Goal: Task Accomplishment & Management: Complete application form

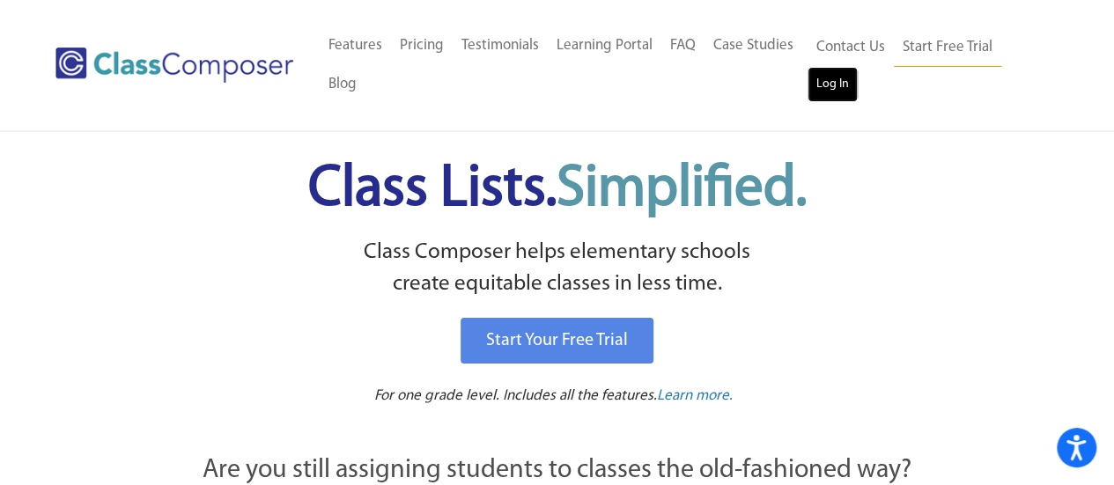
click at [835, 84] on link "Log In" at bounding box center [832, 84] width 50 height 35
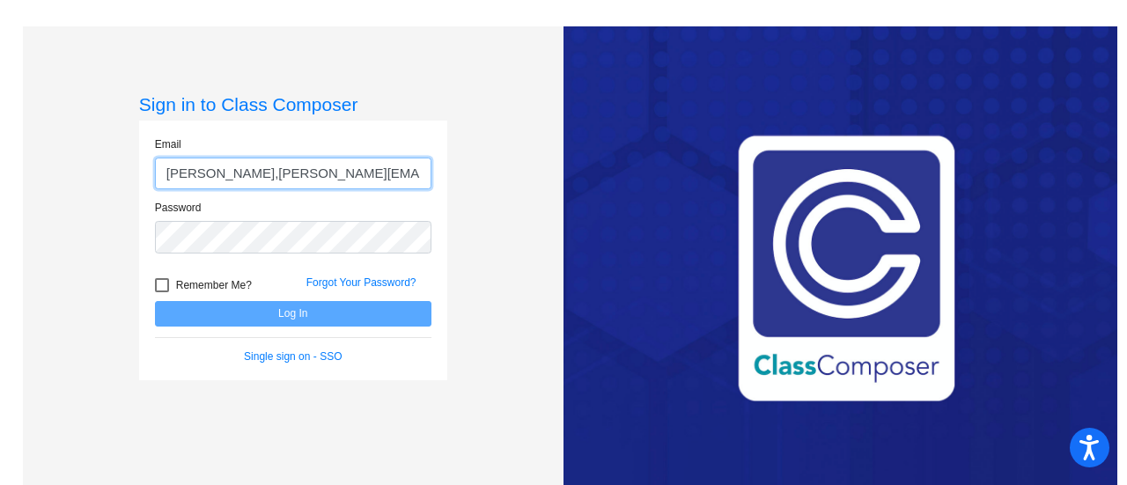
type input "beth,gonzalez@asd20.org"
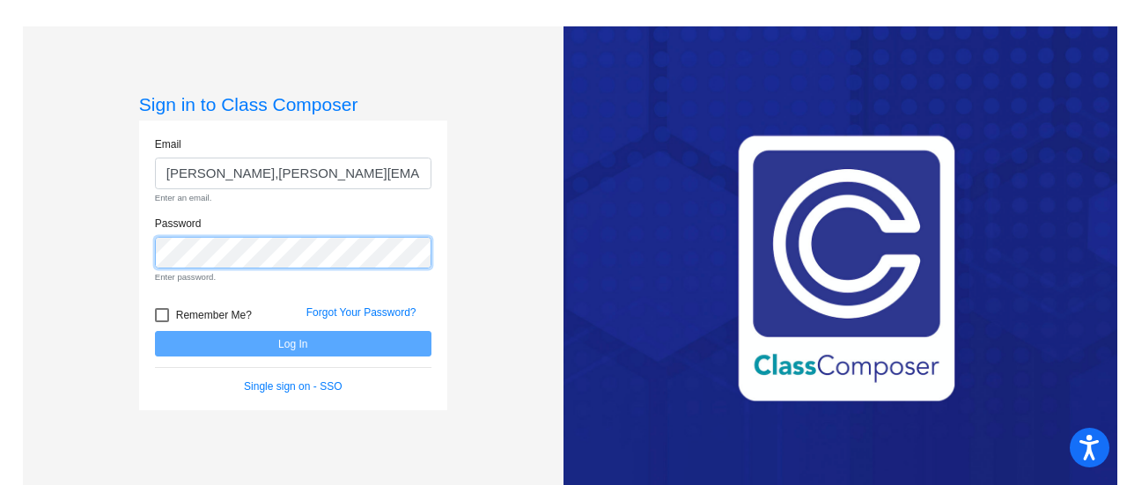
click at [261, 235] on div "Password Enter password." at bounding box center [293, 250] width 276 height 69
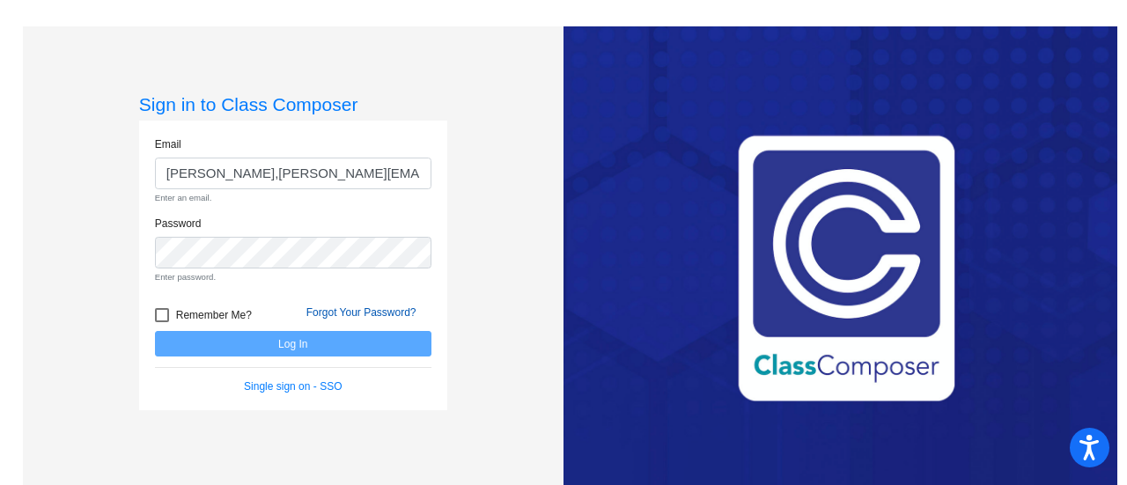
click at [348, 310] on link "Forgot Your Password?" at bounding box center [361, 312] width 110 height 12
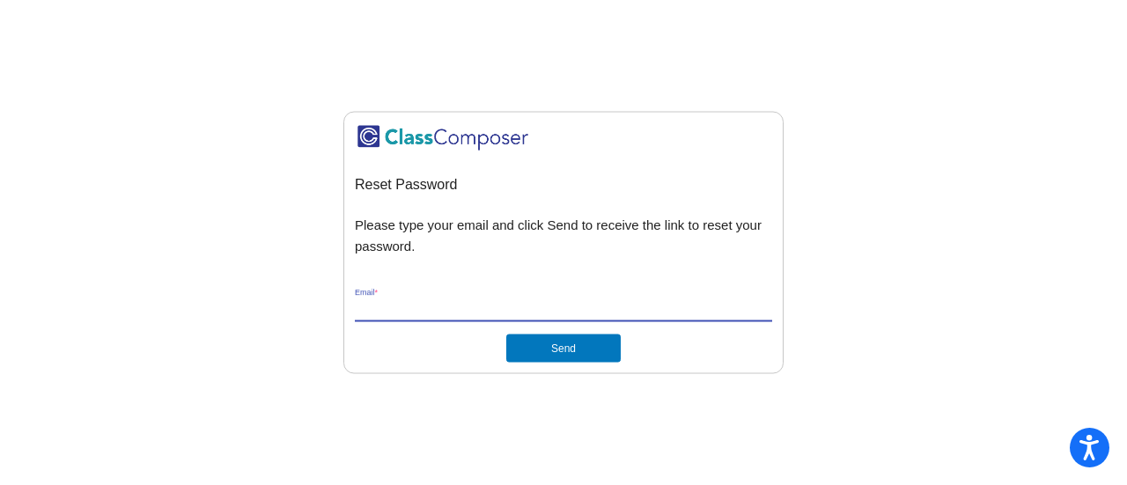
click at [391, 301] on input "Email *" at bounding box center [563, 309] width 417 height 16
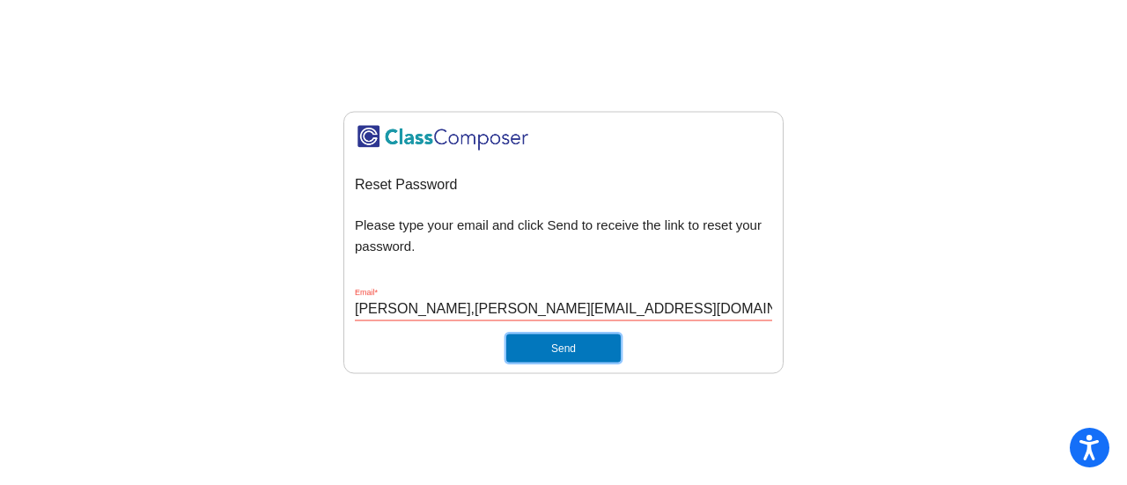
click at [579, 350] on button "Send" at bounding box center [563, 349] width 114 height 28
click at [386, 303] on input "beth,gonzalez@asd20.org" at bounding box center [563, 309] width 417 height 16
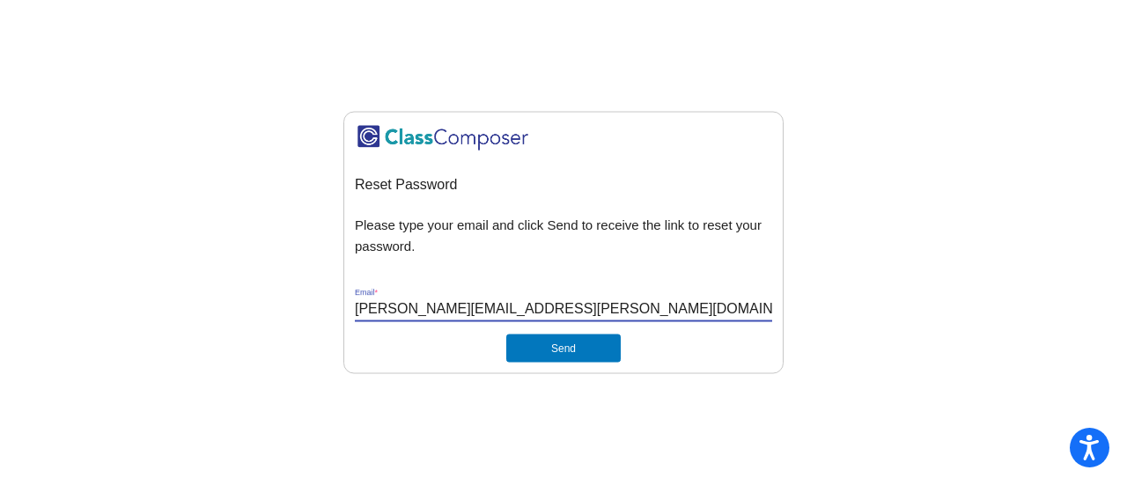
type input "beth.gonzalez@asd20.org"
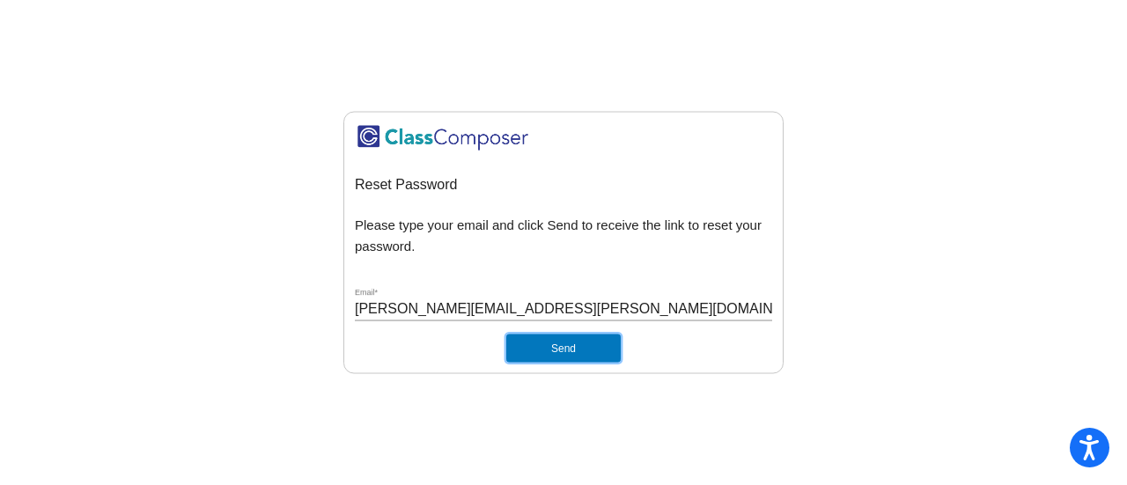
click at [578, 342] on button "Send" at bounding box center [563, 349] width 114 height 28
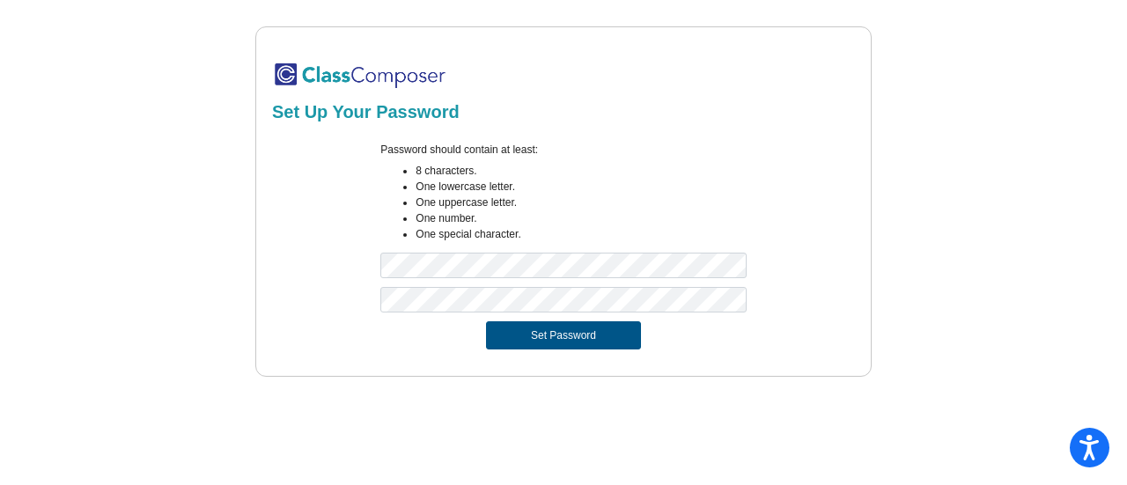
click at [560, 339] on button "Set Password" at bounding box center [563, 335] width 155 height 28
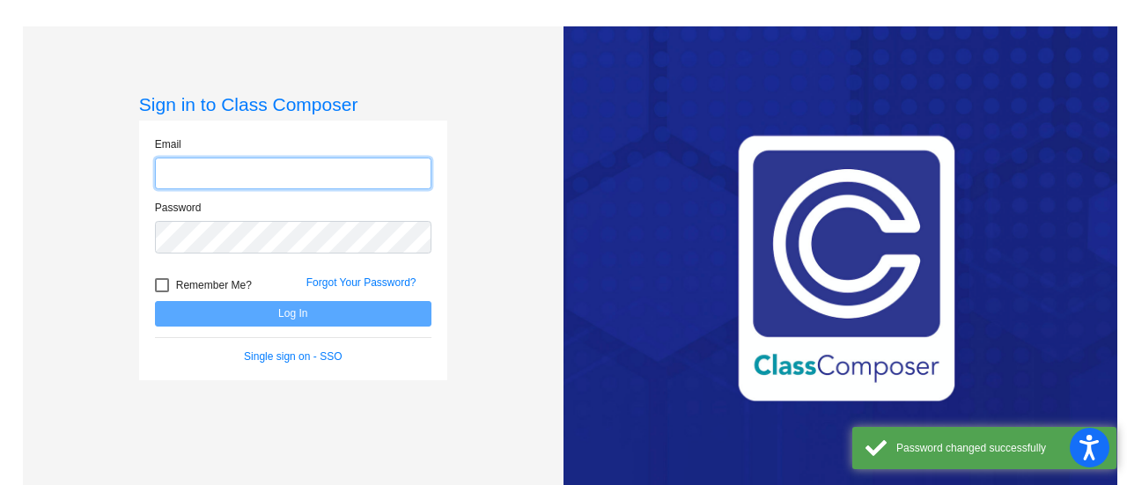
click at [315, 169] on input "email" at bounding box center [293, 174] width 276 height 33
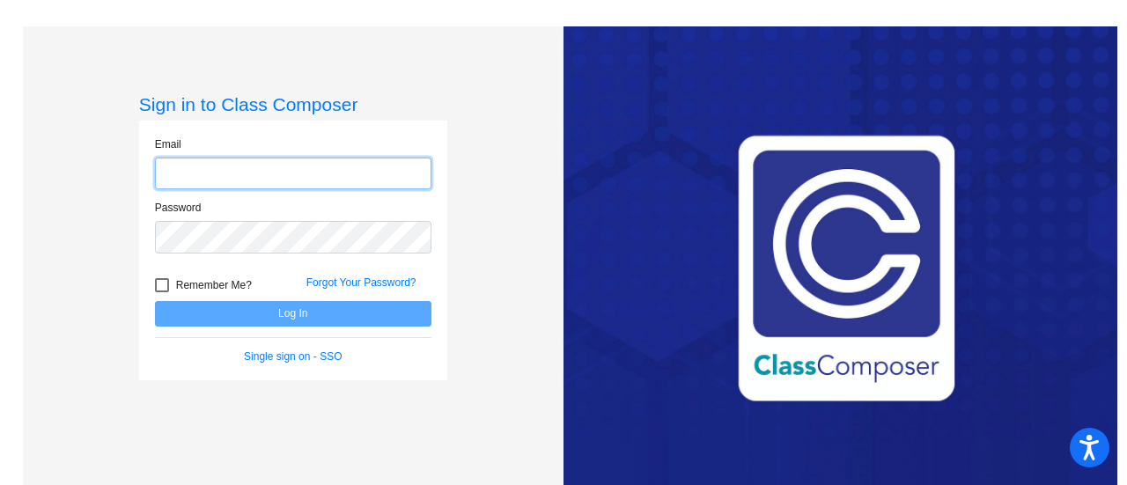
click at [320, 173] on input "email" at bounding box center [293, 174] width 276 height 33
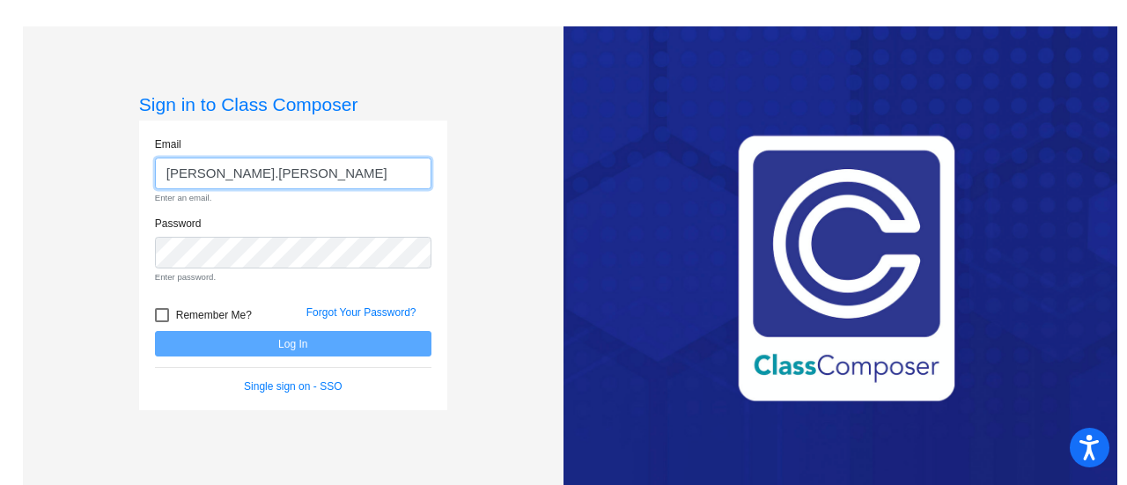
click at [320, 173] on input "beth.gonzale" at bounding box center [293, 174] width 276 height 33
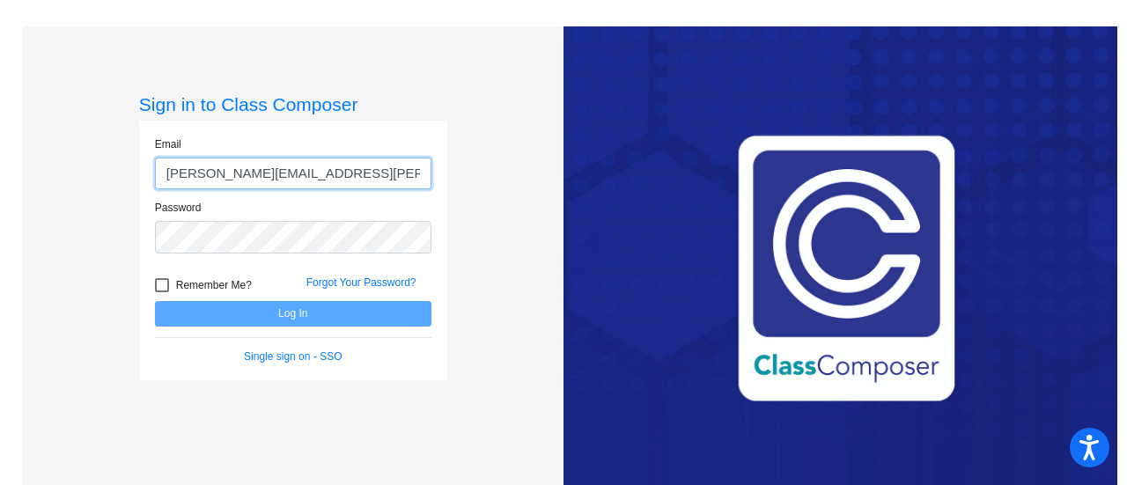
type input "beth.gonzalez@asd20.org"
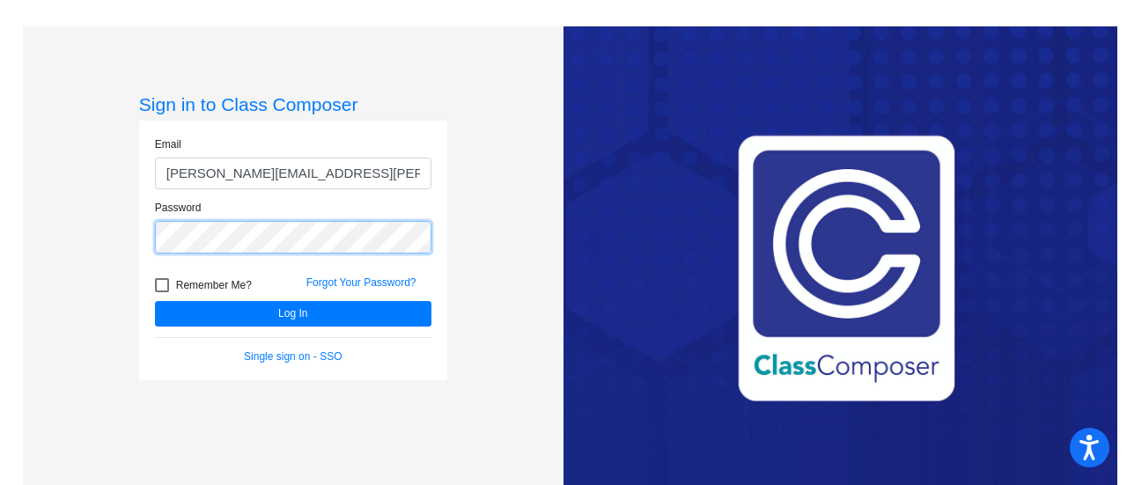
click at [155, 301] on button "Log In" at bounding box center [293, 314] width 276 height 26
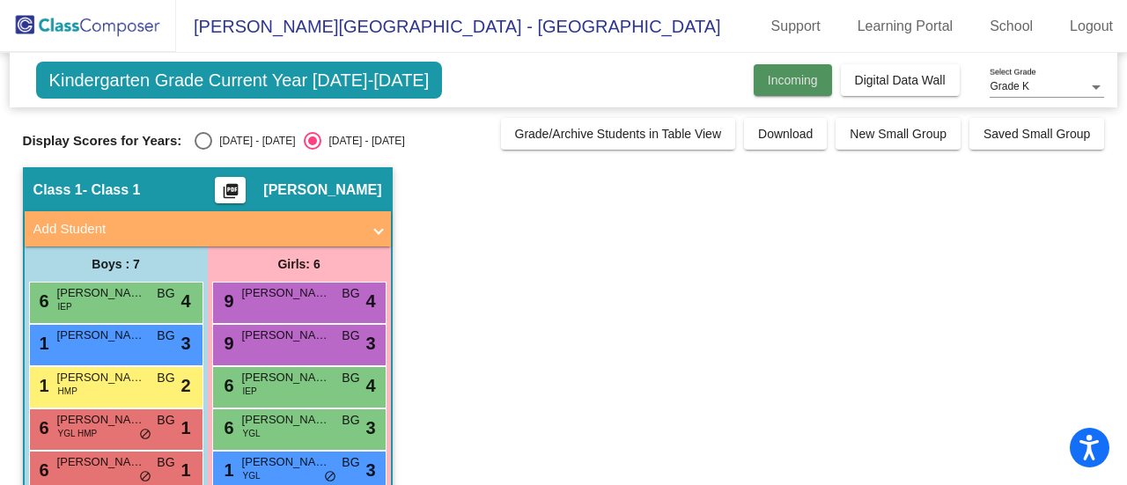
click at [782, 84] on span "Incoming" at bounding box center [793, 80] width 50 height 14
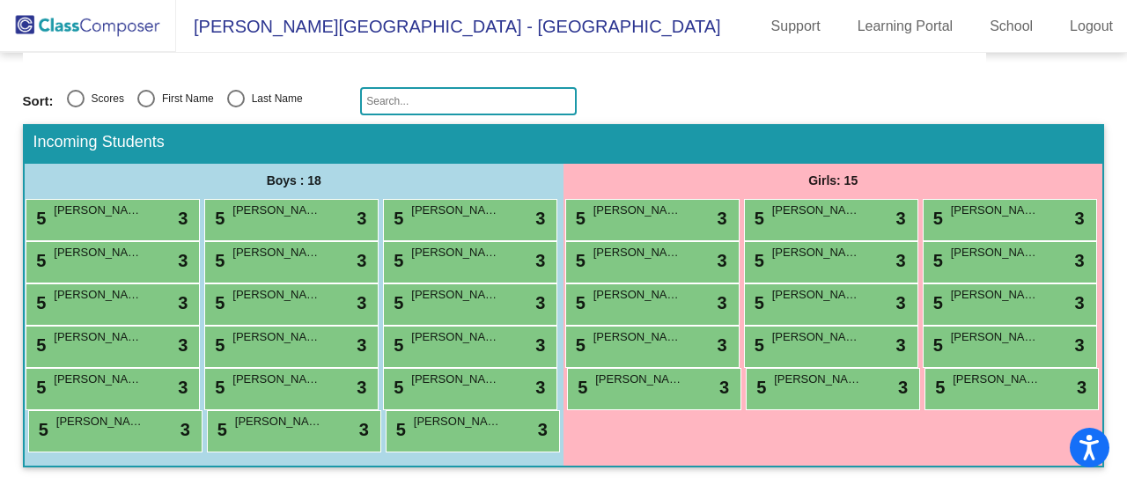
scroll to position [301, 0]
click at [384, 242] on div "5 Azriel Denno lock do_not_disturb_alt 3" at bounding box center [468, 260] width 168 height 36
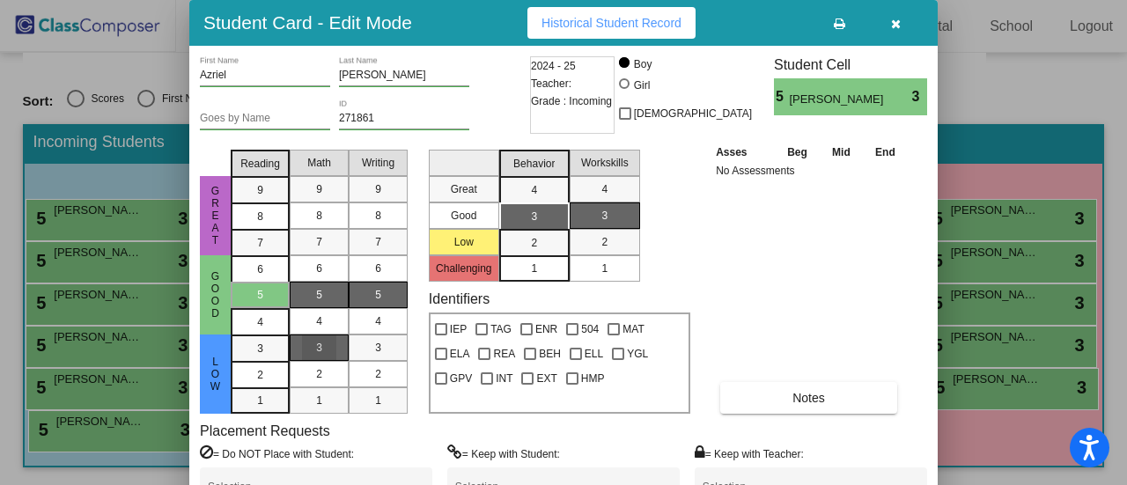
click at [322, 346] on div "3" at bounding box center [319, 348] width 34 height 26
click at [333, 242] on div "7" at bounding box center [319, 242] width 34 height 26
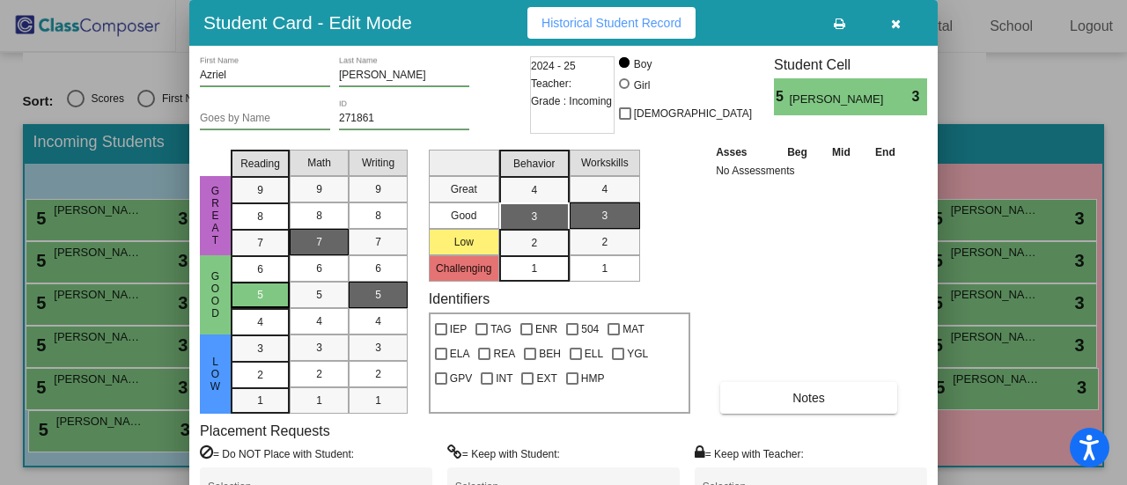
click at [265, 291] on div "5" at bounding box center [260, 295] width 34 height 26
click at [761, 257] on div "Asses Beg Mid End No Assessments Notes" at bounding box center [809, 278] width 196 height 271
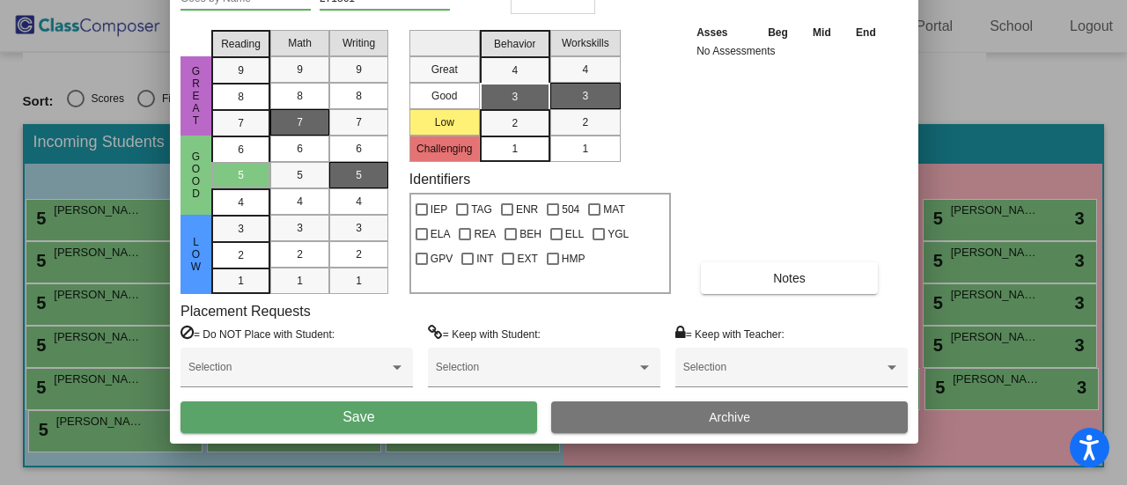
drag, startPoint x: 750, startPoint y: 21, endPoint x: 720, endPoint y: -21, distance: 51.8
click at [720, 0] on html "Accessibility Screen-Reader Guide, Feedback, and Issue Reporting | New window D…" at bounding box center [563, 242] width 1127 height 485
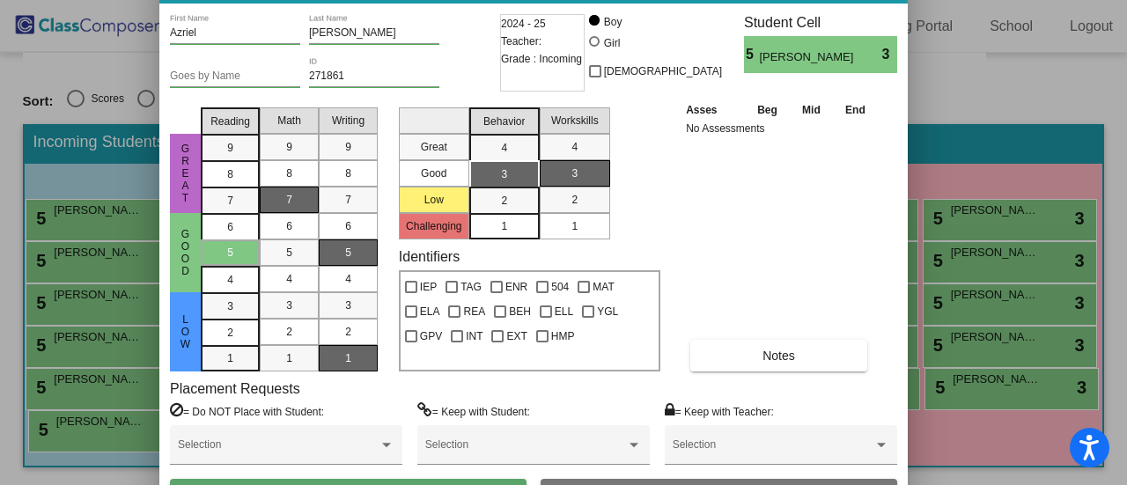
click at [346, 368] on div "1" at bounding box center [348, 358] width 34 height 26
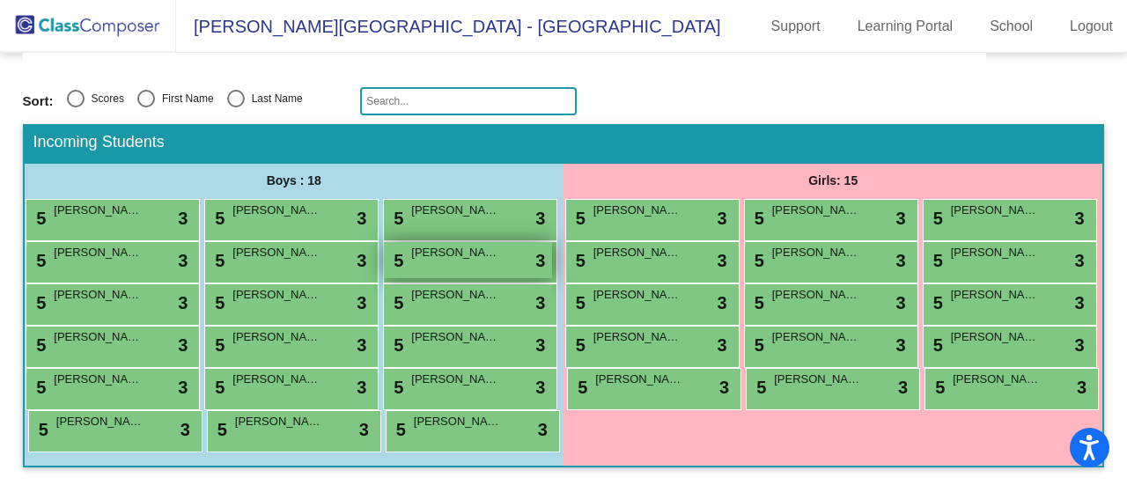
click at [411, 244] on span "Azriel Denno" at bounding box center [455, 253] width 88 height 18
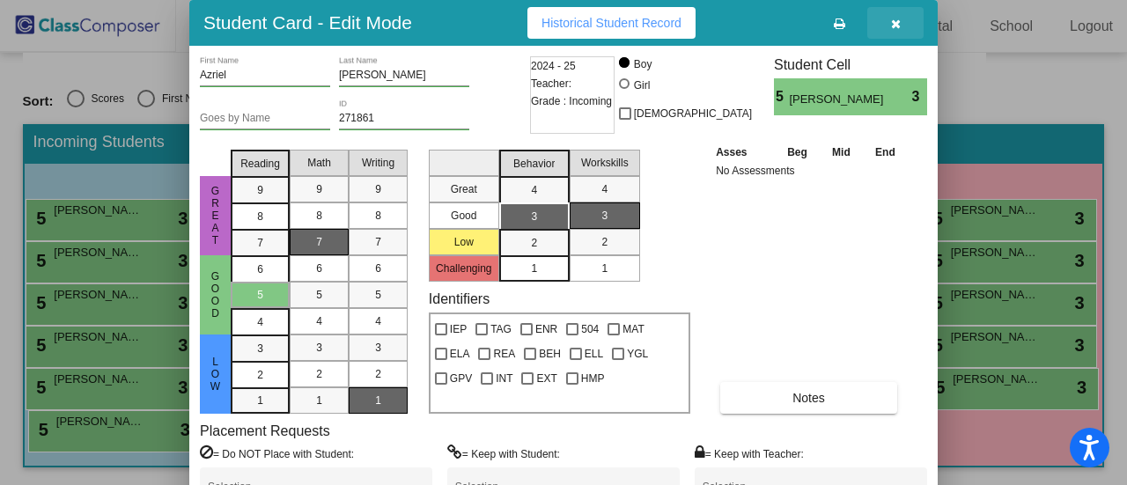
click at [897, 24] on icon "button" at bounding box center [896, 24] width 10 height 12
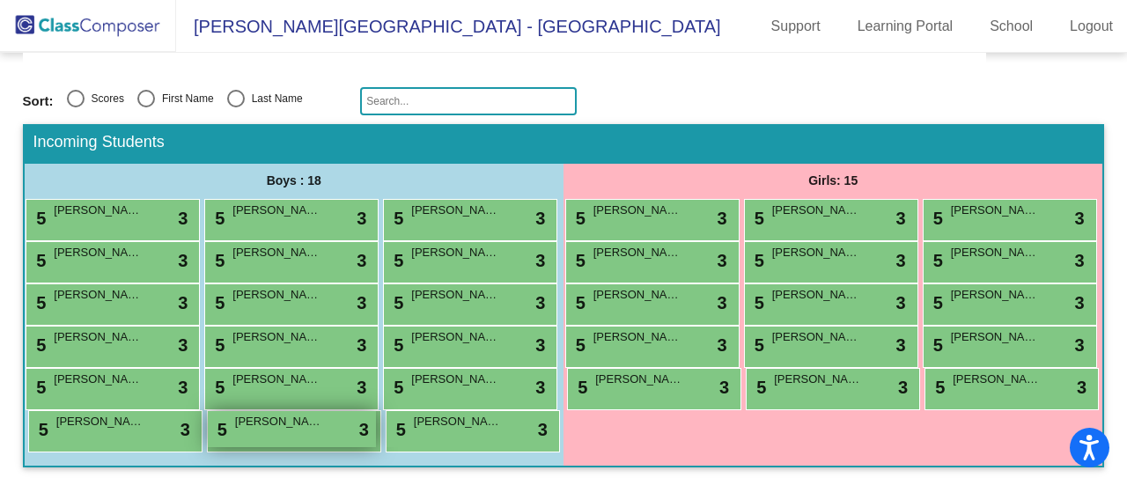
click at [235, 429] on span "John Wasson" at bounding box center [279, 422] width 88 height 18
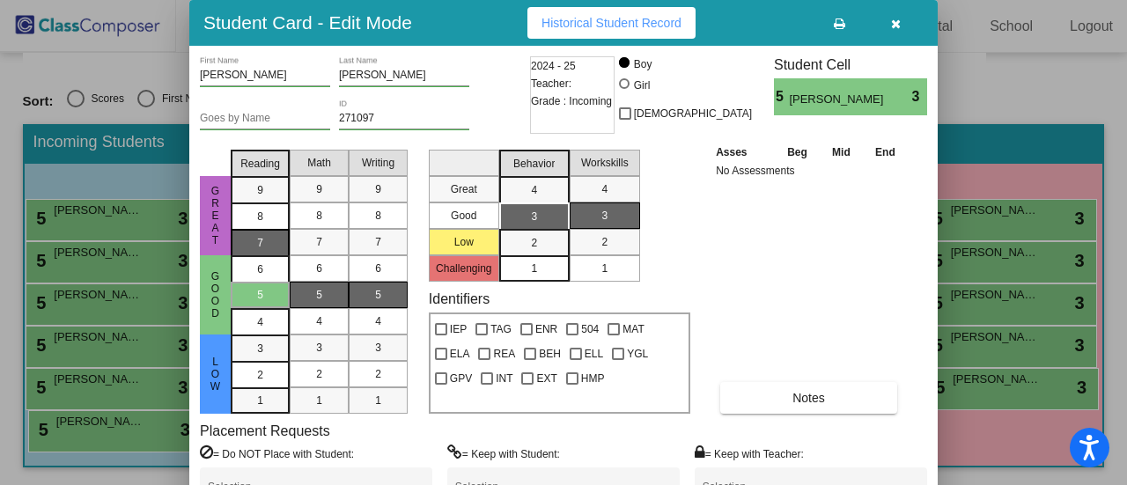
click at [274, 203] on div "7" at bounding box center [260, 190] width 34 height 26
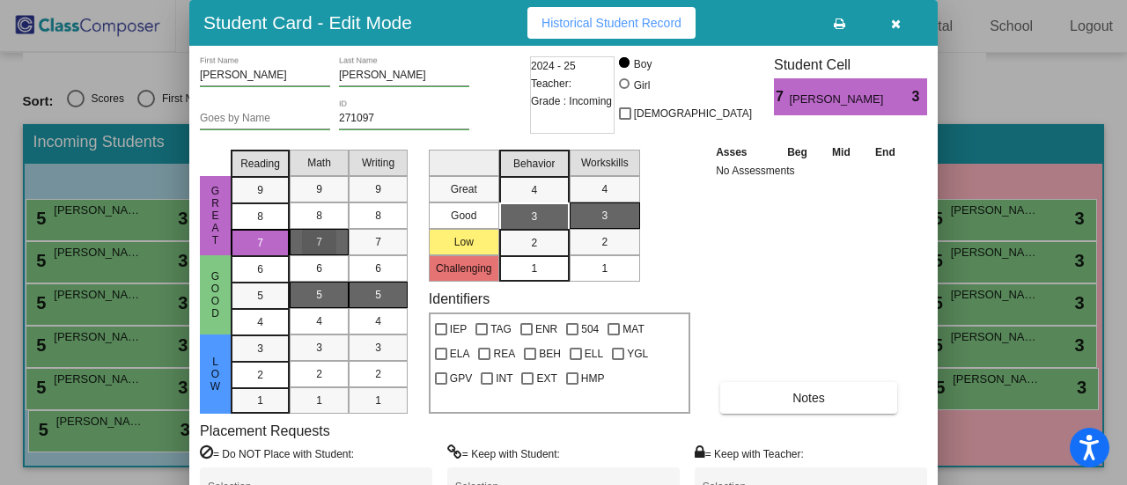
click at [320, 242] on span "7" at bounding box center [319, 242] width 6 height 16
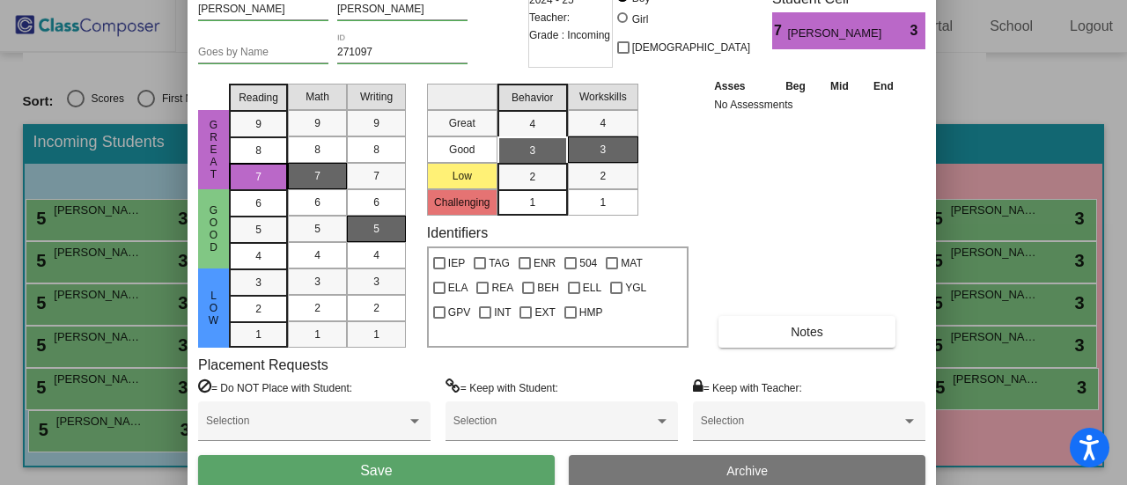
drag, startPoint x: 731, startPoint y: 26, endPoint x: 728, endPoint y: -40, distance: 66.1
click at [728, 0] on html "Accessibility Screen-Reader Guide, Feedback, and Issue Reporting | New window D…" at bounding box center [563, 242] width 1127 height 485
click at [400, 462] on button "Save" at bounding box center [375, 471] width 357 height 32
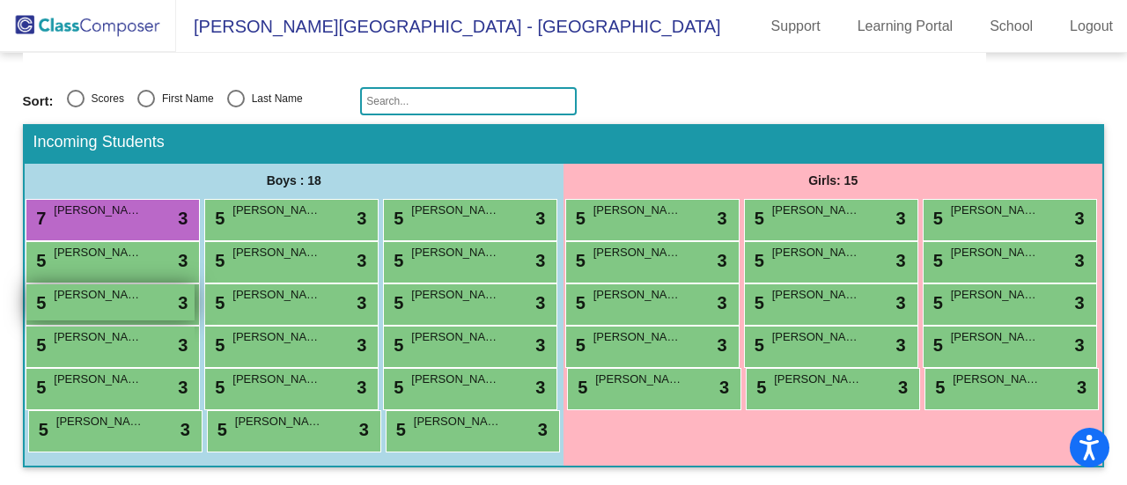
click at [194, 284] on div "5 Azriel Denno lock do_not_disturb_alt 3" at bounding box center [110, 302] width 168 height 36
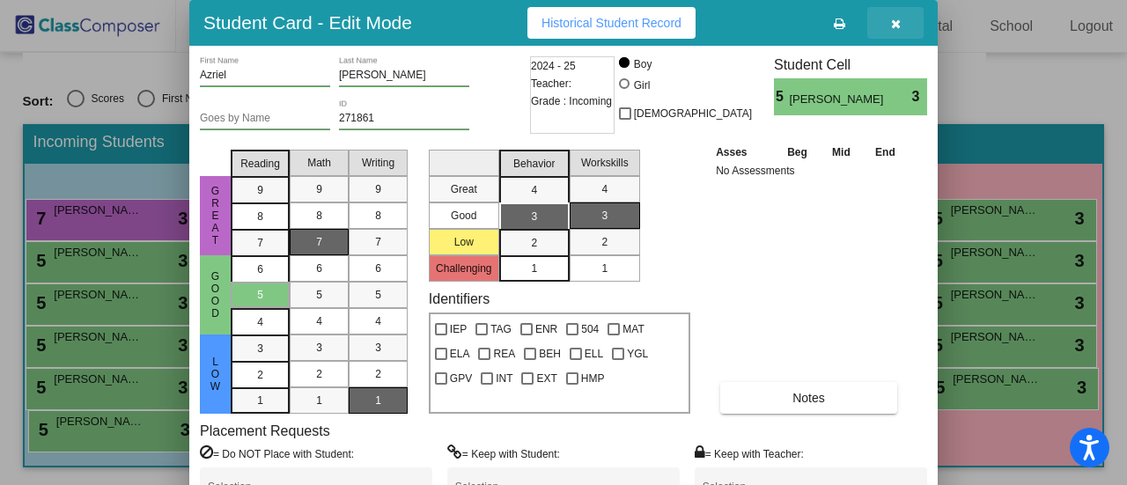
click at [897, 22] on icon "button" at bounding box center [896, 24] width 10 height 12
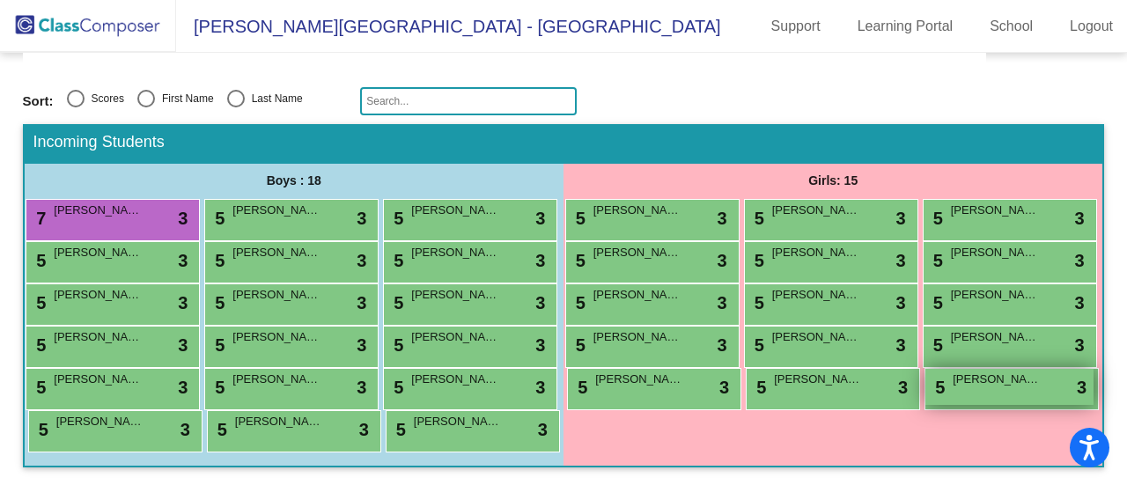
click at [999, 371] on span "Sanora Staten" at bounding box center [997, 380] width 88 height 18
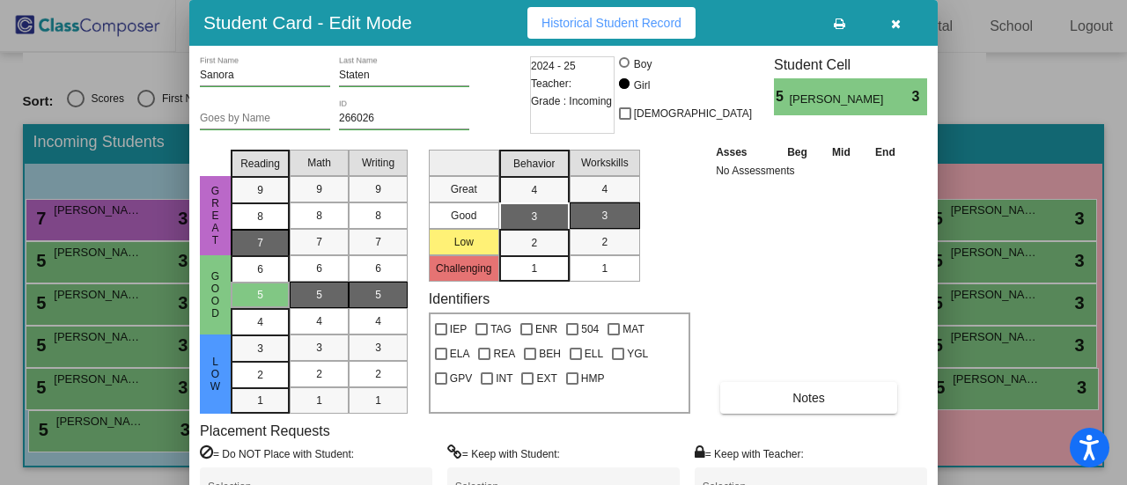
click at [249, 203] on div "7" at bounding box center [260, 190] width 34 height 26
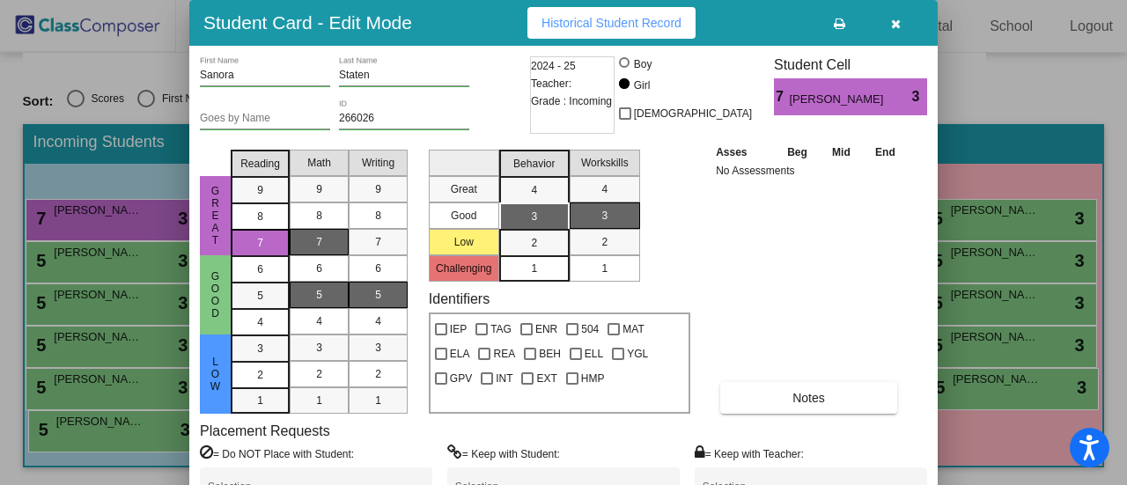
click at [326, 239] on div "7" at bounding box center [319, 242] width 34 height 26
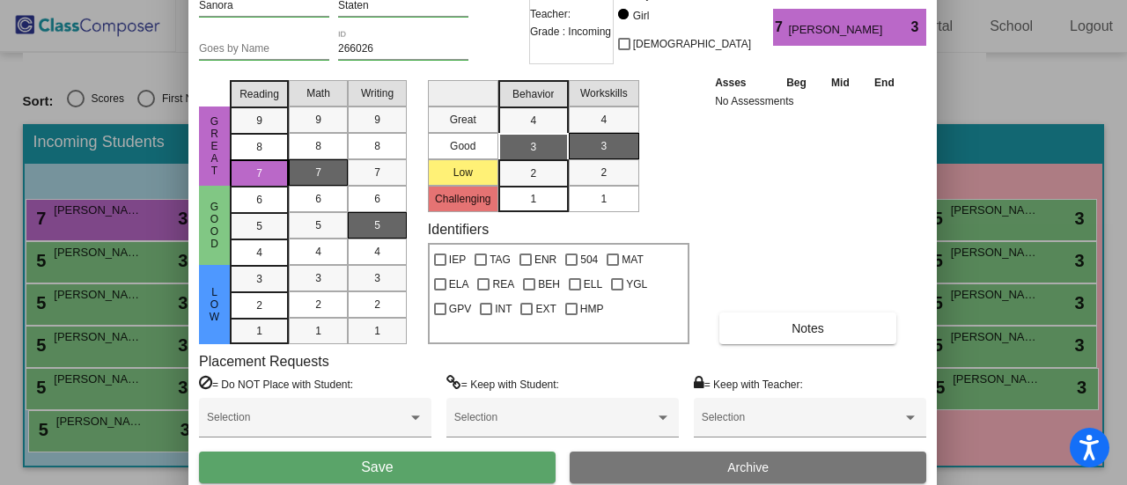
drag, startPoint x: 778, startPoint y: 18, endPoint x: 711, endPoint y: 56, distance: 77.3
click at [777, 0] on html "Accessibility Screen-Reader Guide, Feedback, and Issue Reporting | New window D…" at bounding box center [563, 242] width 1127 height 485
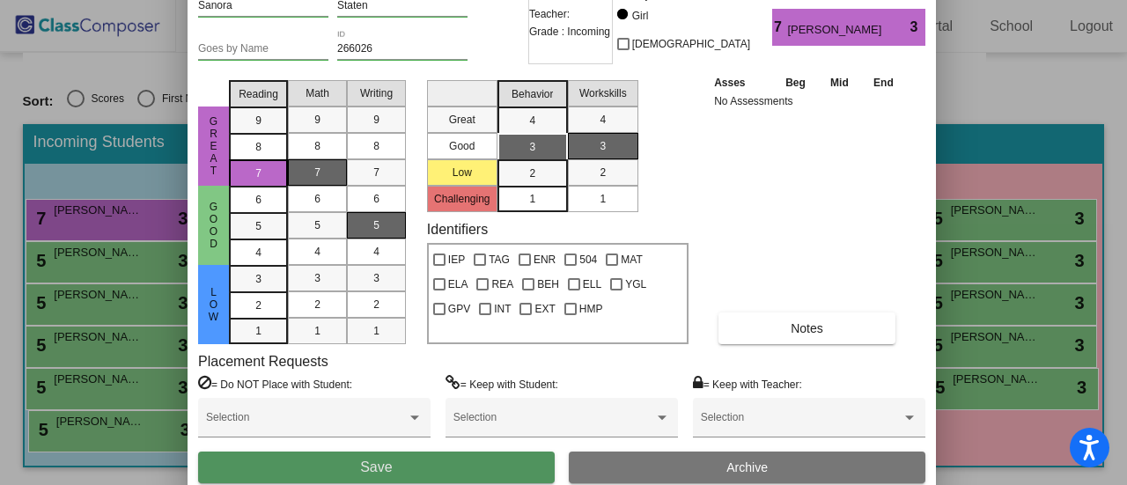
click at [445, 463] on button "Save" at bounding box center [376, 468] width 357 height 32
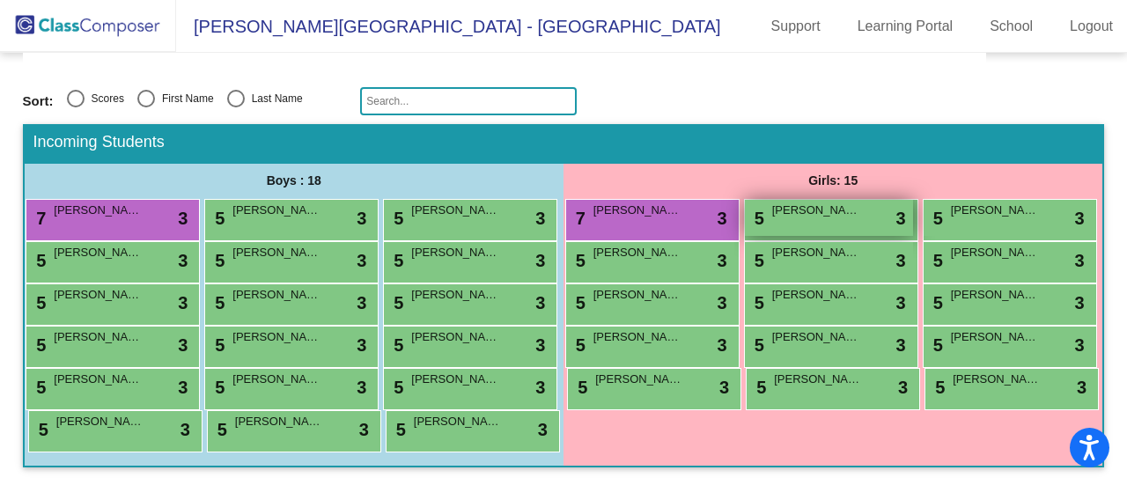
click at [860, 202] on span "Luna Balcita" at bounding box center [816, 211] width 88 height 18
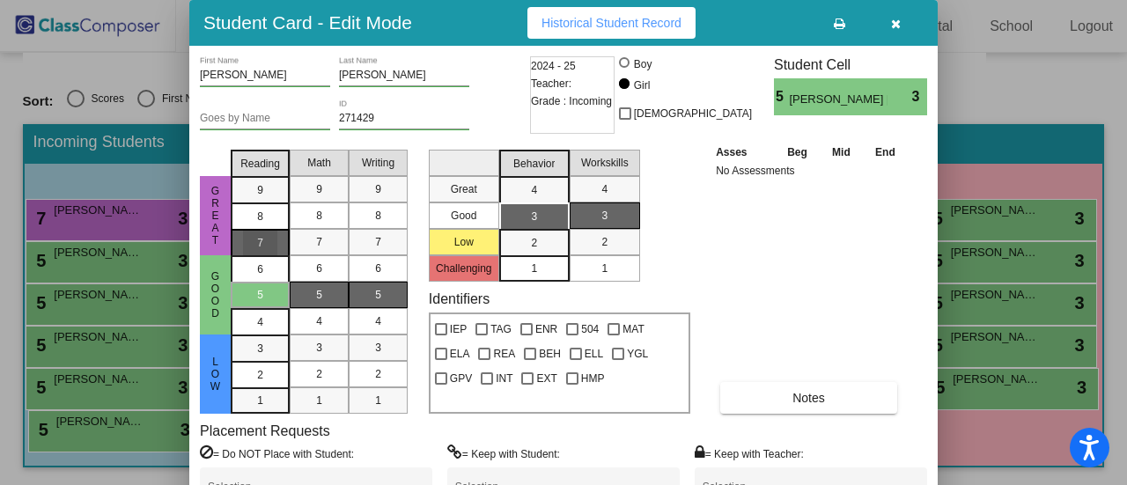
click at [264, 203] on div "7" at bounding box center [260, 190] width 34 height 26
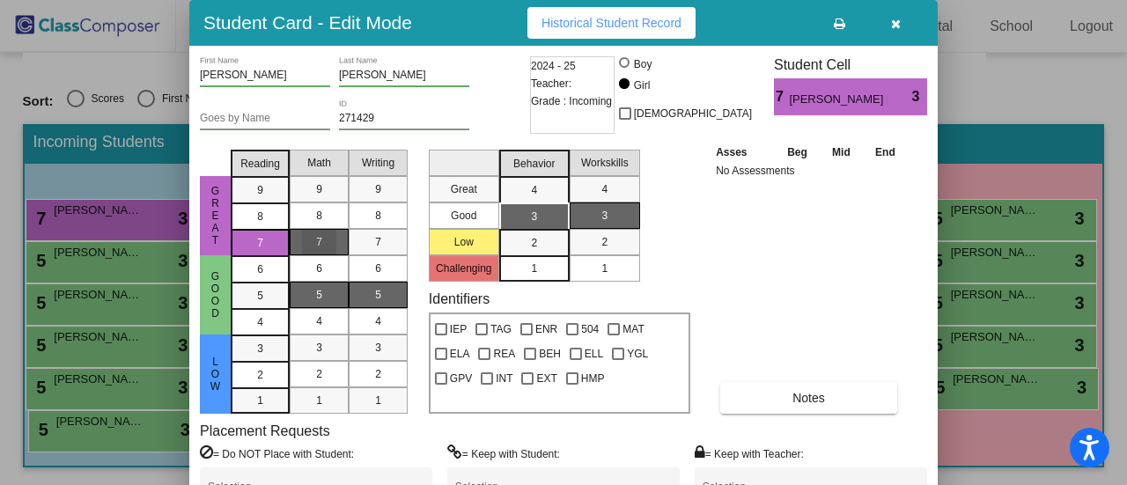
click at [319, 239] on span "7" at bounding box center [319, 242] width 6 height 16
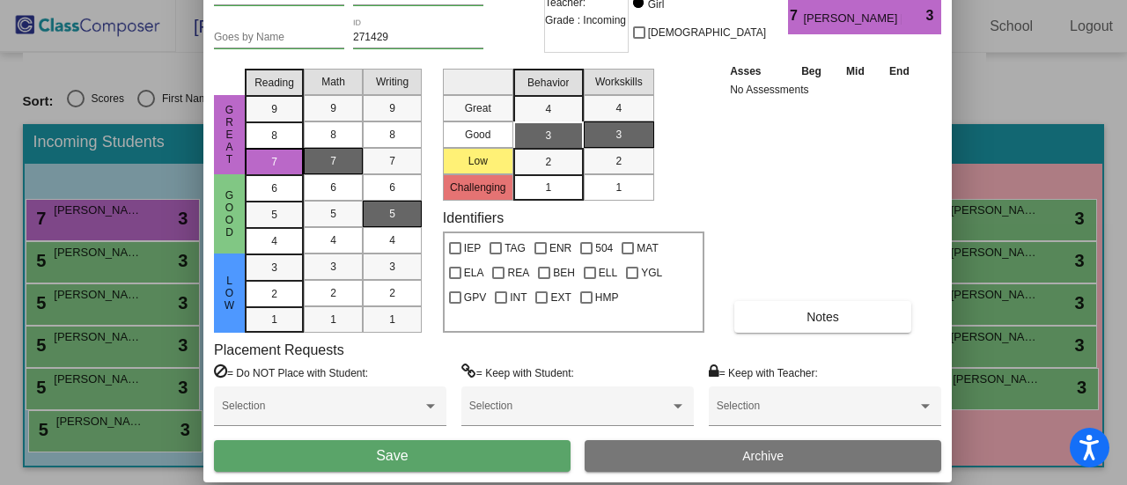
drag, startPoint x: 738, startPoint y: 31, endPoint x: 750, endPoint y: -67, distance: 98.5
click at [750, 0] on html "Accessibility Screen-Reader Guide, Feedback, and Issue Reporting | New window D…" at bounding box center [563, 242] width 1127 height 485
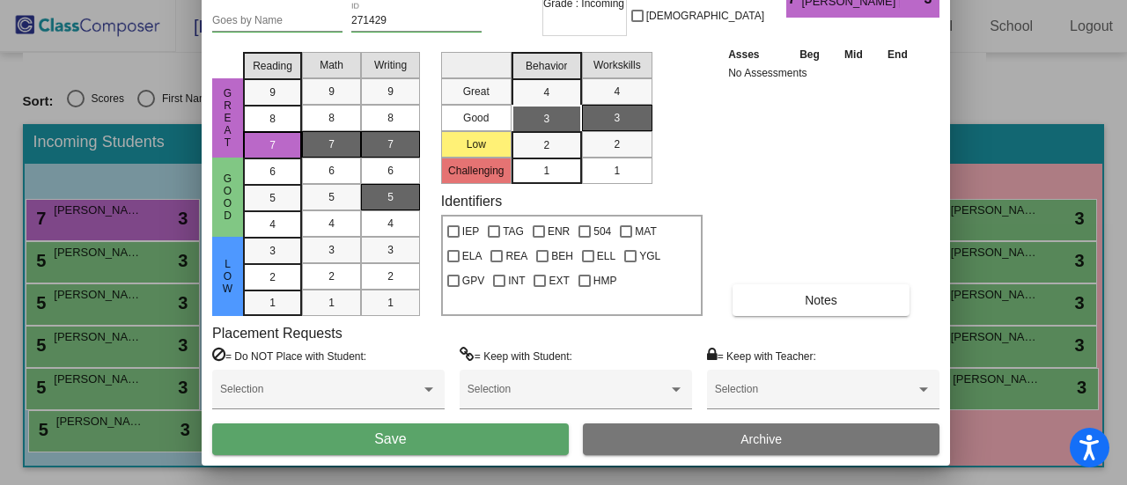
click at [387, 147] on span "7" at bounding box center [390, 144] width 6 height 16
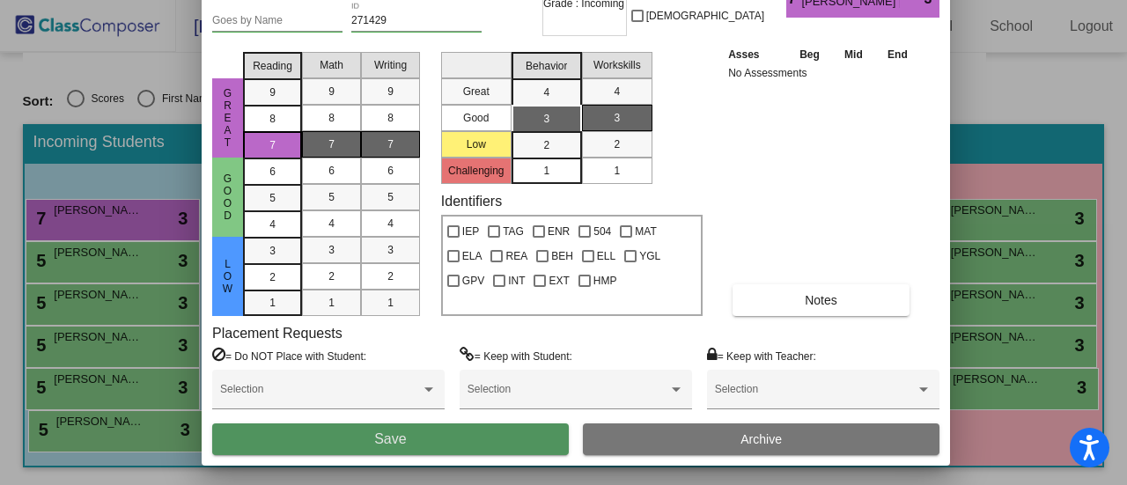
click at [435, 436] on button "Save" at bounding box center [390, 439] width 357 height 32
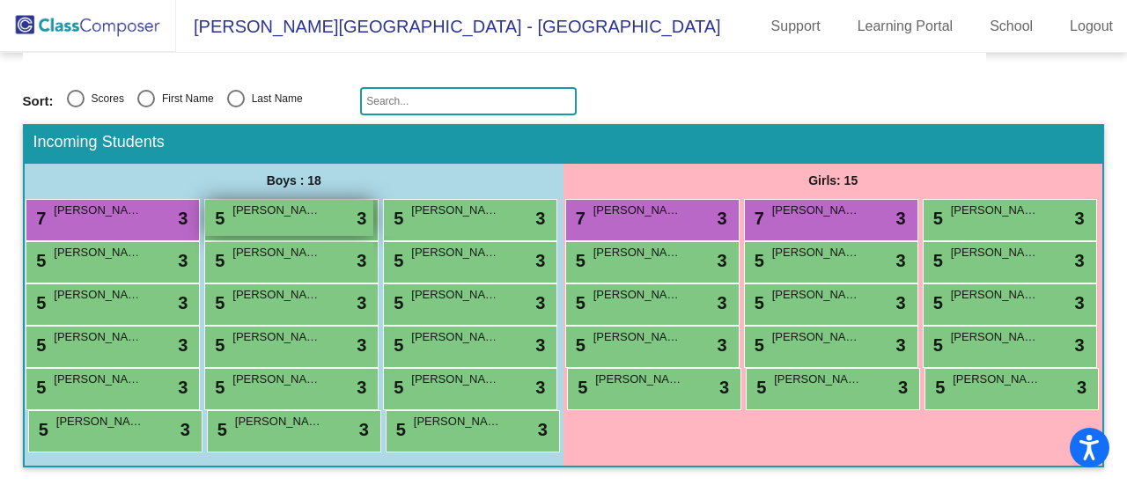
click at [349, 200] on div "5 Elias Block lock do_not_disturb_alt 3" at bounding box center [289, 218] width 168 height 36
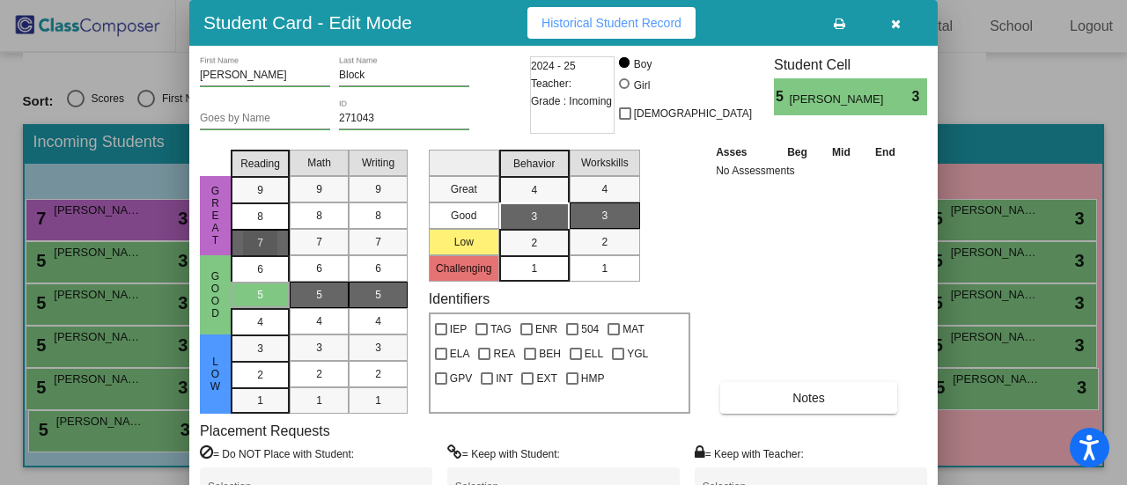
click at [257, 198] on span "7" at bounding box center [260, 190] width 6 height 16
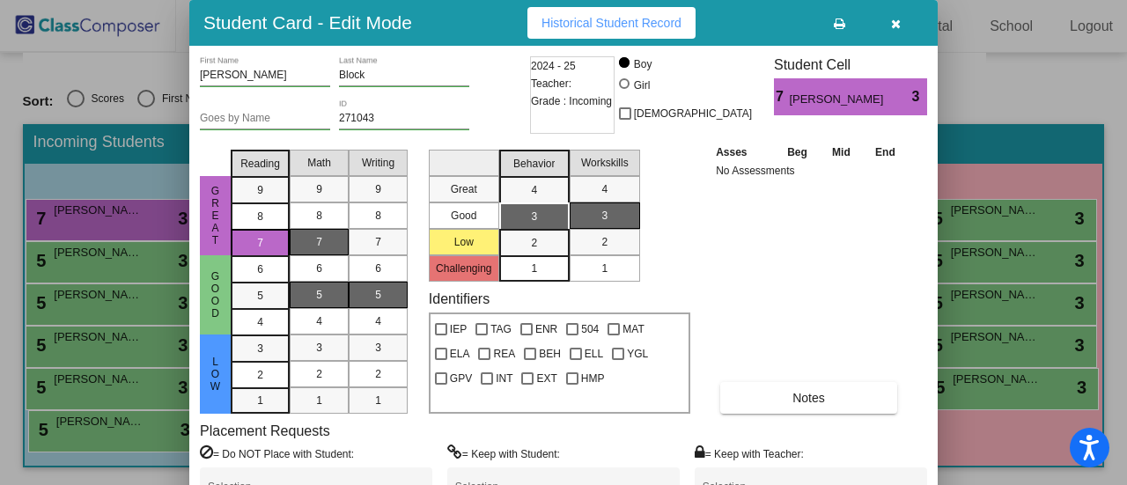
click at [327, 242] on div "7" at bounding box center [319, 242] width 34 height 26
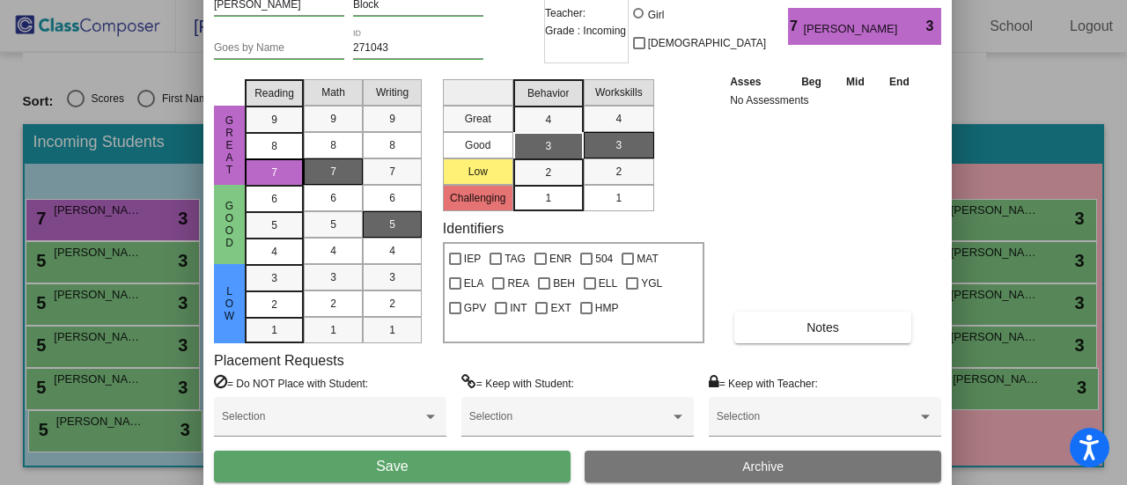
drag, startPoint x: 787, startPoint y: 23, endPoint x: 799, endPoint y: -47, distance: 70.6
click at [799, 0] on html "Accessibility Screen-Reader Guide, Feedback, and Issue Reporting | New window D…" at bounding box center [563, 242] width 1127 height 485
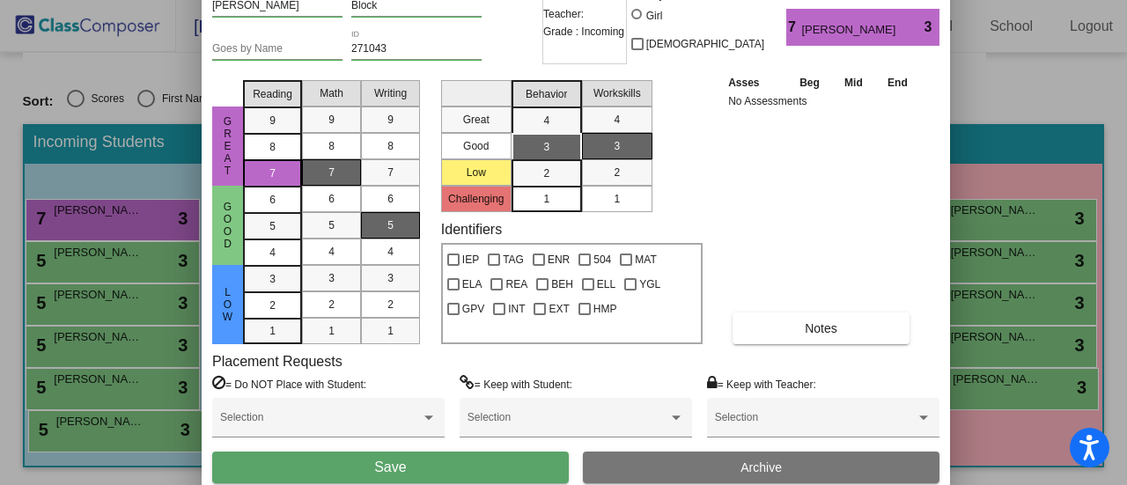
click at [466, 467] on button "Save" at bounding box center [390, 468] width 357 height 32
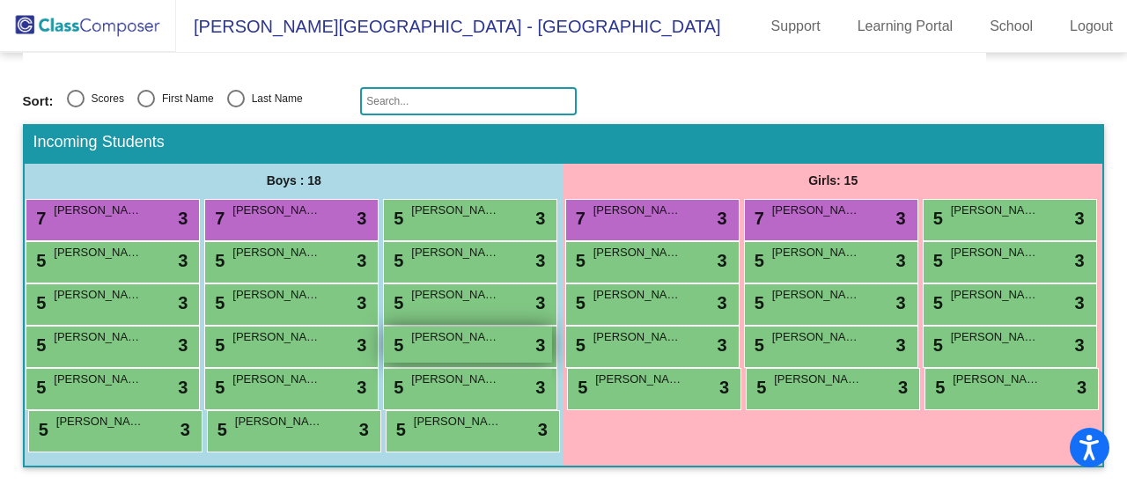
click at [384, 327] on div "5 Oliver Garrow lock do_not_disturb_alt 3" at bounding box center [468, 345] width 168 height 36
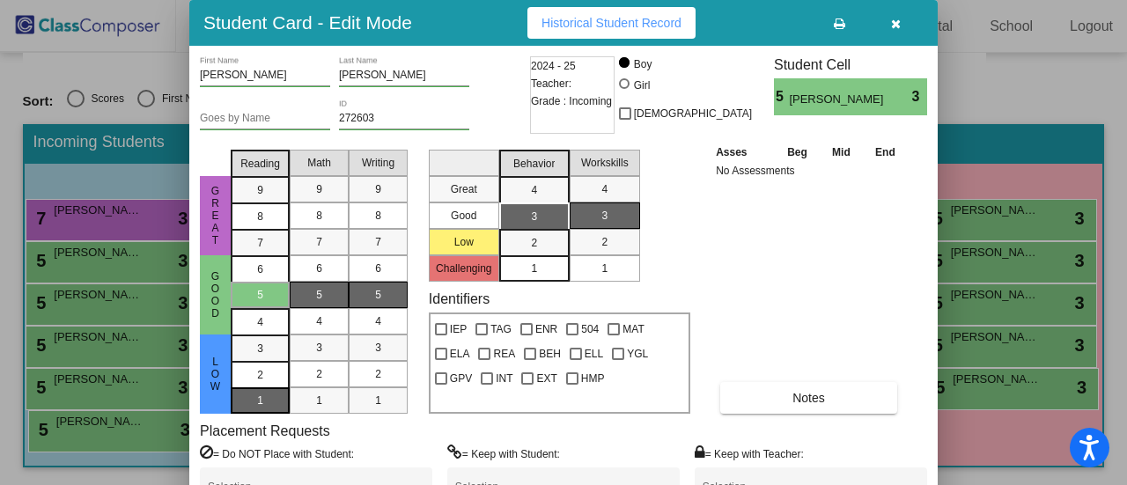
click at [270, 362] on div "1" at bounding box center [260, 348] width 34 height 26
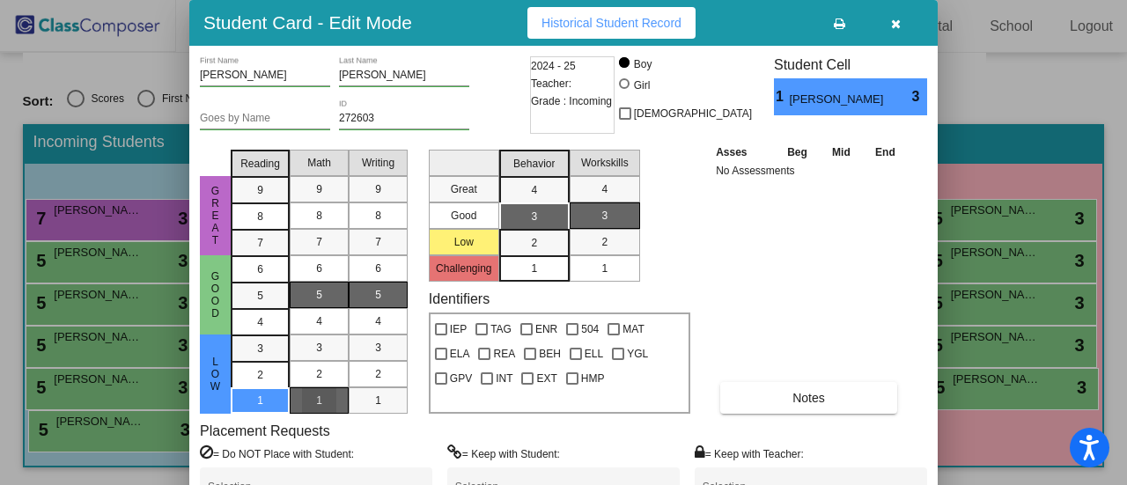
click at [331, 401] on div "1" at bounding box center [319, 400] width 34 height 26
click at [387, 401] on div "1" at bounding box center [378, 400] width 34 height 26
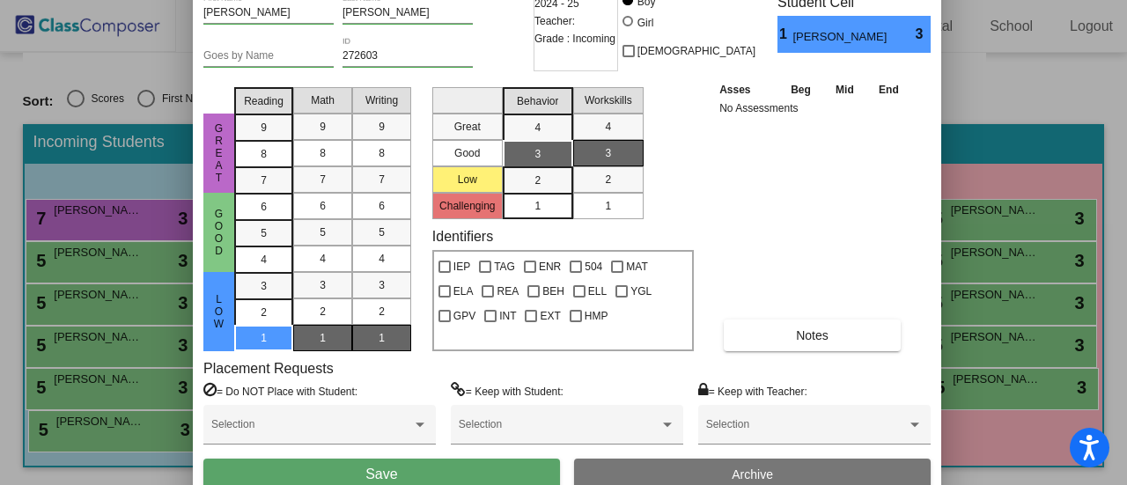
drag, startPoint x: 796, startPoint y: 25, endPoint x: 798, endPoint y: -46, distance: 70.5
click at [798, 0] on html "Accessibility Screen-Reader Guide, Feedback, and Issue Reporting | New window D…" at bounding box center [563, 242] width 1127 height 485
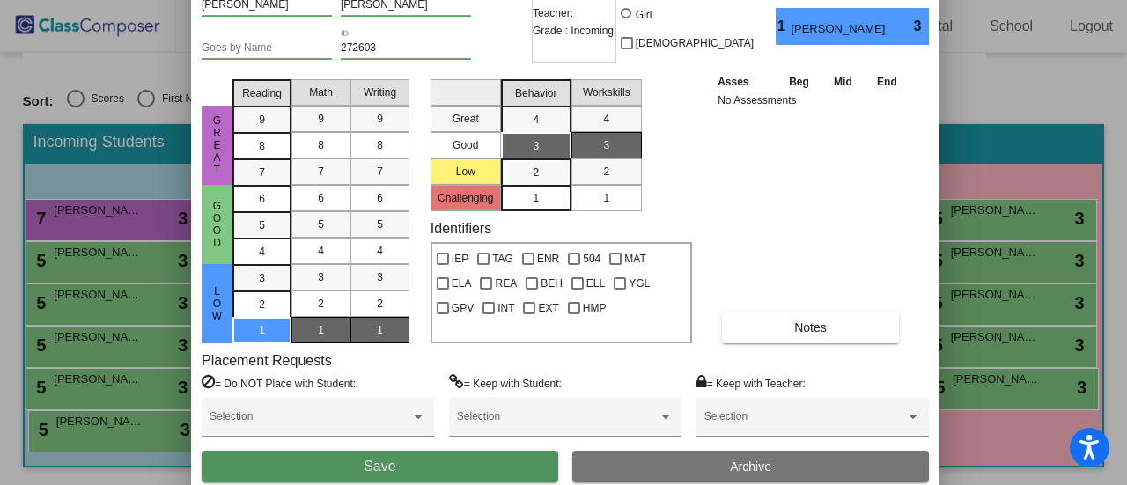
click at [472, 466] on button "Save" at bounding box center [380, 467] width 357 height 32
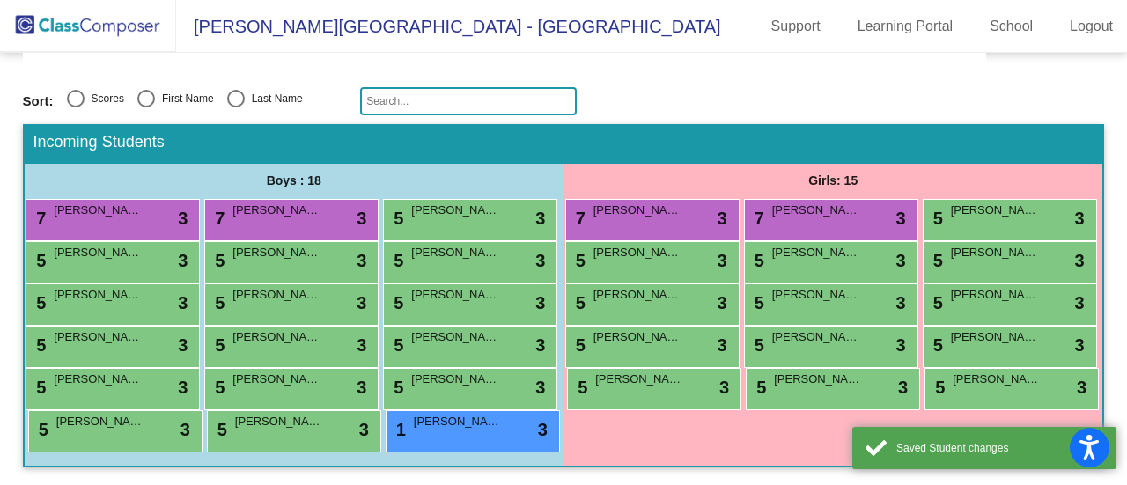
click at [646, 455] on div "Girls: 15 7 Sanora Staten lock do_not_disturb_alt 3 7 Luna Balcita lock do_not_…" at bounding box center [832, 315] width 539 height 302
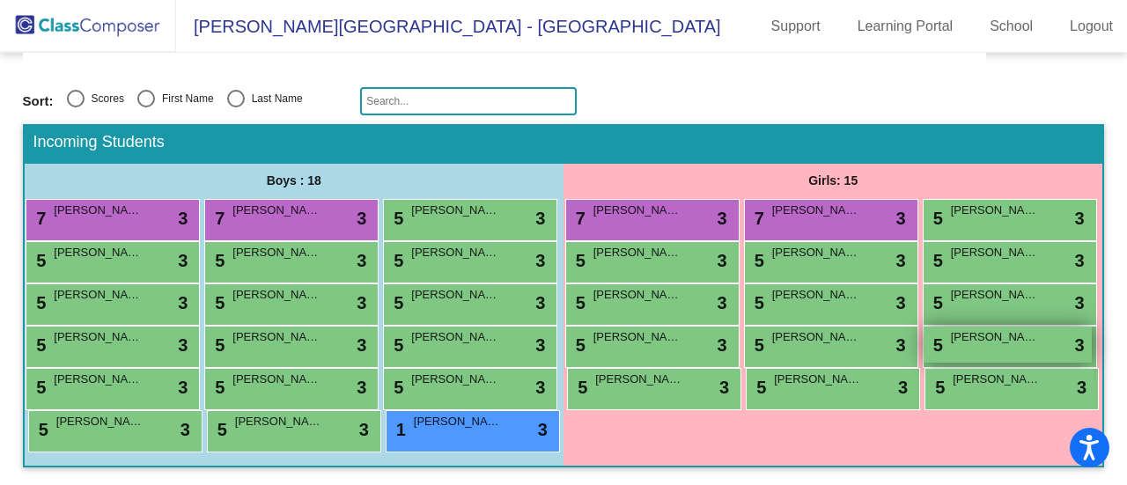
click at [951, 328] on span "Larissa Lazabal" at bounding box center [995, 337] width 88 height 18
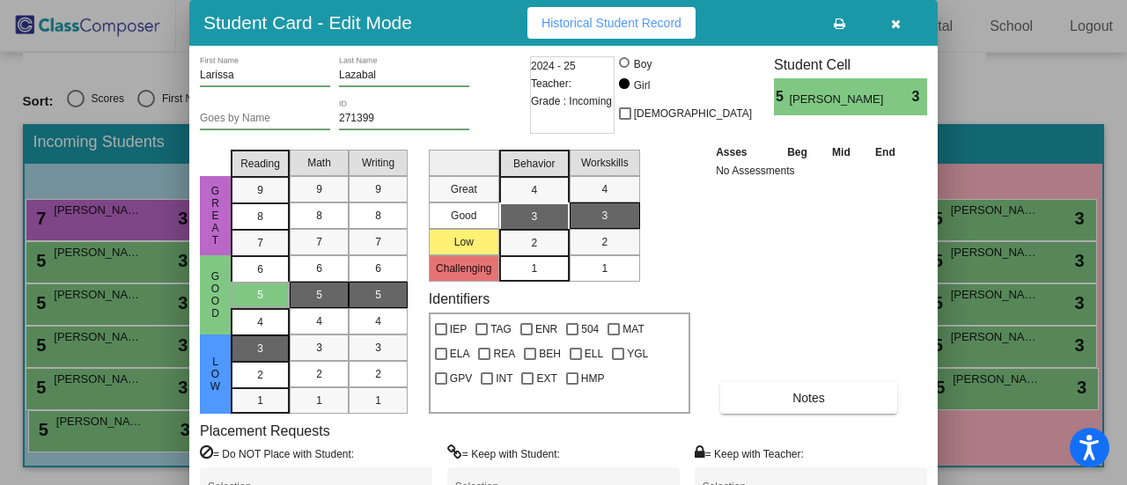
click at [261, 344] on span "3" at bounding box center [260, 349] width 6 height 16
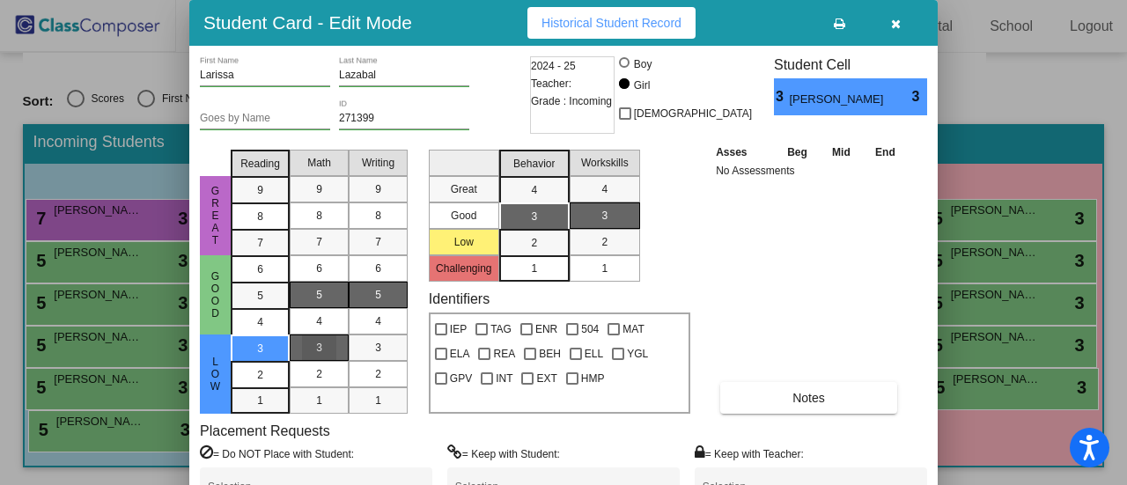
click at [327, 350] on div "3" at bounding box center [319, 348] width 34 height 26
click at [273, 362] on div "2" at bounding box center [260, 348] width 34 height 26
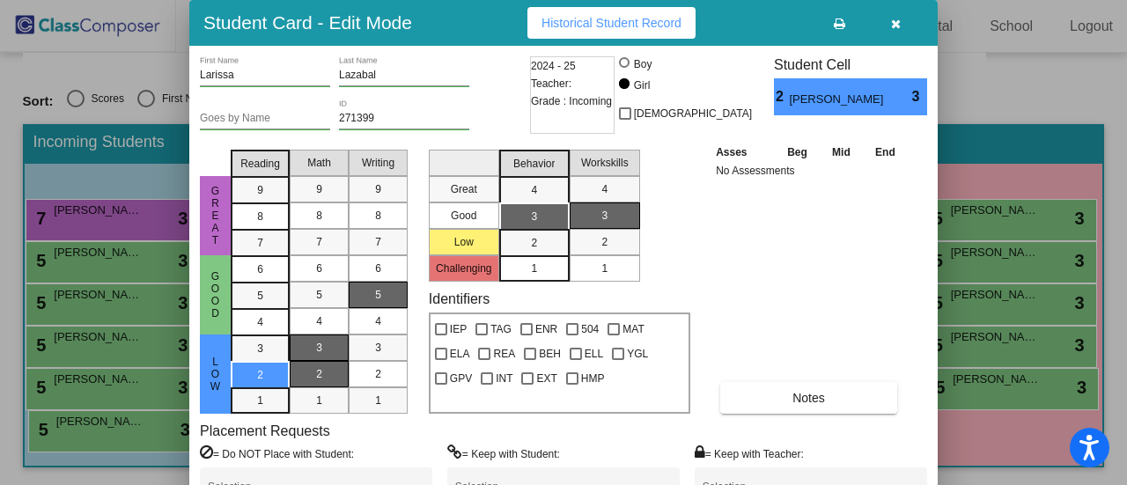
click at [328, 373] on div "2" at bounding box center [319, 374] width 34 height 26
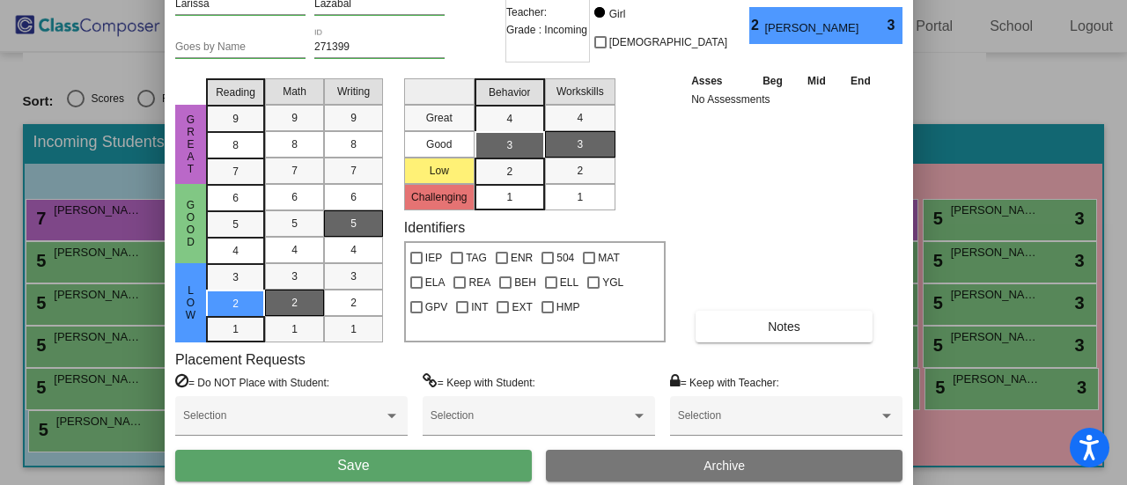
drag, startPoint x: 798, startPoint y: 13, endPoint x: 773, endPoint y: -56, distance: 73.8
click at [773, 0] on html "Accessibility Screen-Reader Guide, Feedback, and Issue Reporting | New window D…" at bounding box center [563, 242] width 1127 height 485
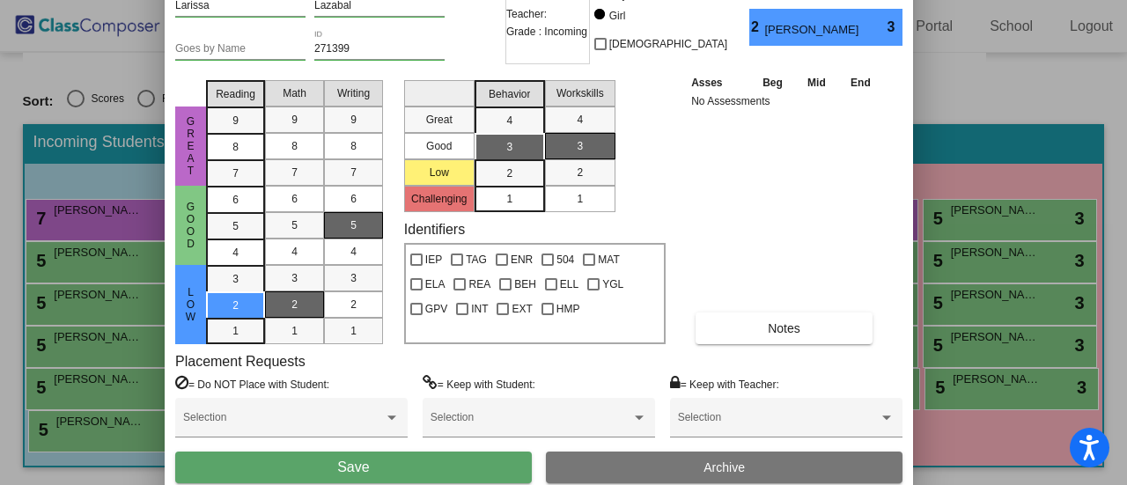
click at [440, 466] on button "Save" at bounding box center [353, 468] width 357 height 32
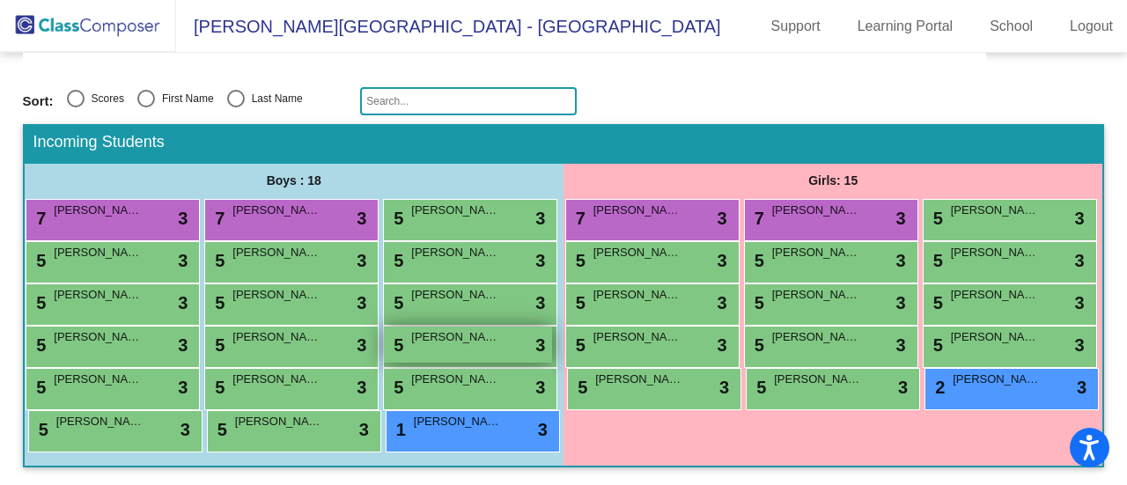
click at [384, 327] on div "5 Enzo Hellu lock do_not_disturb_alt 3" at bounding box center [468, 345] width 168 height 36
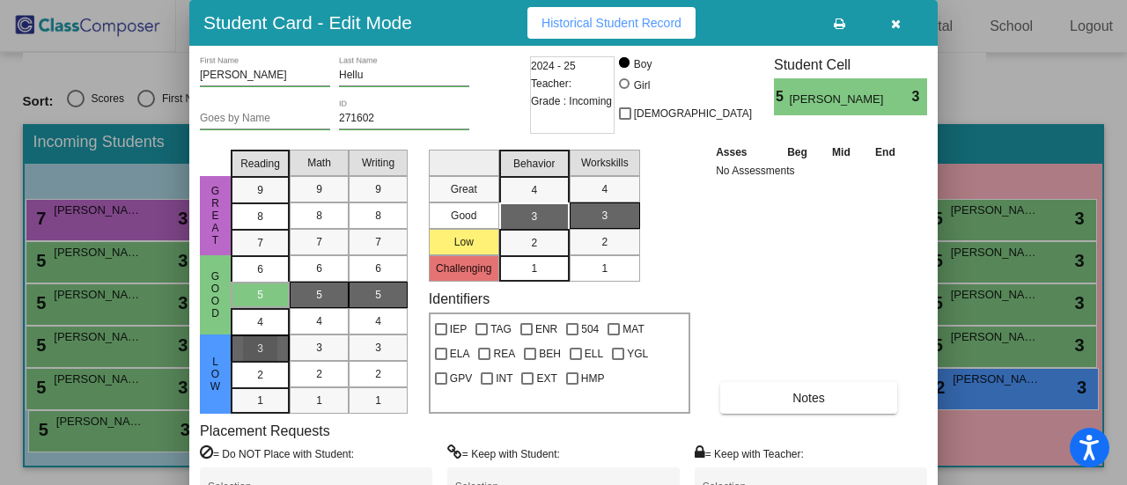
click at [263, 349] on div "3" at bounding box center [260, 348] width 34 height 26
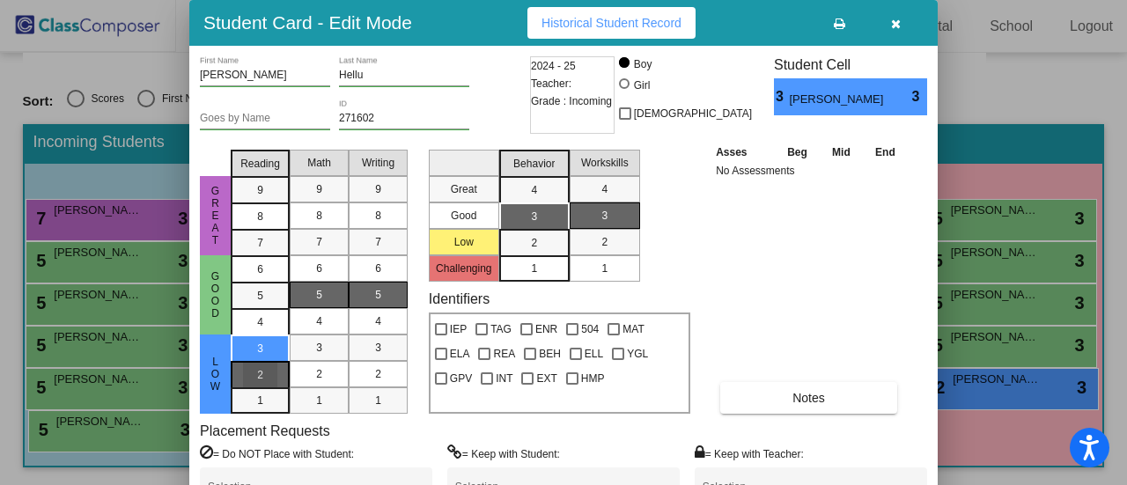
click at [269, 362] on div "2" at bounding box center [260, 348] width 34 height 26
click at [316, 371] on span "2" at bounding box center [319, 374] width 6 height 16
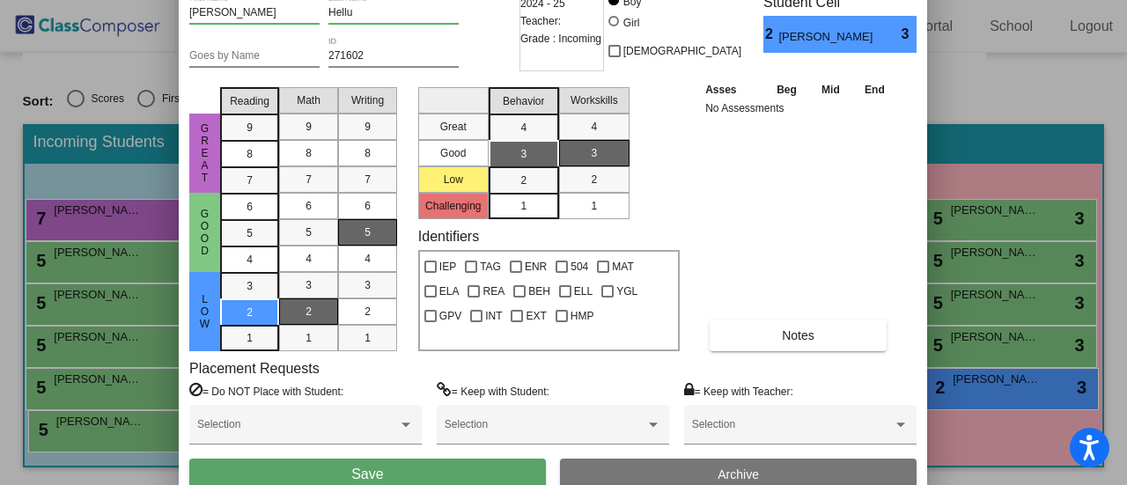
drag, startPoint x: 791, startPoint y: 25, endPoint x: 779, endPoint y: -36, distance: 61.8
click at [779, 0] on html "Accessibility Screen-Reader Guide, Feedback, and Issue Reporting | New window D…" at bounding box center [563, 242] width 1127 height 485
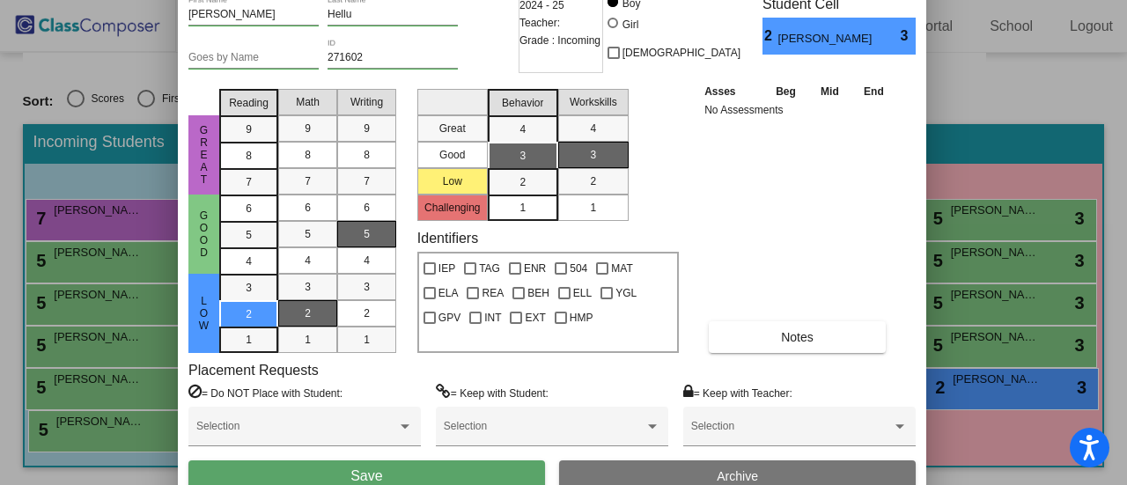
click at [457, 471] on button "Save" at bounding box center [366, 476] width 357 height 32
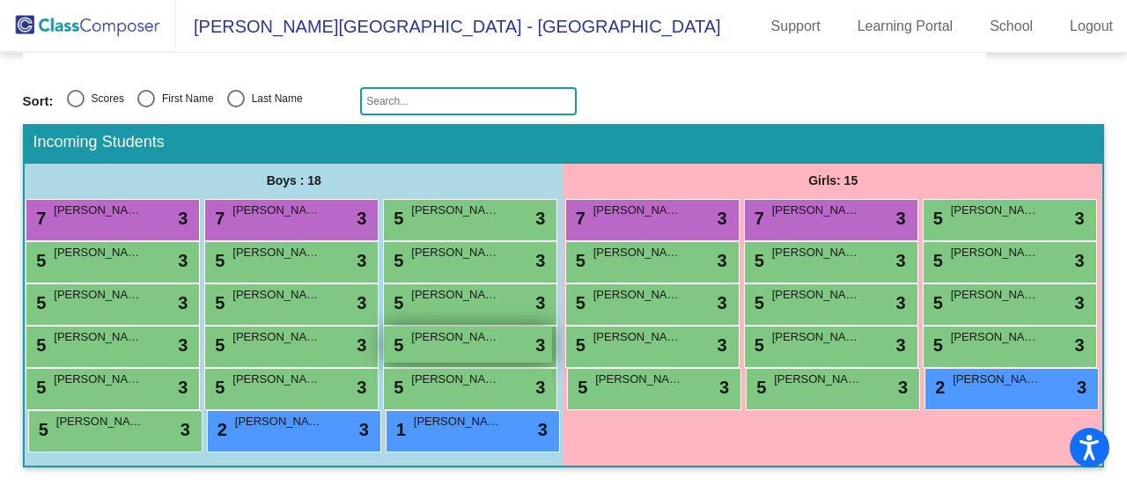
click at [411, 328] on span "Declan Hill-Fisher" at bounding box center [455, 337] width 88 height 18
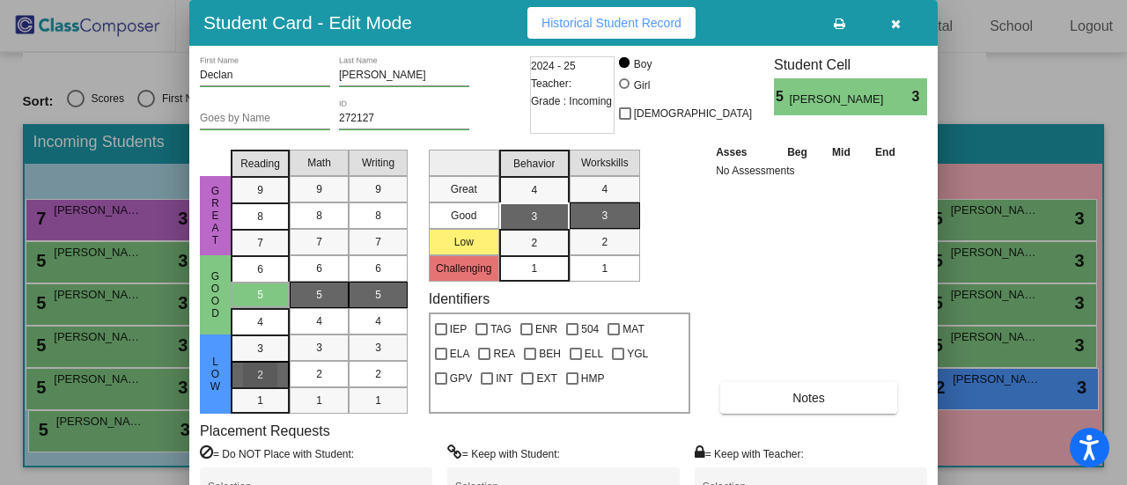
click at [272, 362] on div "2" at bounding box center [260, 348] width 34 height 26
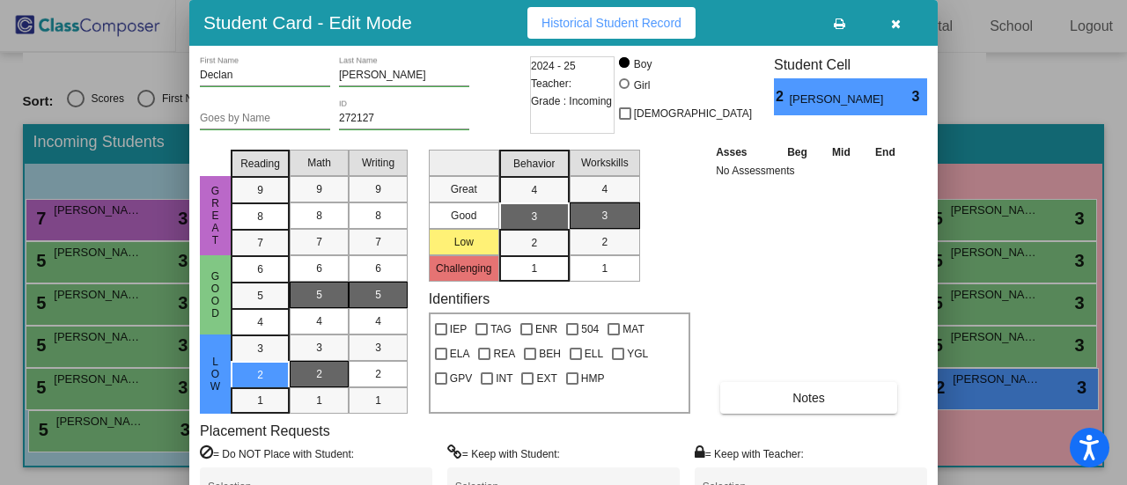
click at [327, 369] on div "2" at bounding box center [319, 374] width 34 height 26
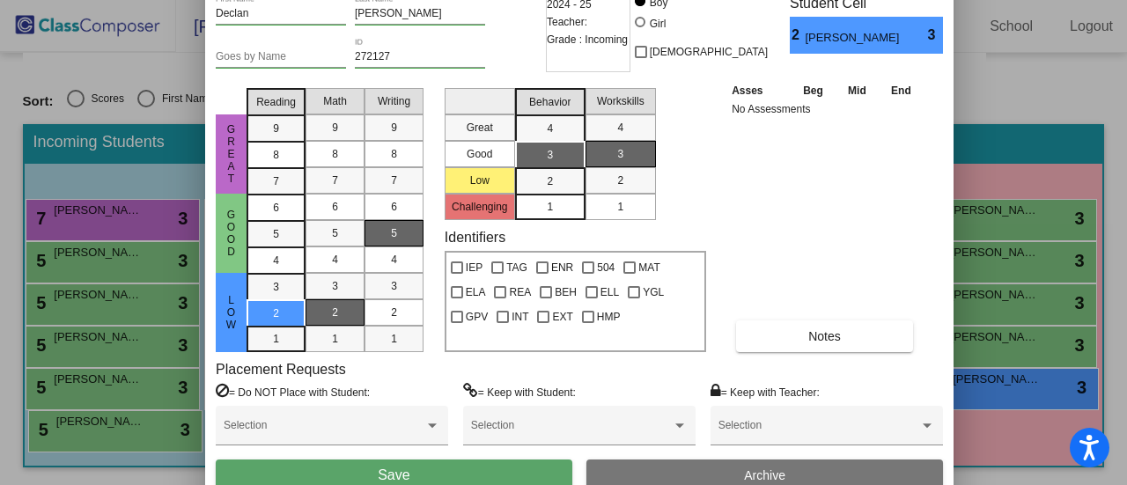
drag, startPoint x: 758, startPoint y: 26, endPoint x: 773, endPoint y: -36, distance: 63.4
click at [773, 0] on html "Accessibility Screen-Reader Guide, Feedback, and Issue Reporting | New window D…" at bounding box center [563, 242] width 1127 height 485
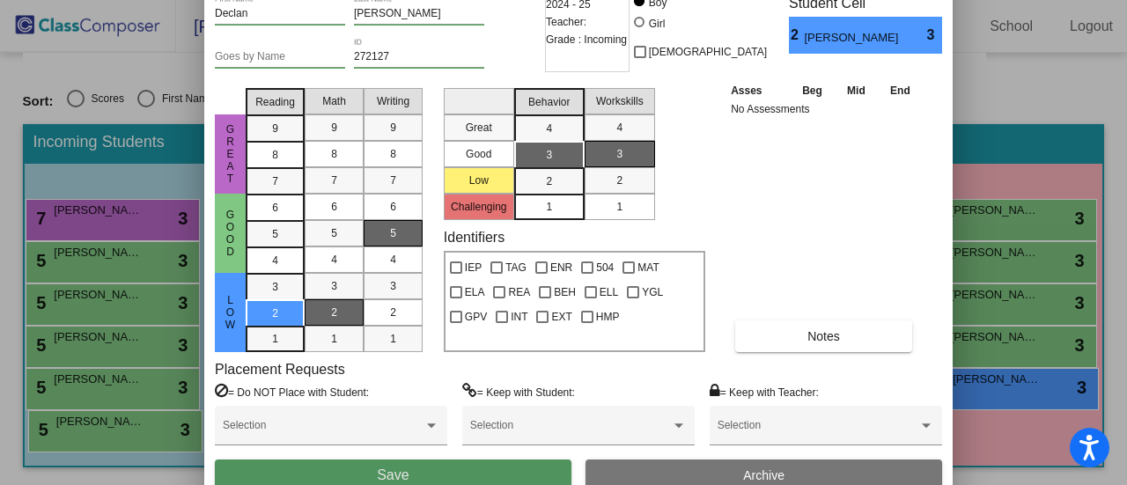
click at [449, 470] on button "Save" at bounding box center [393, 476] width 357 height 32
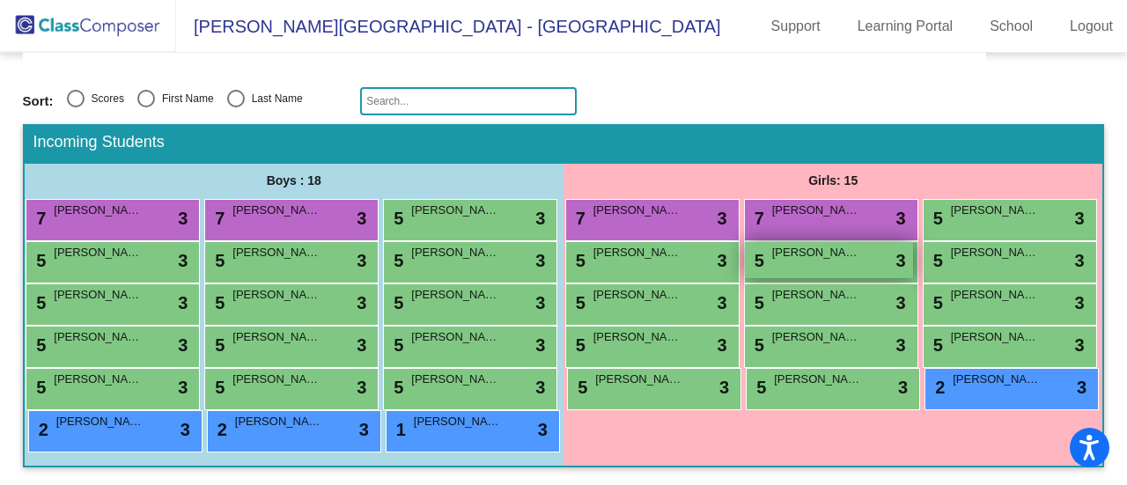
click at [745, 242] on div "5 Gianni Davenport lock do_not_disturb_alt 3" at bounding box center [829, 260] width 168 height 36
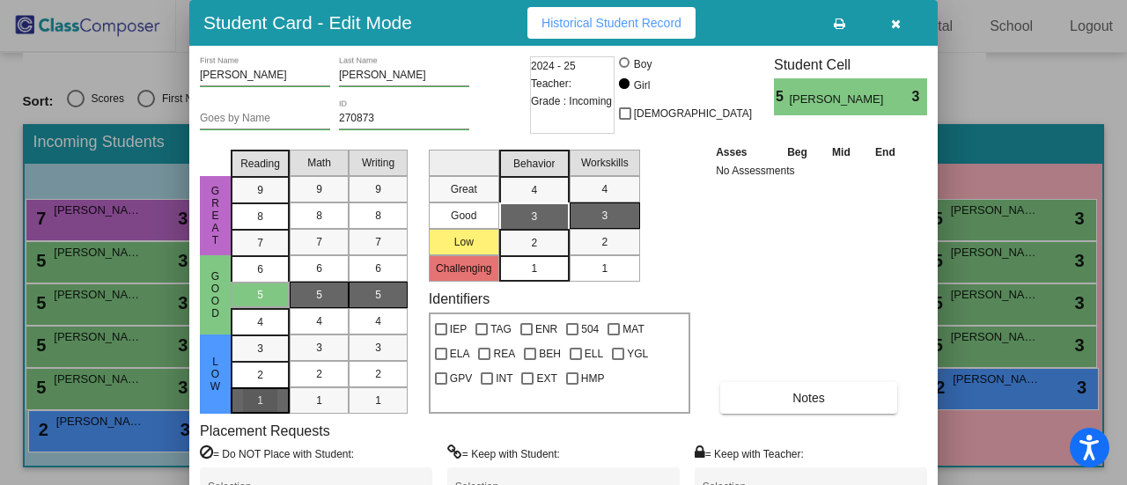
click at [267, 362] on div "1" at bounding box center [260, 348] width 34 height 26
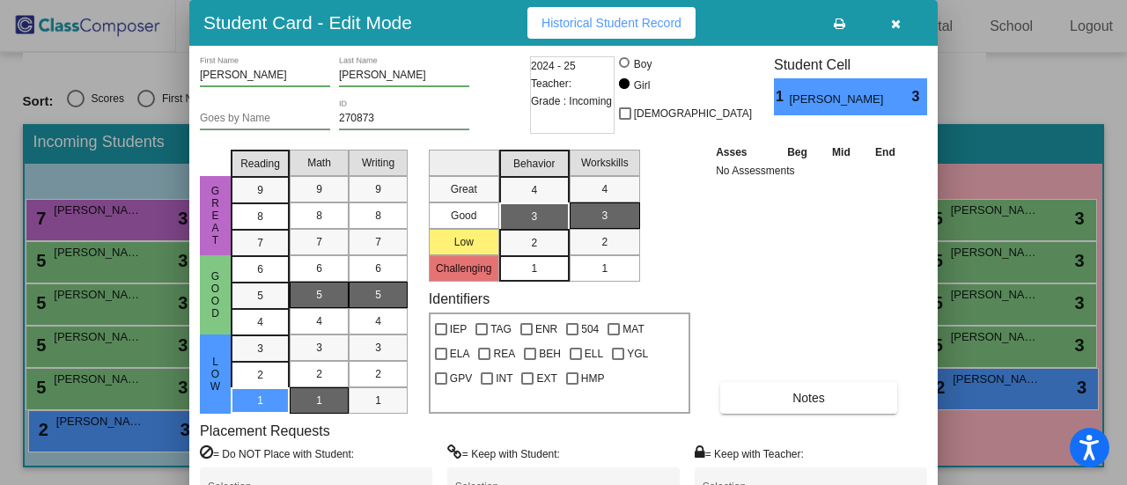
click at [333, 398] on div "1" at bounding box center [319, 400] width 34 height 26
click at [487, 37] on div "Student Card - Edit Mode Historical Student Record" at bounding box center [563, 23] width 748 height 46
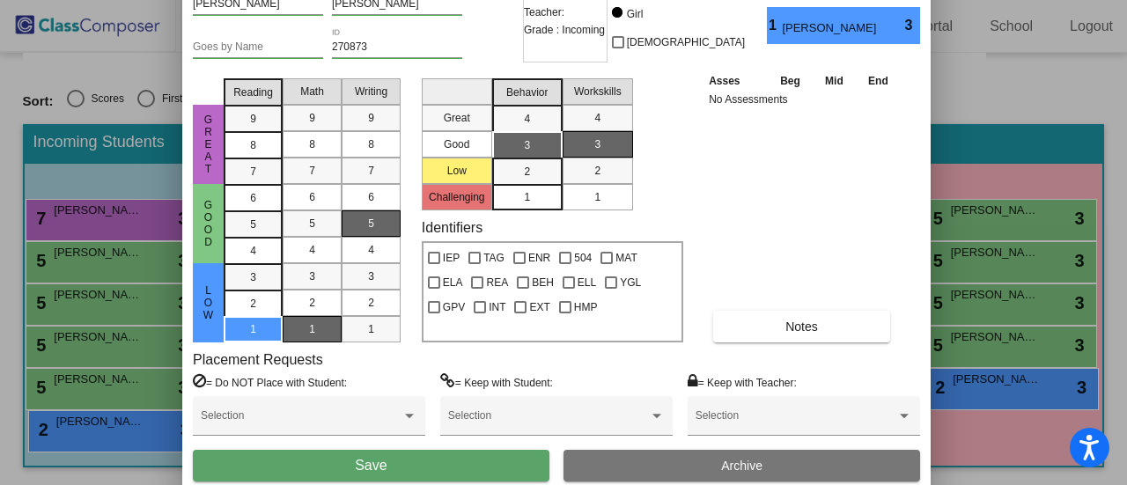
drag, startPoint x: 797, startPoint y: 26, endPoint x: 787, endPoint y: -46, distance: 72.0
click at [787, 0] on html "Accessibility Screen-Reader Guide, Feedback, and Issue Reporting | New window D…" at bounding box center [563, 242] width 1127 height 485
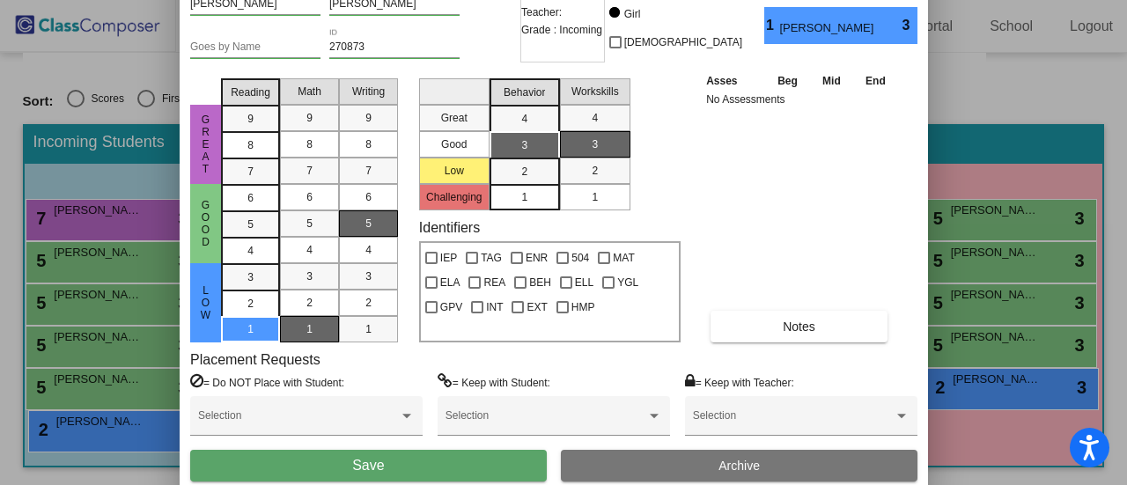
click at [407, 467] on button "Save" at bounding box center [368, 466] width 357 height 32
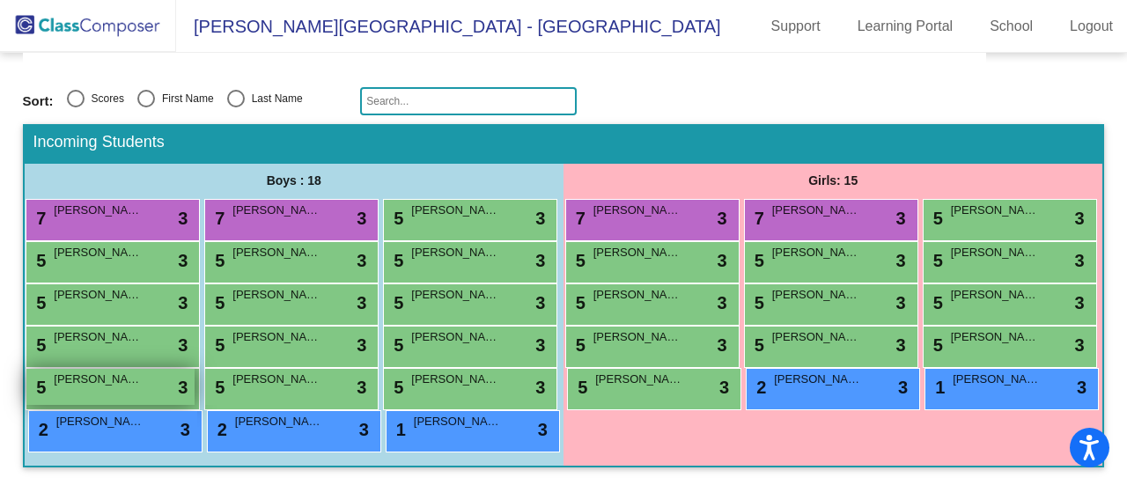
click at [142, 371] on span "Richard Pritchett" at bounding box center [98, 380] width 88 height 18
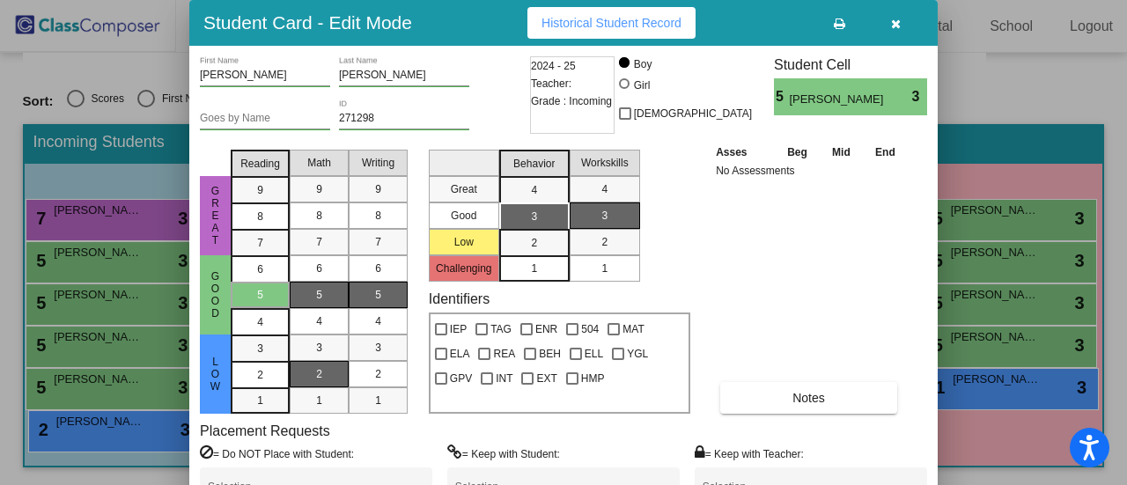
click at [328, 372] on div "2" at bounding box center [319, 374] width 34 height 26
click at [261, 357] on span "1" at bounding box center [260, 349] width 6 height 16
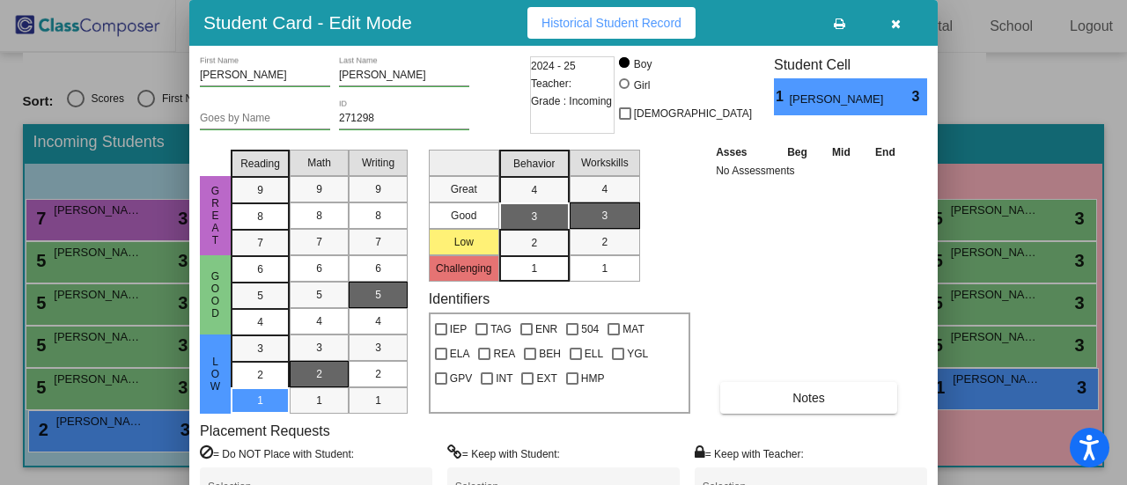
click at [484, 33] on div "Student Card - Edit Mode Historical Student Record" at bounding box center [563, 23] width 748 height 46
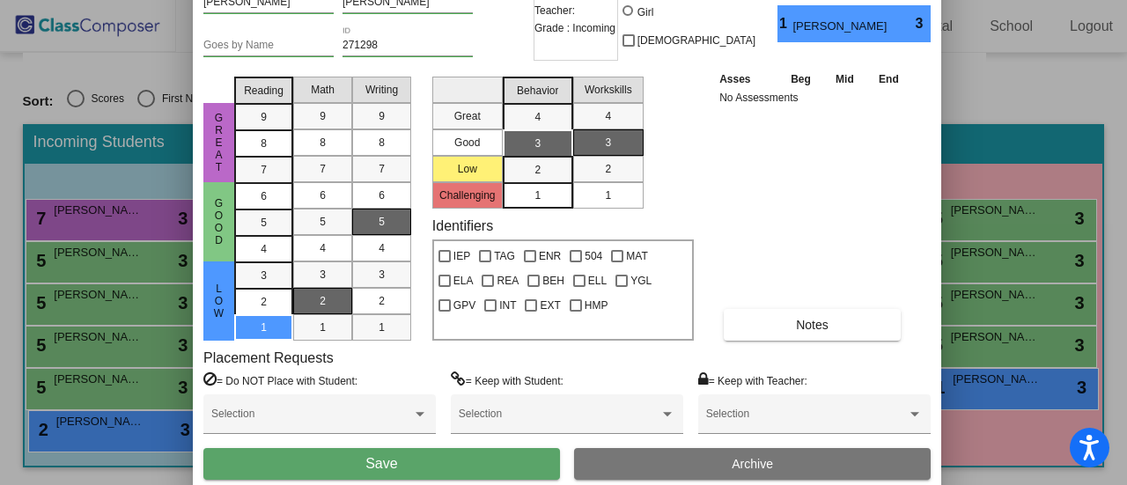
drag, startPoint x: 761, startPoint y: 28, endPoint x: 763, endPoint y: -46, distance: 74.0
click at [763, 0] on html "Accessibility Screen-Reader Guide, Feedback, and Issue Reporting | New window D…" at bounding box center [563, 242] width 1127 height 485
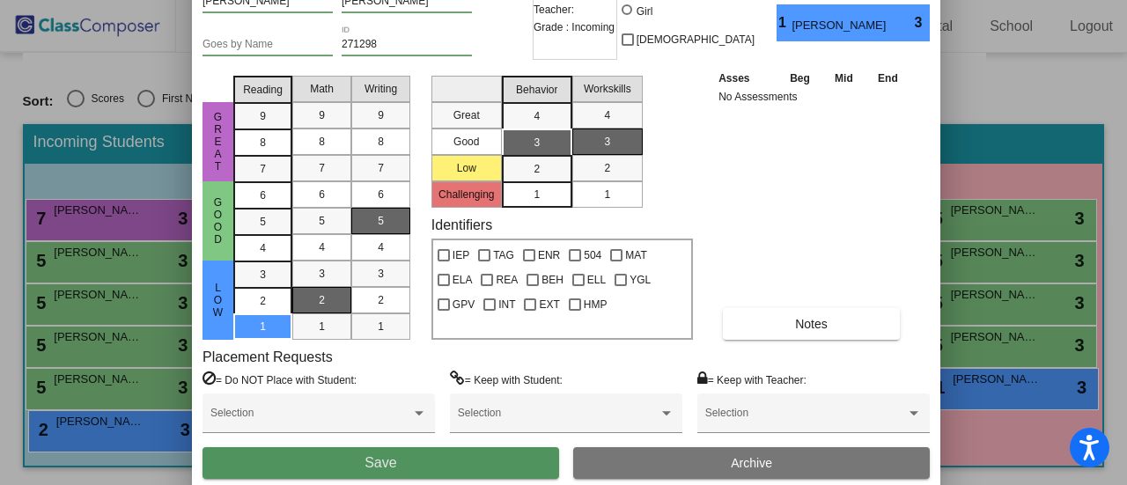
click at [504, 459] on button "Save" at bounding box center [380, 463] width 357 height 32
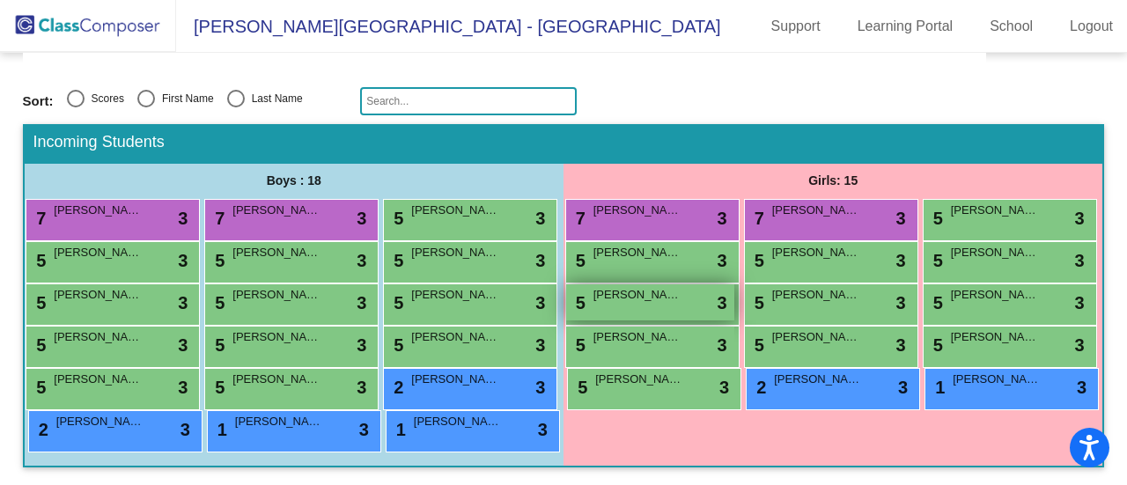
click at [681, 286] on span "Laurelai Hamilton" at bounding box center [637, 295] width 88 height 18
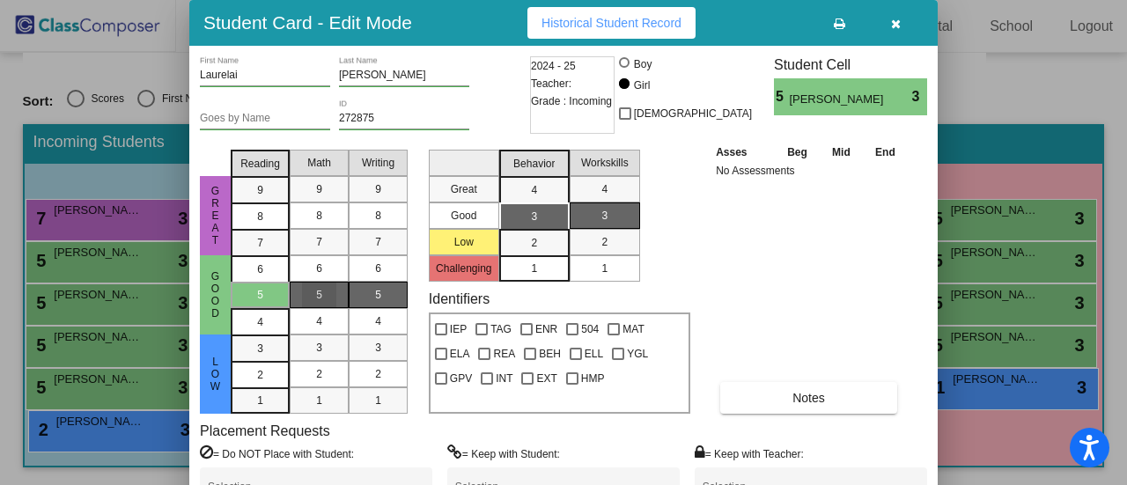
click at [332, 297] on div "5" at bounding box center [319, 295] width 34 height 26
click at [320, 299] on span "5" at bounding box center [319, 295] width 6 height 16
click at [319, 263] on span "6" at bounding box center [319, 269] width 6 height 16
click at [322, 297] on div "5" at bounding box center [319, 295] width 34 height 26
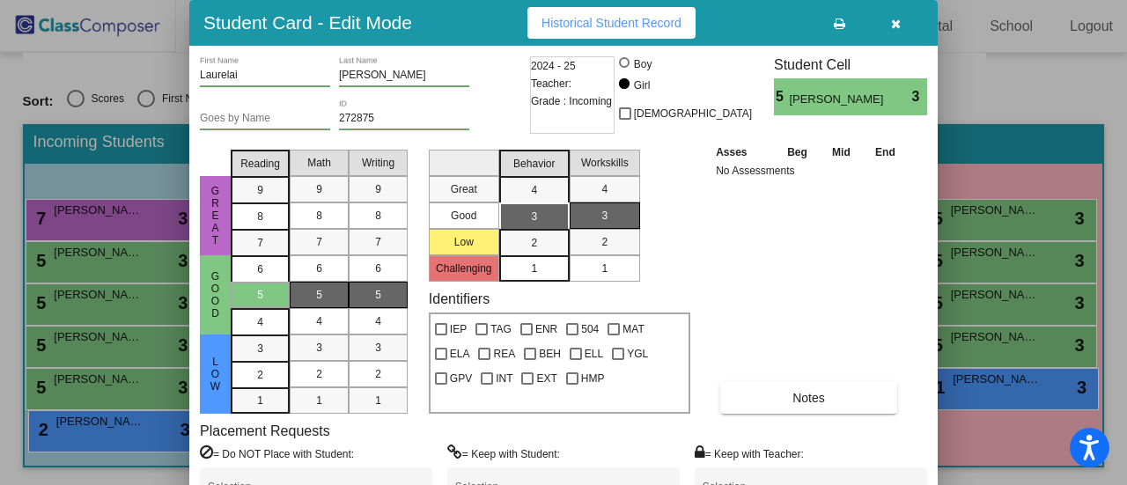
click at [636, 144] on mat-selection-list "Workskills 4 3 2 1" at bounding box center [605, 212] width 70 height 139
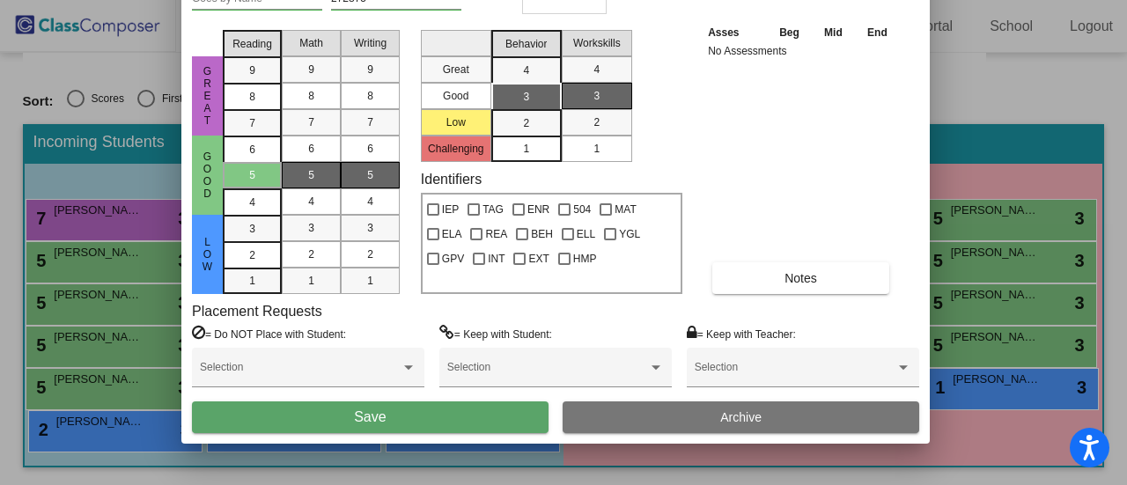
drag, startPoint x: 785, startPoint y: 17, endPoint x: 777, endPoint y: -100, distance: 117.4
click at [777, 0] on html "Accessibility Screen-Reader Guide, Feedback, and Issue Reporting | New window D…" at bounding box center [563, 242] width 1127 height 485
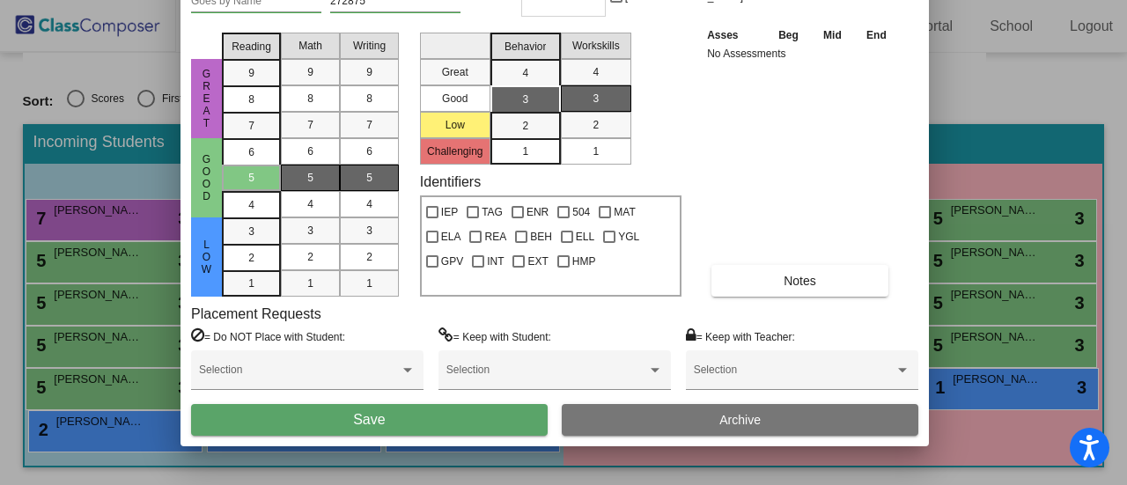
click at [505, 416] on button "Save" at bounding box center [369, 420] width 357 height 32
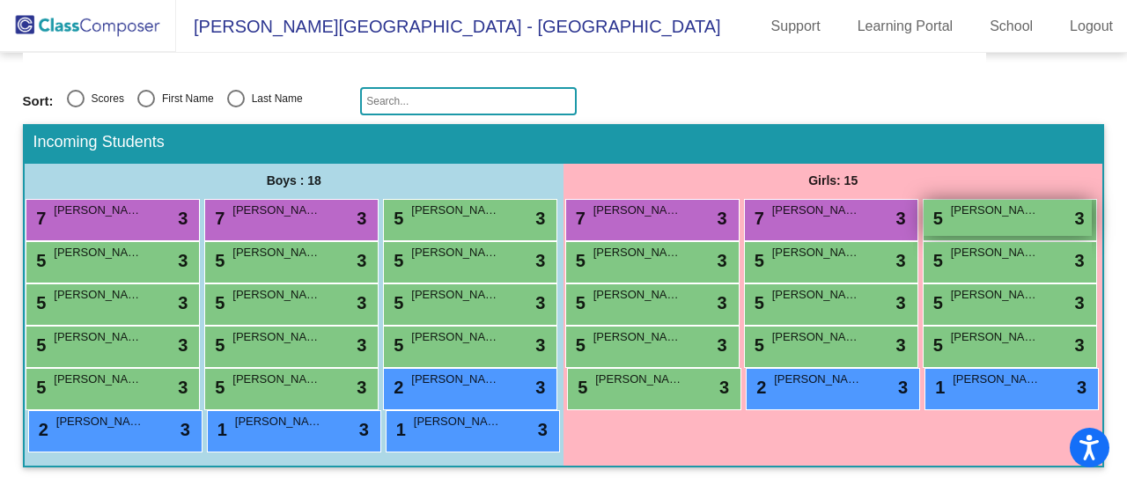
click at [924, 200] on div "5 Eleanor Casey lock do_not_disturb_alt 3" at bounding box center [1008, 218] width 168 height 36
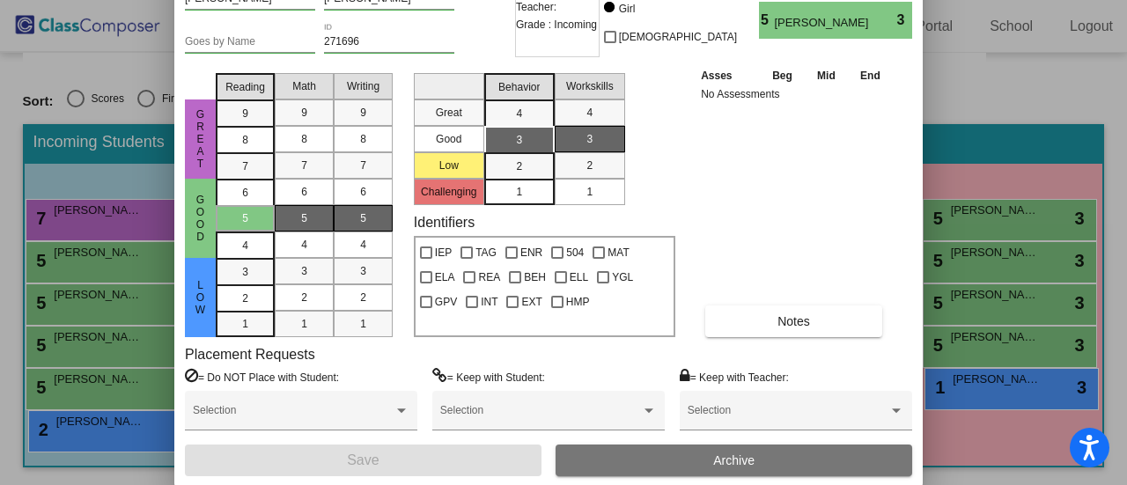
drag, startPoint x: 777, startPoint y: 28, endPoint x: 762, endPoint y: -48, distance: 78.0
click at [762, 0] on html "Accessibility Screen-Reader Guide, Feedback, and Issue Reporting | New window D…" at bounding box center [563, 242] width 1127 height 485
click at [298, 210] on div "5" at bounding box center [304, 218] width 34 height 26
click at [784, 174] on div "Asses Beg Mid End No Assessments Notes" at bounding box center [794, 201] width 196 height 271
click at [298, 218] on div "5" at bounding box center [304, 218] width 34 height 26
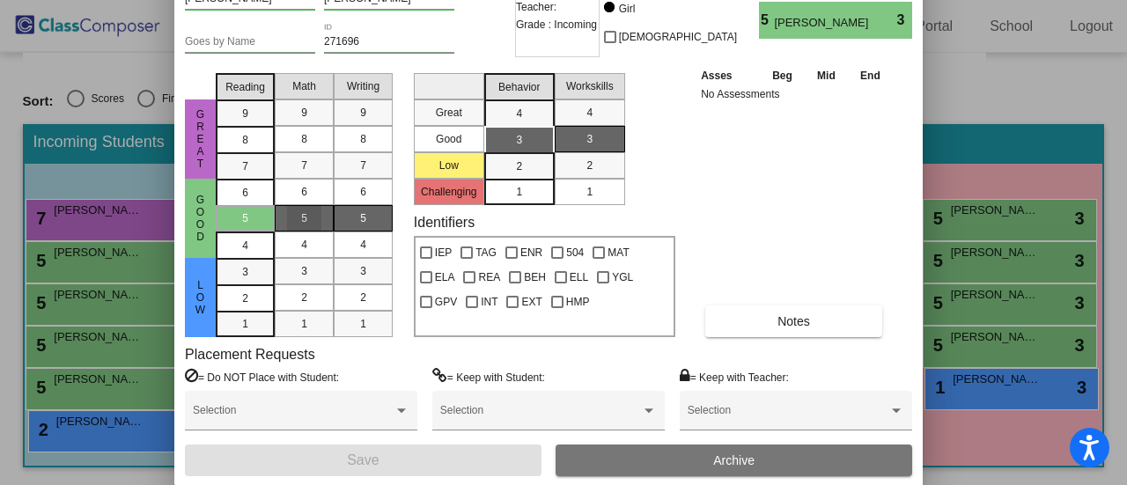
click at [309, 217] on div "5" at bounding box center [304, 218] width 34 height 26
click at [317, 216] on div "5" at bounding box center [304, 218] width 34 height 26
drag, startPoint x: 742, startPoint y: 141, endPoint x: 777, endPoint y: 305, distance: 167.5
click at [777, 305] on div "Asses Beg Mid End No Assessments Notes" at bounding box center [794, 201] width 196 height 271
click at [1064, 83] on div at bounding box center [563, 242] width 1127 height 485
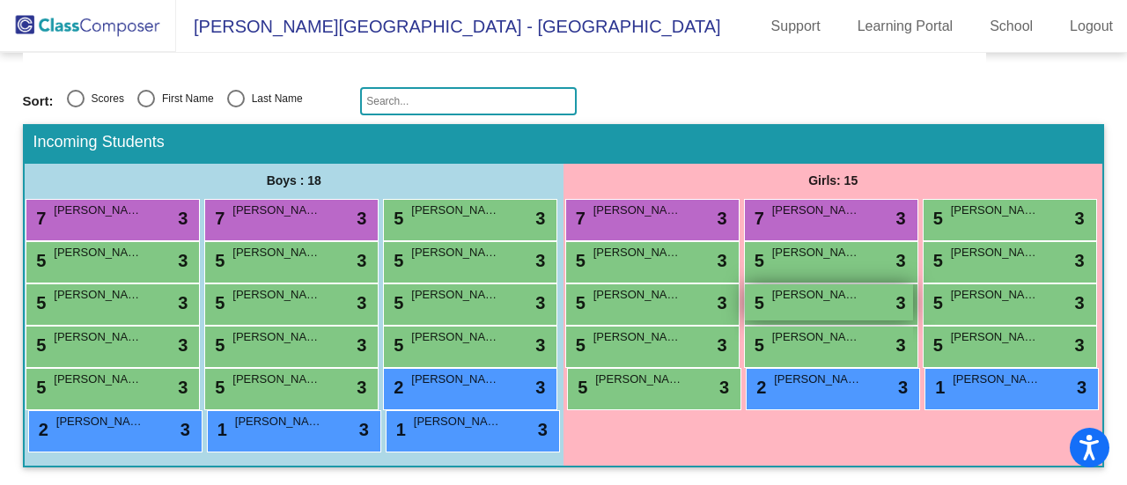
click at [909, 284] on div "5 Ariana Hazin lock do_not_disturb_alt 3" at bounding box center [829, 302] width 168 height 36
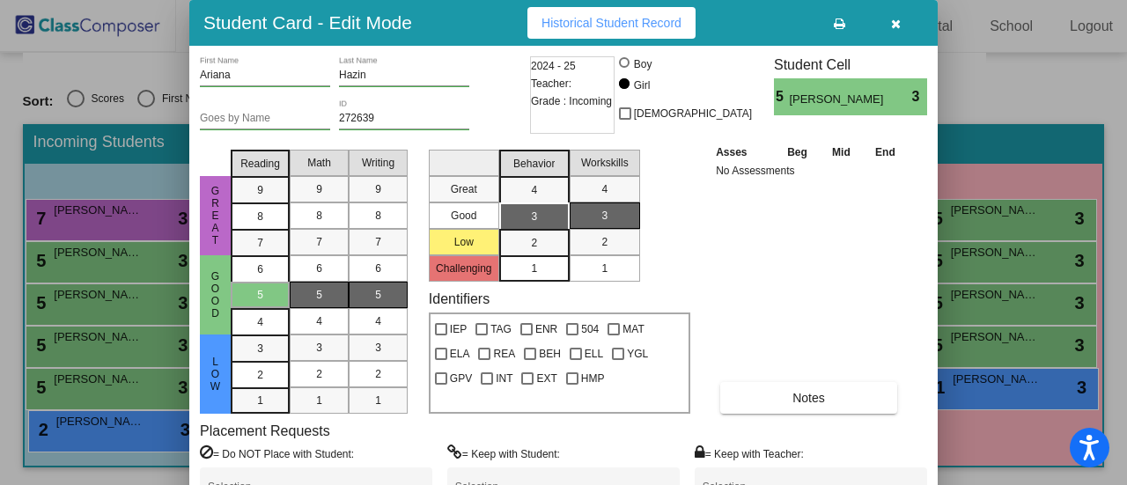
click at [891, 24] on icon "button" at bounding box center [896, 24] width 10 height 12
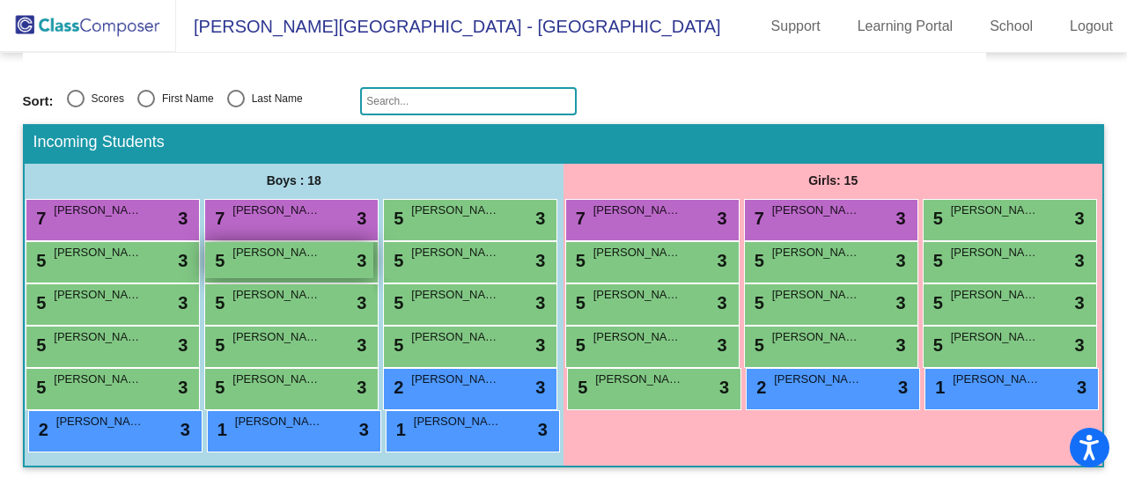
click at [232, 244] on span "Luis Cuevas" at bounding box center [276, 253] width 88 height 18
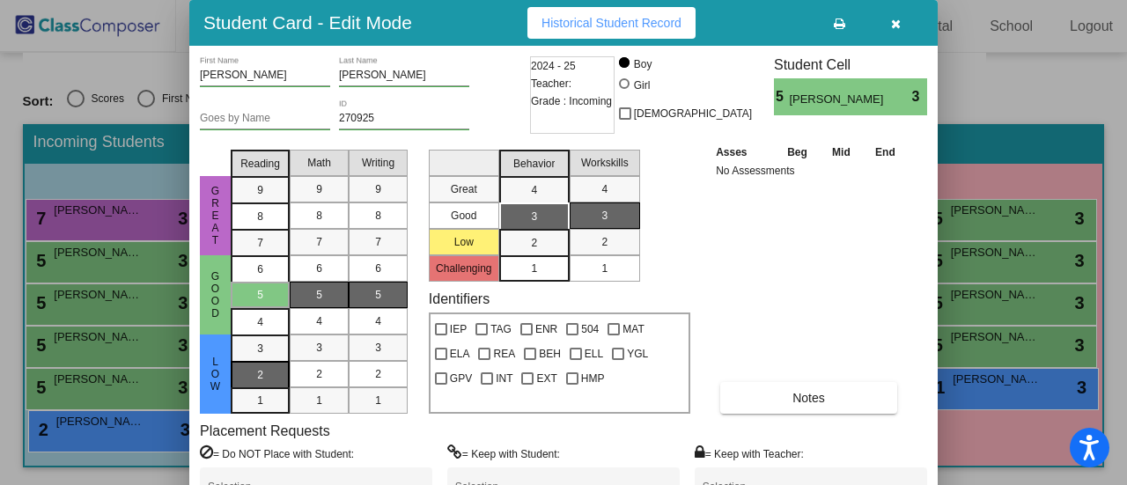
click at [269, 362] on div "2" at bounding box center [260, 348] width 34 height 26
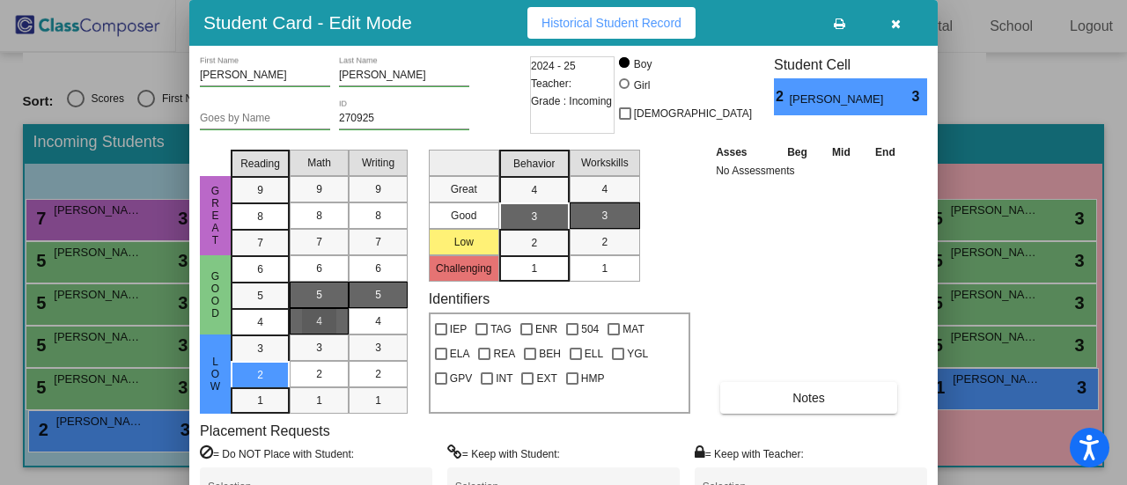
click at [330, 320] on div "4" at bounding box center [319, 321] width 34 height 26
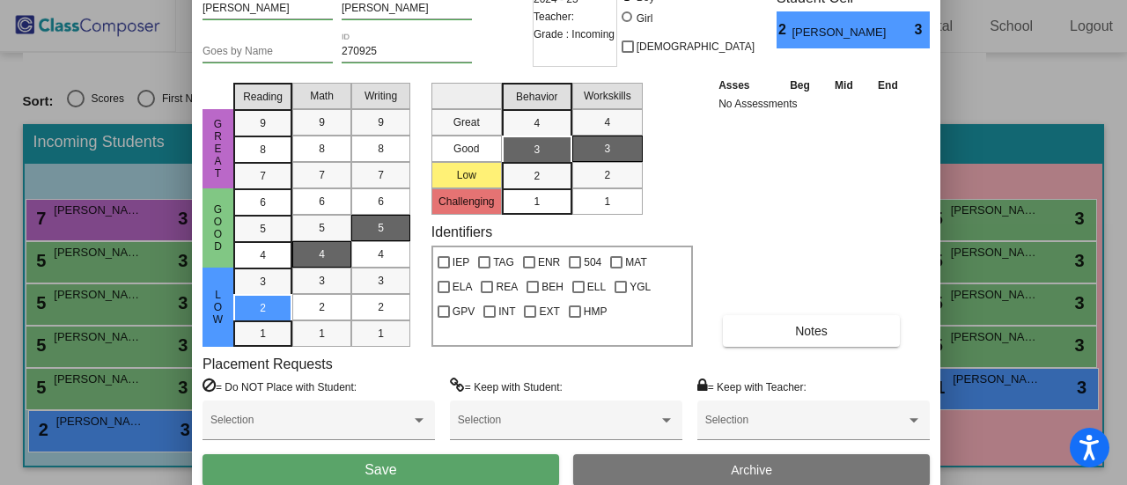
drag, startPoint x: 808, startPoint y: 26, endPoint x: 688, endPoint y: 182, distance: 197.2
click at [810, 0] on html "Accessibility Screen-Reader Guide, Feedback, and Issue Reporting | New window D…" at bounding box center [563, 242] width 1127 height 485
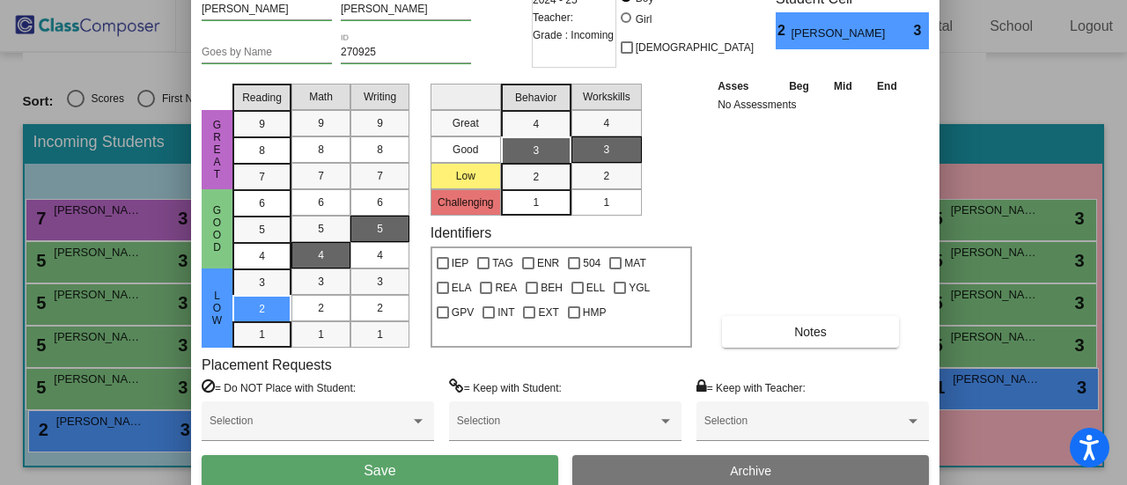
click at [495, 467] on button "Save" at bounding box center [380, 471] width 357 height 32
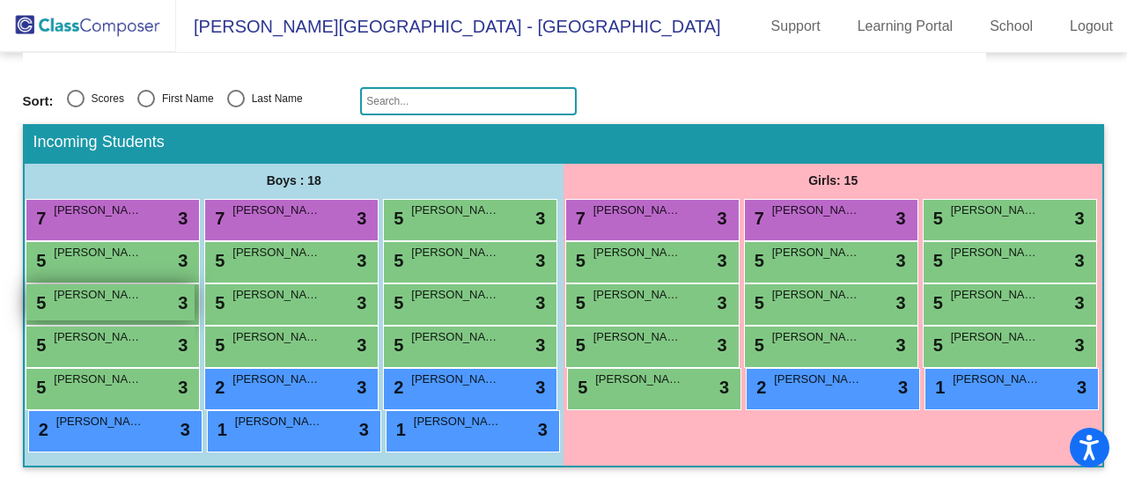
click at [142, 286] on span "Ian Fenner" at bounding box center [98, 295] width 88 height 18
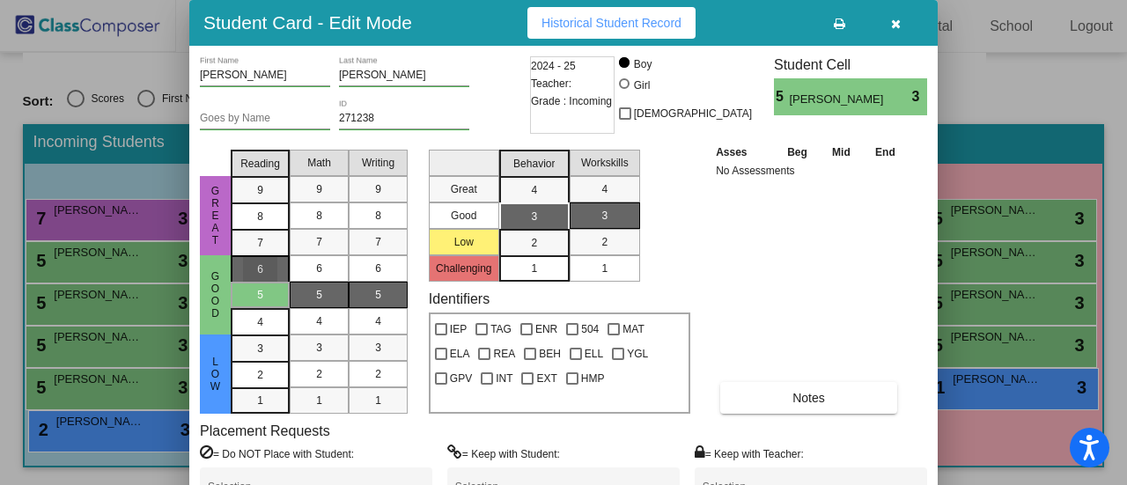
click at [262, 265] on span "6" at bounding box center [260, 269] width 6 height 16
click at [303, 265] on div "6" at bounding box center [319, 268] width 34 height 26
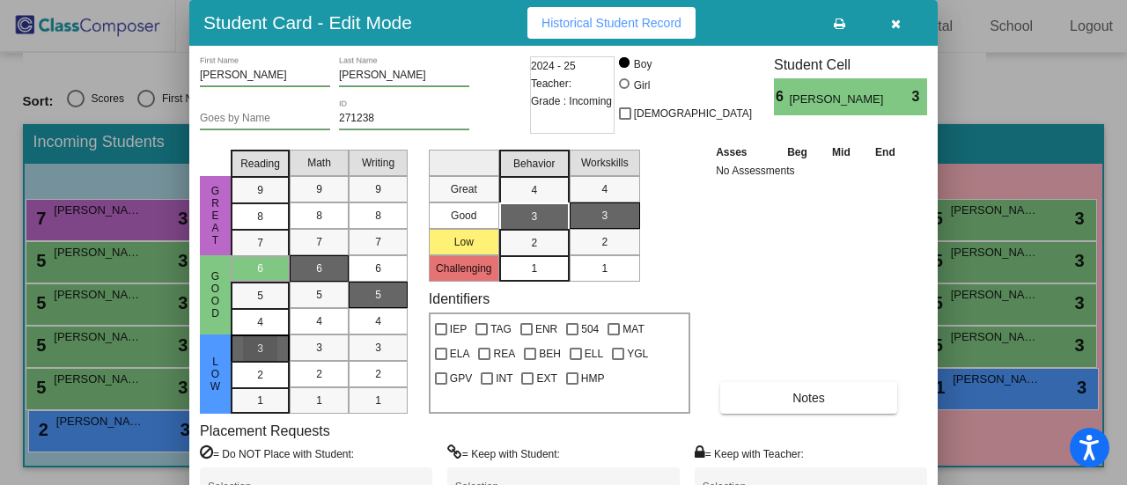
click at [261, 349] on span "3" at bounding box center [260, 349] width 6 height 16
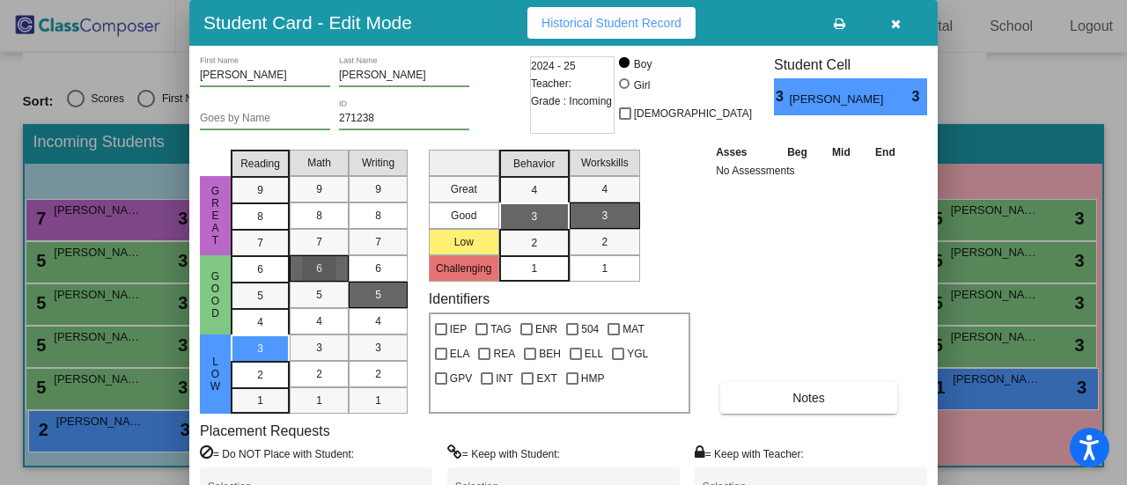
click at [317, 263] on span "6" at bounding box center [319, 269] width 6 height 16
click at [324, 261] on div "6" at bounding box center [319, 268] width 34 height 26
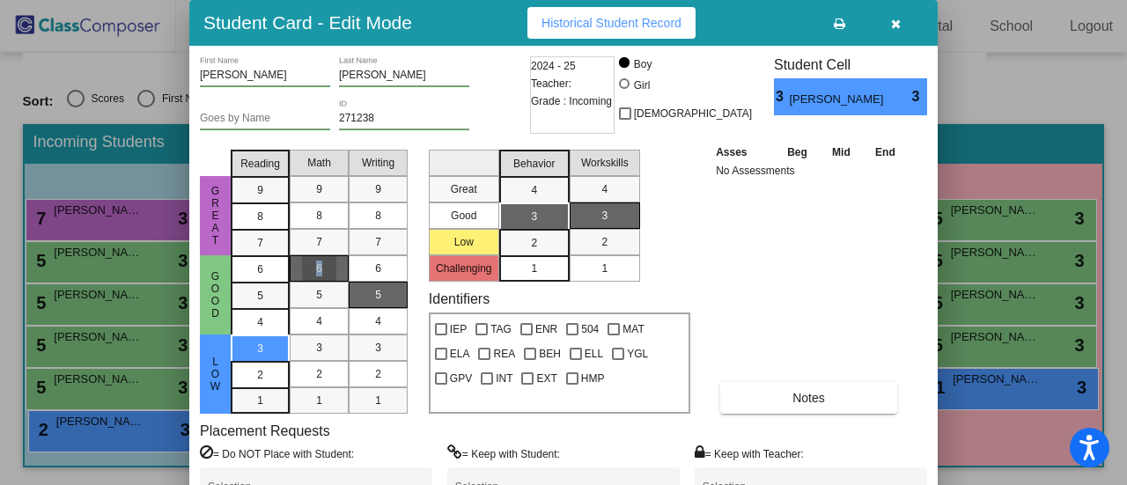
click at [324, 261] on div "6" at bounding box center [319, 268] width 34 height 26
click at [386, 344] on div "3" at bounding box center [378, 348] width 34 height 26
click at [319, 266] on span "6" at bounding box center [319, 269] width 6 height 16
click at [328, 262] on div "6" at bounding box center [319, 268] width 34 height 26
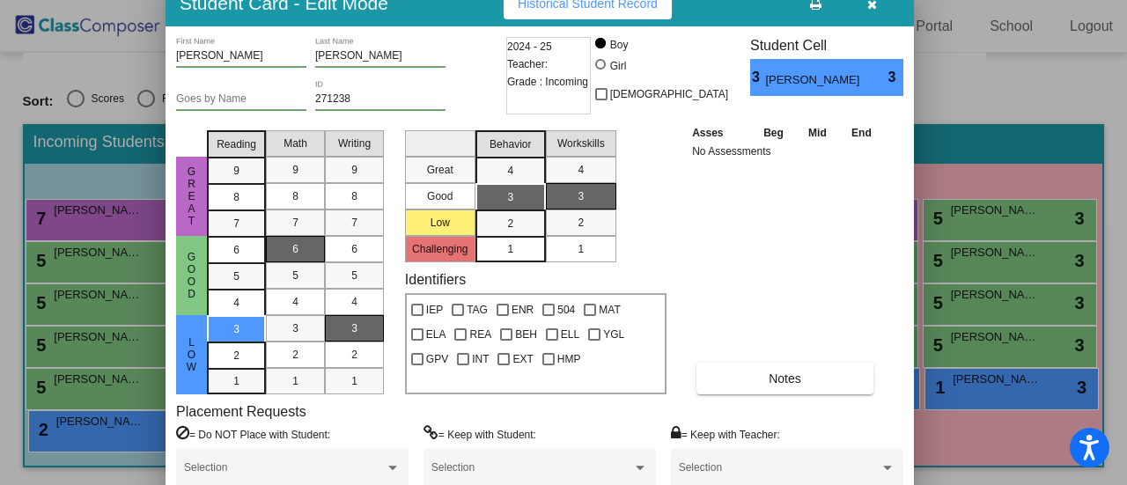
drag, startPoint x: 791, startPoint y: 28, endPoint x: 768, endPoint y: 9, distance: 30.7
click at [768, 9] on div "Student Card - Edit Mode Historical Student Record" at bounding box center [540, 4] width 748 height 46
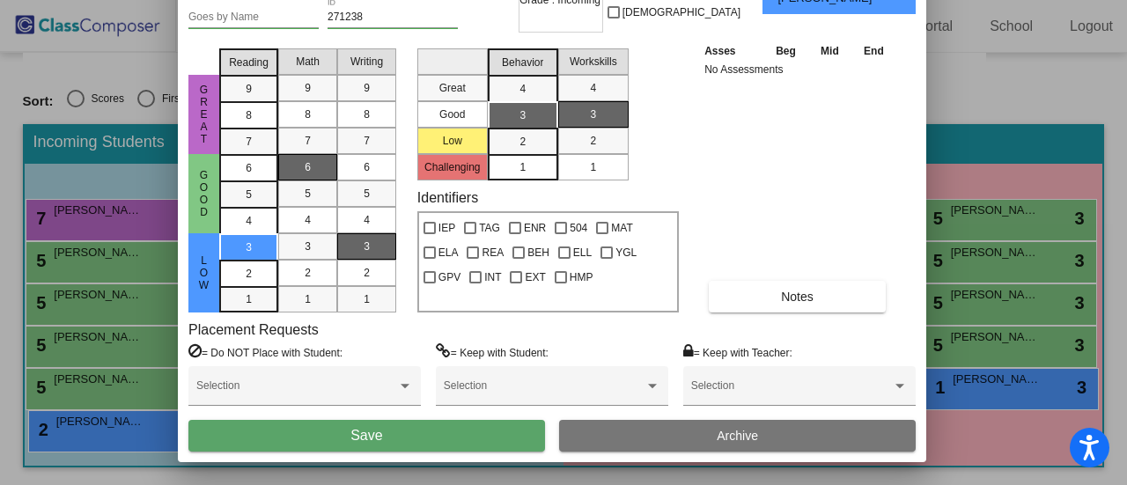
drag, startPoint x: 711, startPoint y: 11, endPoint x: 650, endPoint y: 34, distance: 66.1
click at [722, 0] on html "Accessibility Screen-Reader Guide, Feedback, and Issue Reporting | New window D…" at bounding box center [563, 242] width 1127 height 485
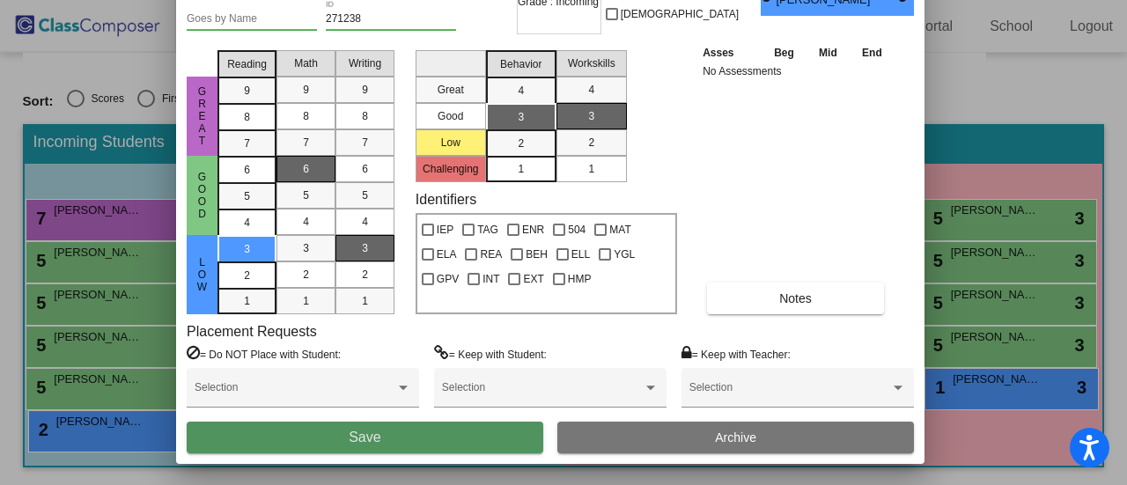
click at [457, 434] on button "Save" at bounding box center [365, 438] width 357 height 32
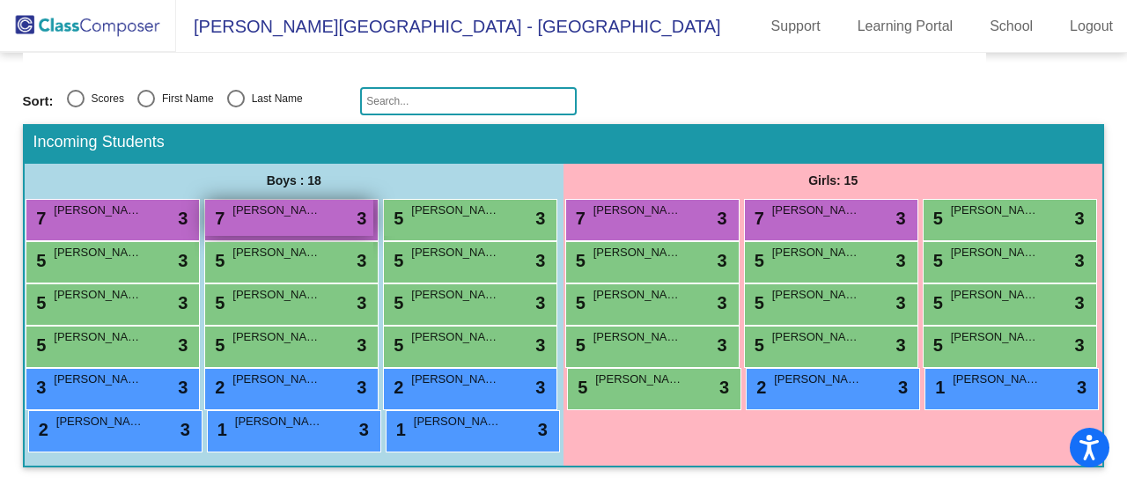
click at [320, 202] on span "Elias Block" at bounding box center [276, 211] width 88 height 18
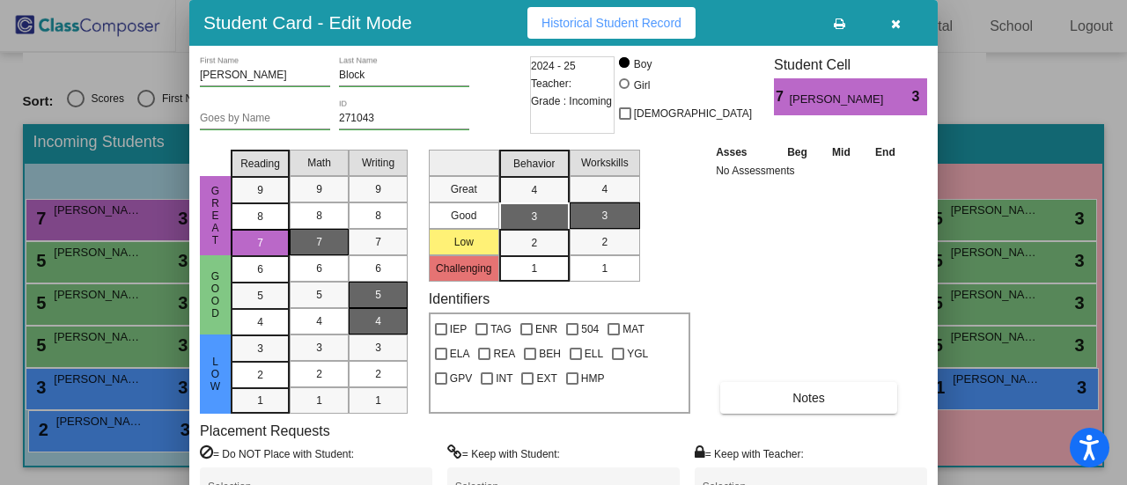
click at [384, 321] on div "4" at bounding box center [378, 321] width 34 height 26
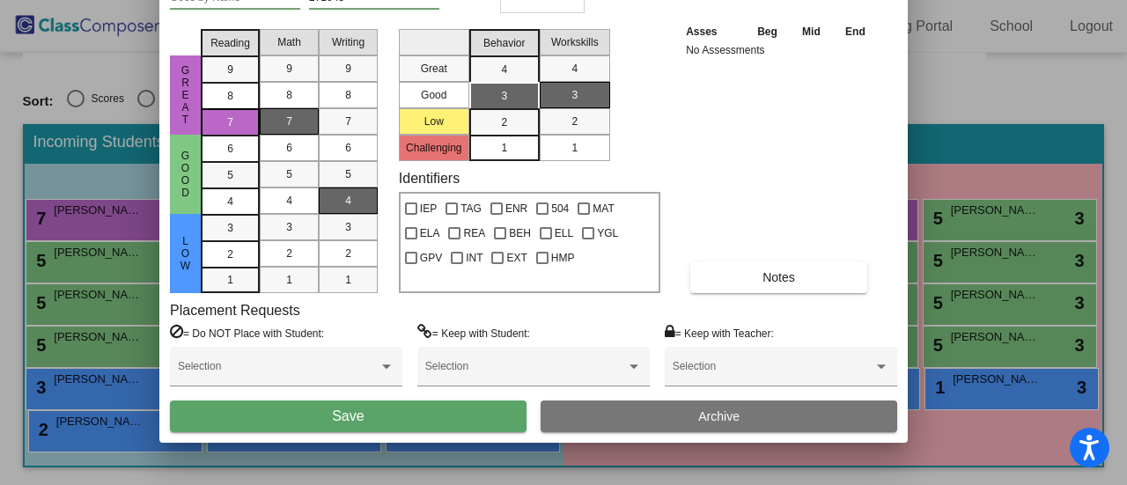
drag, startPoint x: 764, startPoint y: 15, endPoint x: 734, endPoint y: -106, distance: 124.3
click at [734, 0] on html "Accessibility Screen-Reader Guide, Feedback, and Issue Reporting | New window D…" at bounding box center [563, 242] width 1127 height 485
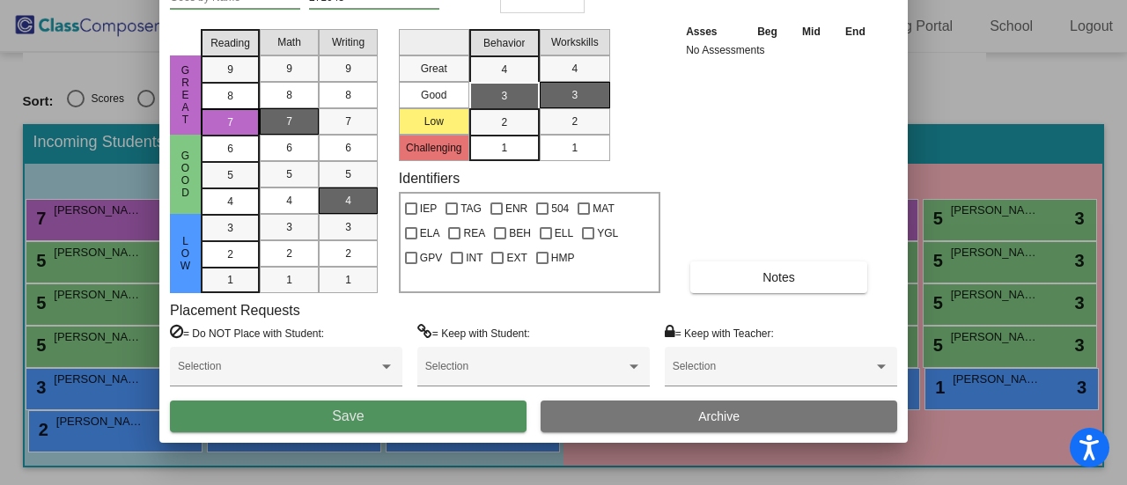
click at [463, 415] on button "Save" at bounding box center [348, 417] width 357 height 32
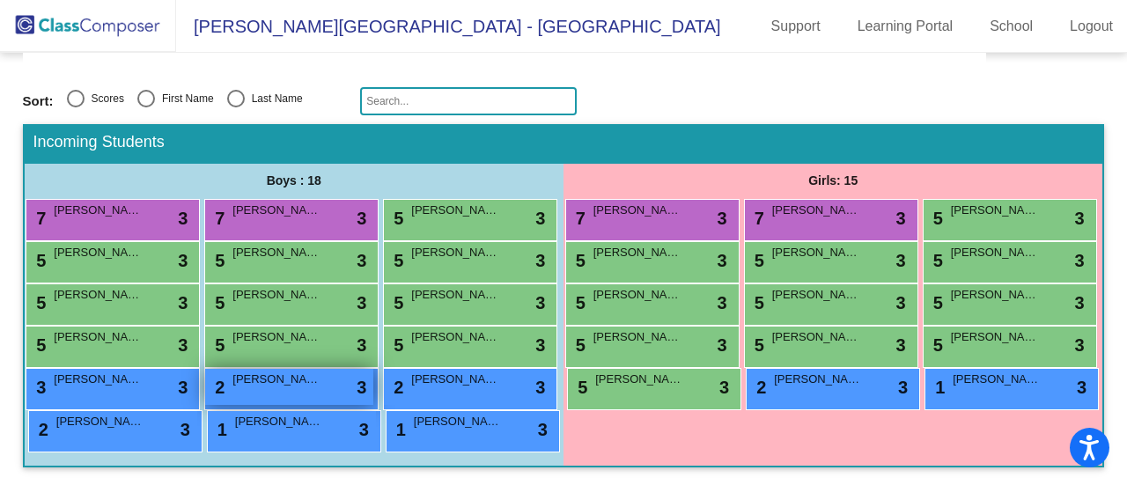
click at [320, 371] on span "Luis Cuevas" at bounding box center [276, 380] width 88 height 18
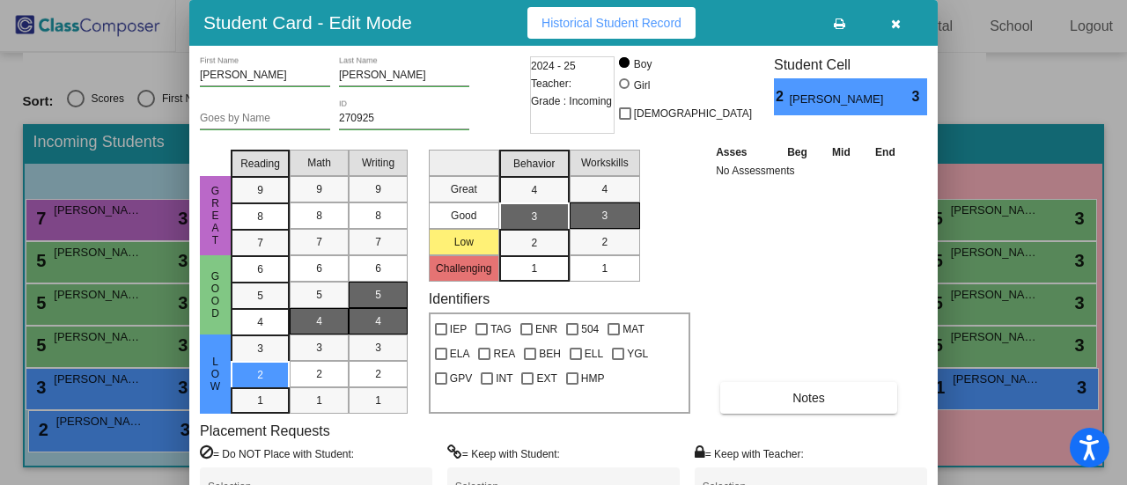
click at [397, 318] on mat-list-option "4" at bounding box center [378, 321] width 59 height 26
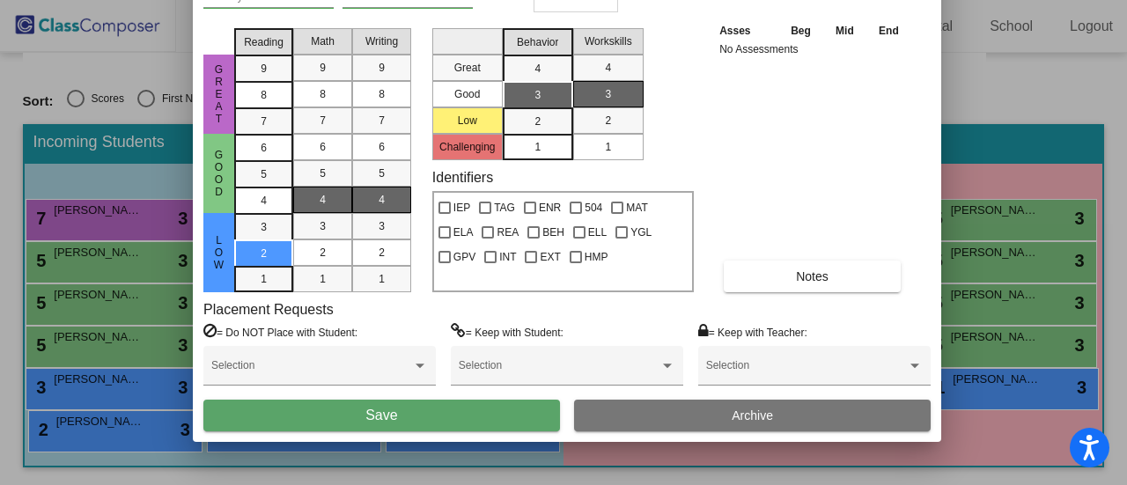
drag, startPoint x: 801, startPoint y: 21, endPoint x: 805, endPoint y: -100, distance: 121.5
click at [805, 0] on html "Accessibility Screen-Reader Guide, Feedback, and Issue Reporting | New window D…" at bounding box center [563, 242] width 1127 height 485
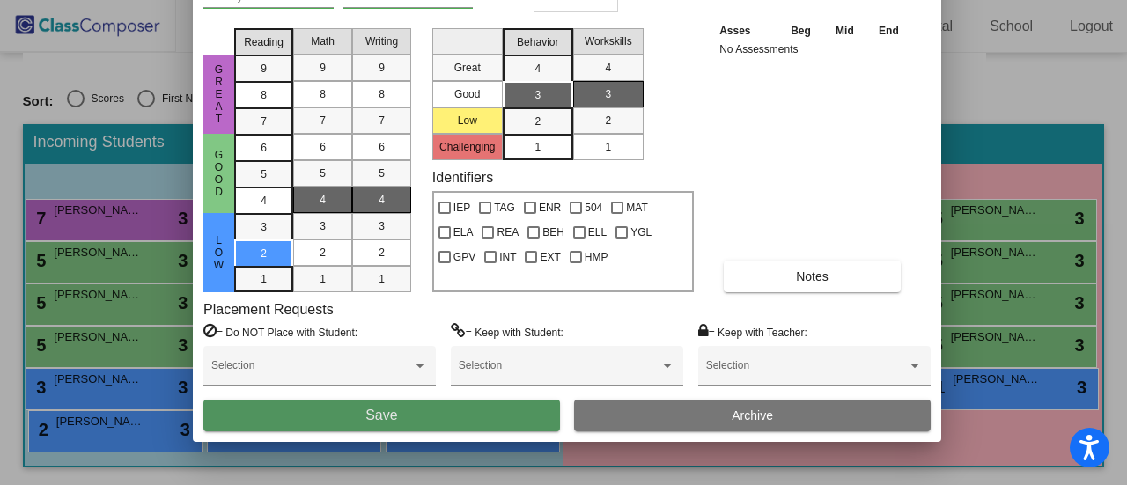
click at [488, 418] on button "Save" at bounding box center [381, 416] width 357 height 32
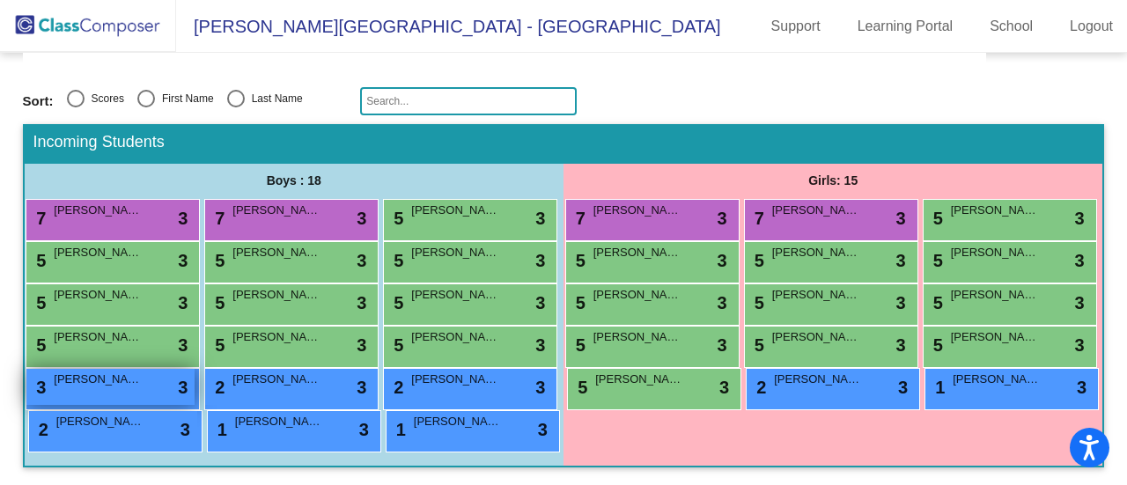
click at [195, 369] on div "3 Ian Fenner lock do_not_disturb_alt 3" at bounding box center [110, 387] width 168 height 36
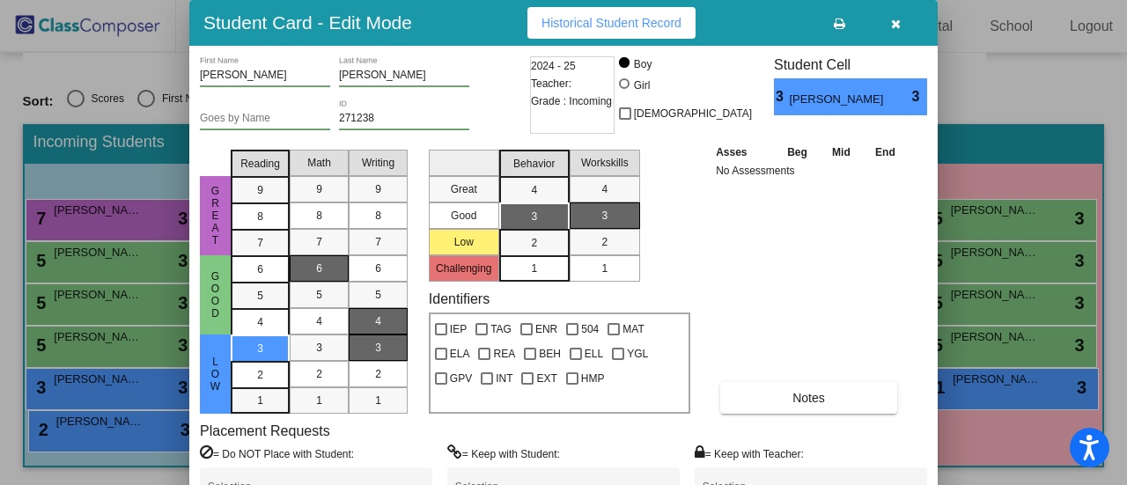
click at [369, 320] on div "4" at bounding box center [378, 321] width 34 height 26
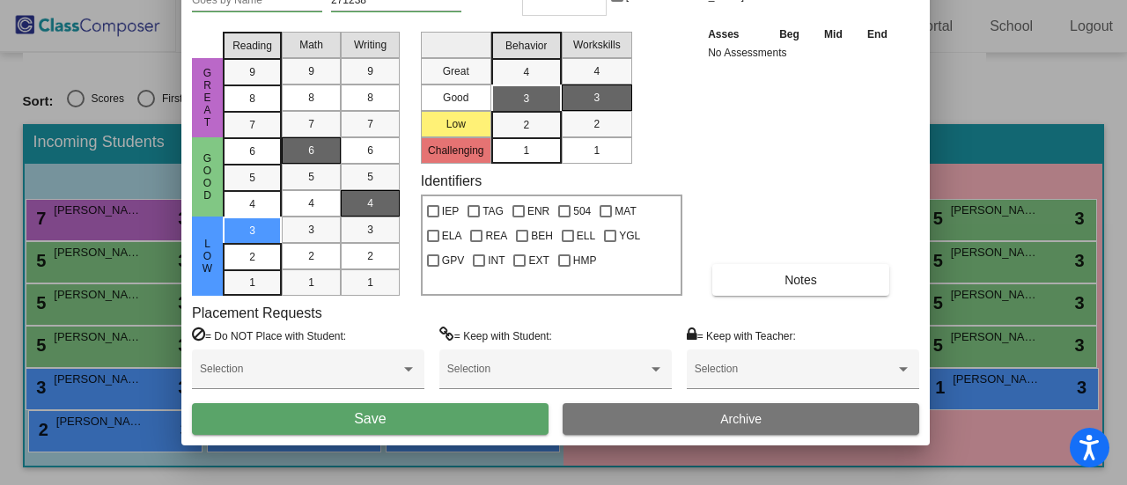
drag, startPoint x: 765, startPoint y: 27, endPoint x: 754, endPoint y: -103, distance: 130.8
click at [754, 0] on html "Accessibility Screen-Reader Guide, Feedback, and Issue Reporting | New window D…" at bounding box center [563, 242] width 1127 height 485
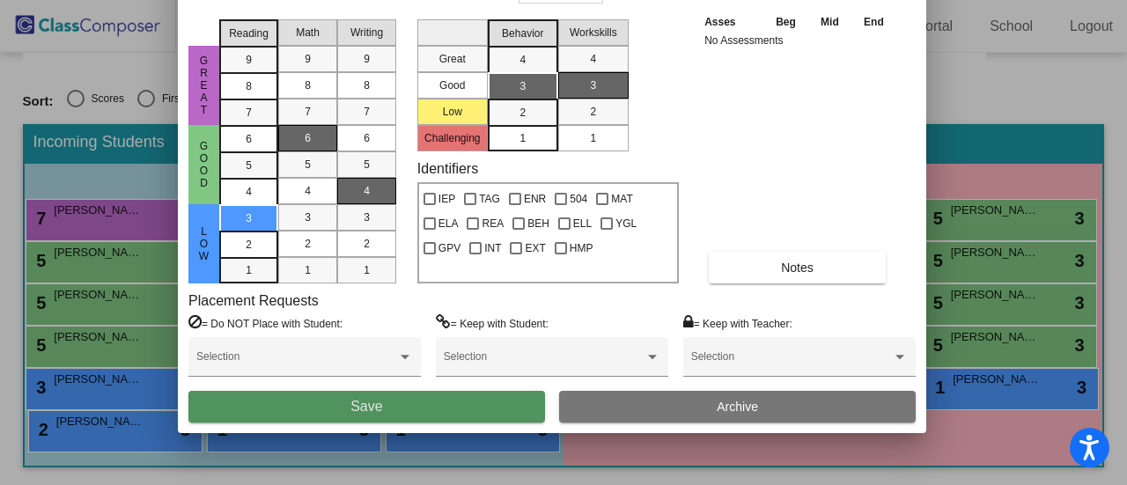
click at [451, 407] on button "Save" at bounding box center [366, 407] width 357 height 32
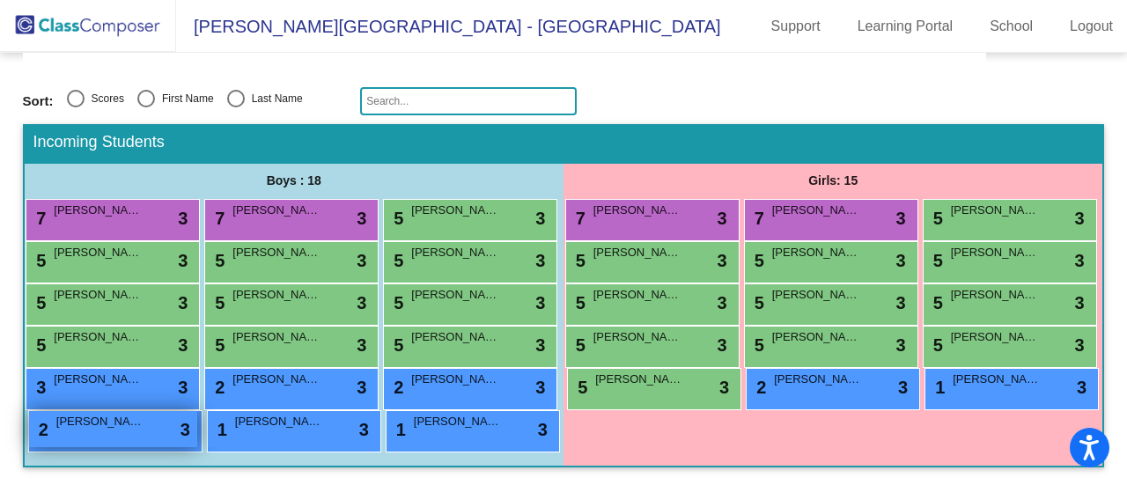
click at [144, 413] on span "Enzo Hellu" at bounding box center [100, 422] width 88 height 18
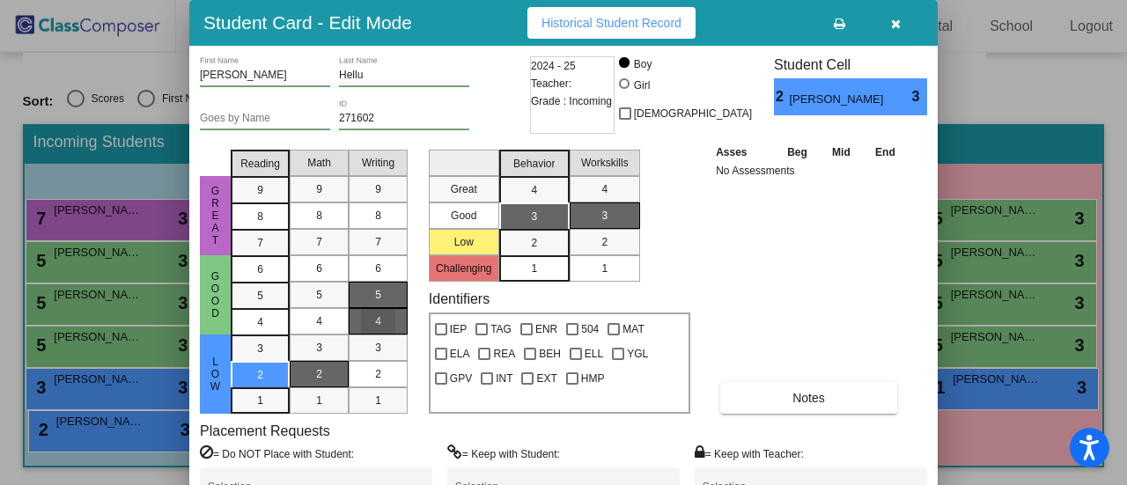
click at [389, 320] on div "4" at bounding box center [378, 321] width 34 height 26
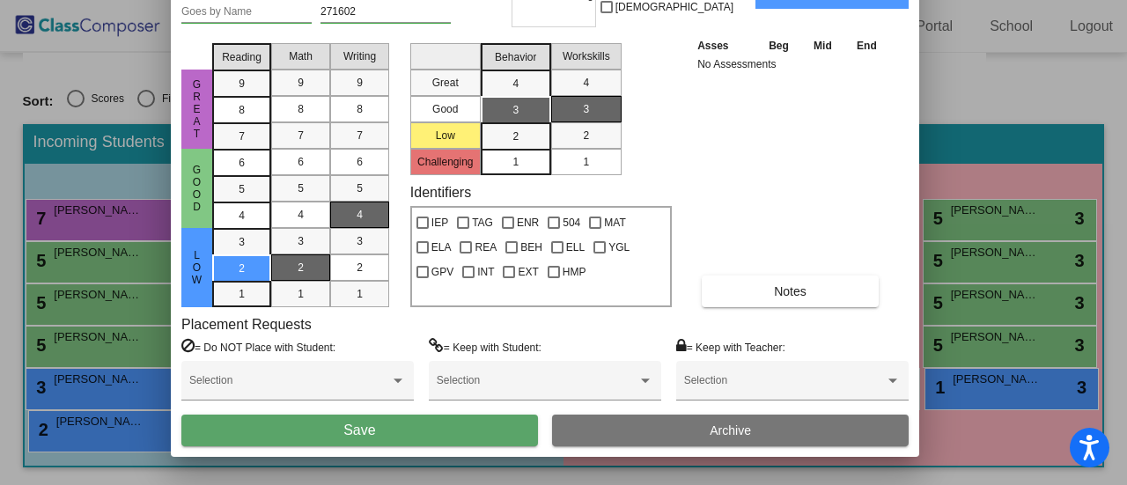
drag, startPoint x: 804, startPoint y: 12, endPoint x: 784, endPoint y: -95, distance: 109.1
click at [784, 0] on html "Accessibility Screen-Reader Guide, Feedback, and Issue Reporting | New window D…" at bounding box center [563, 242] width 1127 height 485
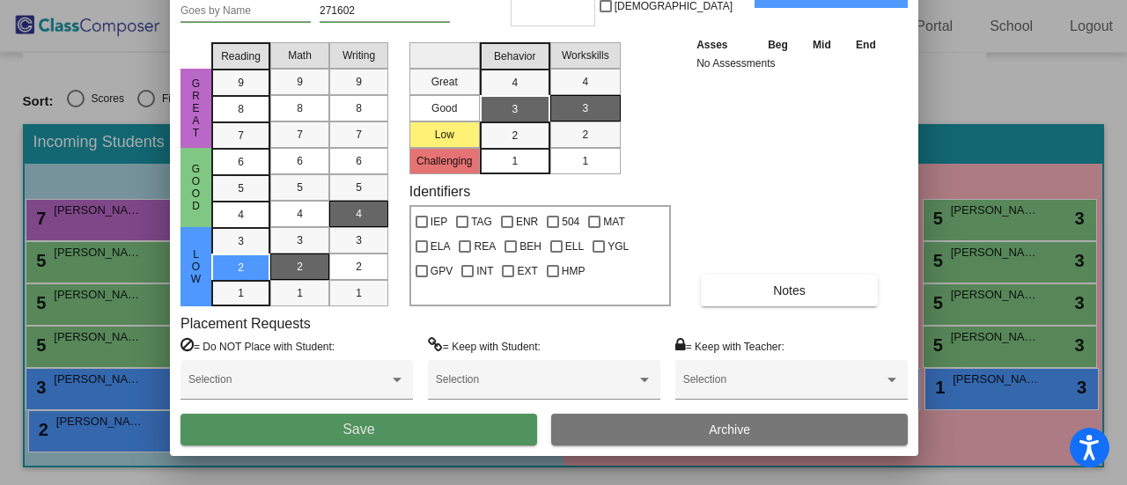
click at [437, 416] on button "Save" at bounding box center [358, 430] width 357 height 32
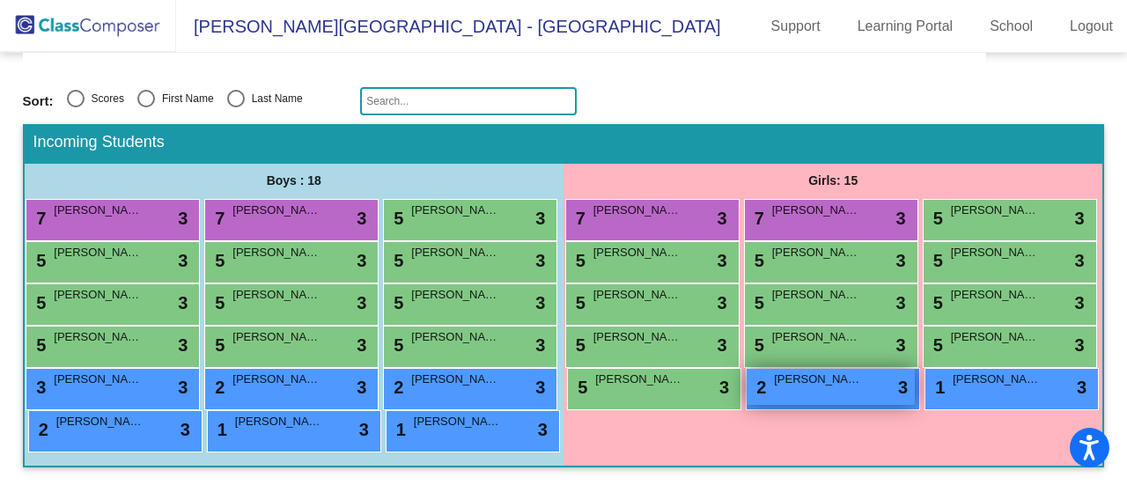
click at [823, 369] on div "2 Larissa Lazabal lock do_not_disturb_alt 3" at bounding box center [831, 387] width 168 height 36
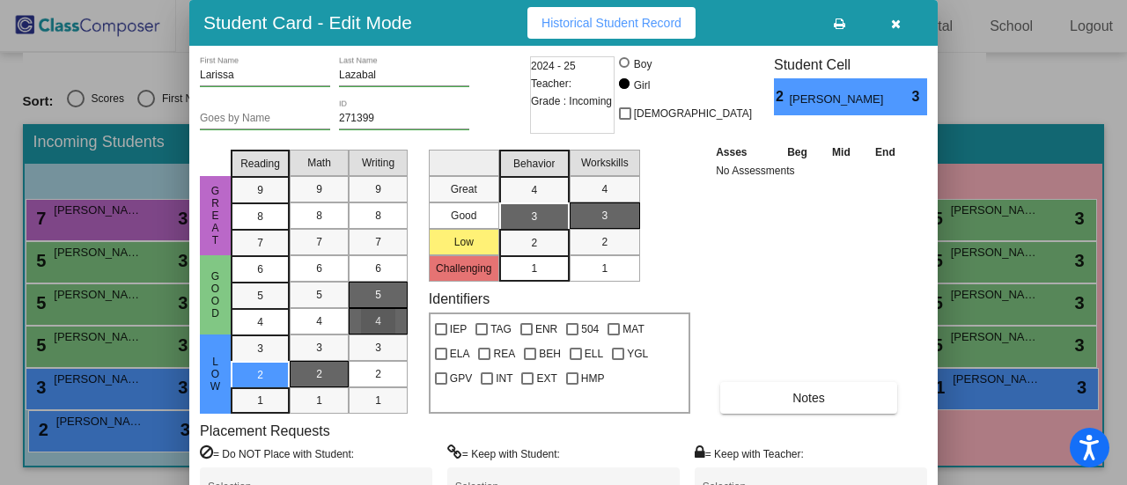
click at [386, 327] on div "4" at bounding box center [378, 321] width 34 height 26
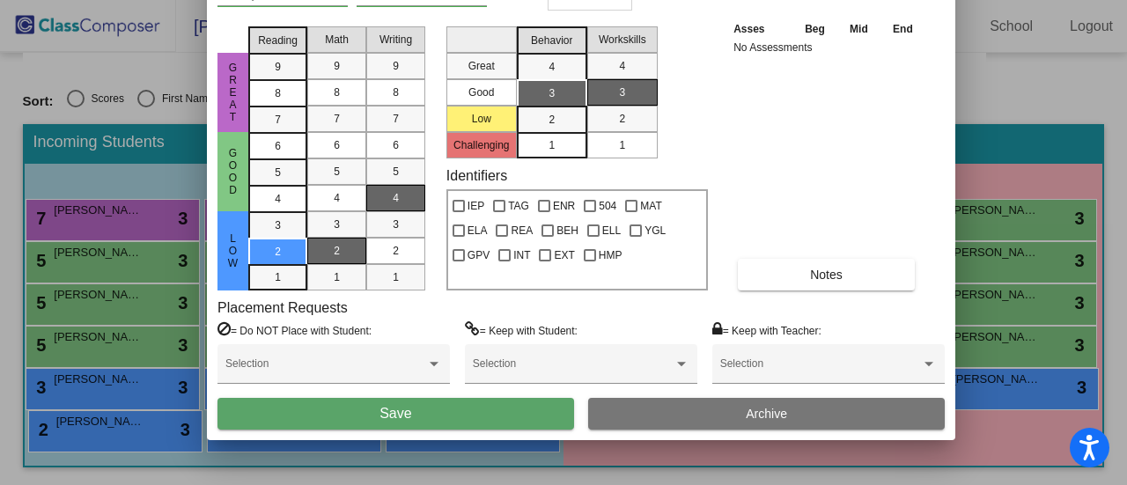
drag, startPoint x: 789, startPoint y: 17, endPoint x: 500, endPoint y: 334, distance: 428.8
click at [806, 0] on html "Accessibility Screen-Reader Guide, Feedback, and Issue Reporting | New window D…" at bounding box center [563, 242] width 1127 height 485
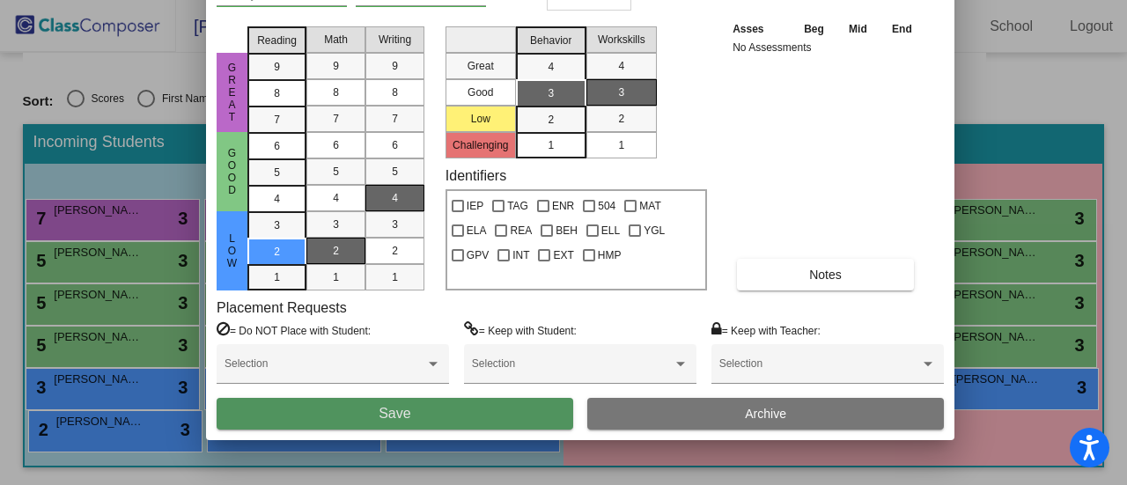
click at [428, 423] on button "Save" at bounding box center [395, 414] width 357 height 32
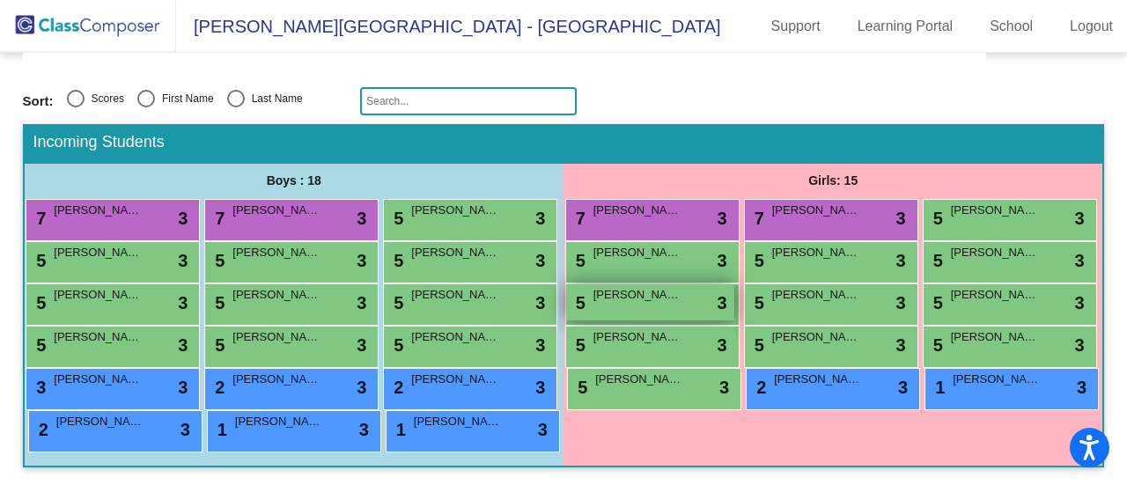
click at [681, 286] on span "Laurelai Hamilton" at bounding box center [637, 295] width 88 height 18
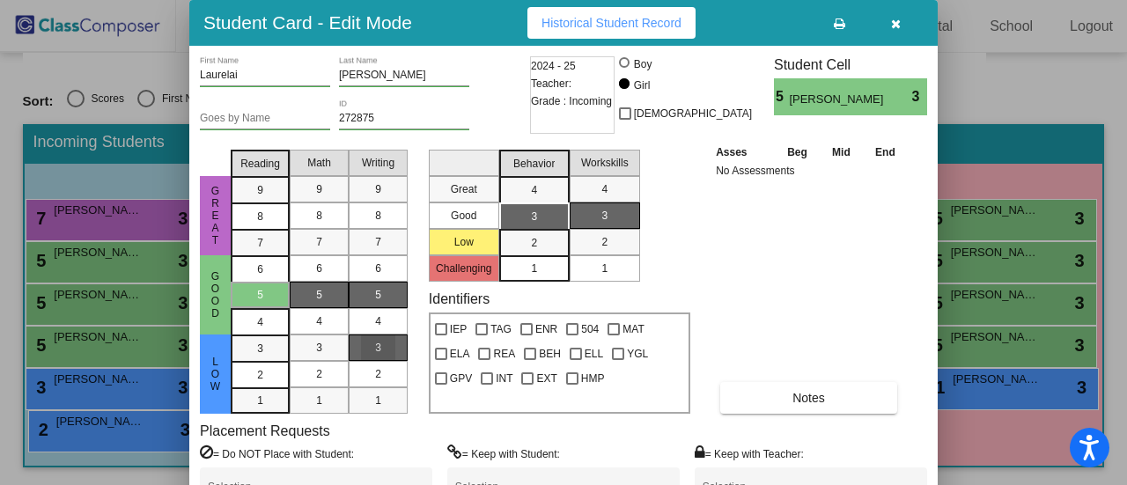
click at [387, 348] on div "3" at bounding box center [378, 348] width 34 height 26
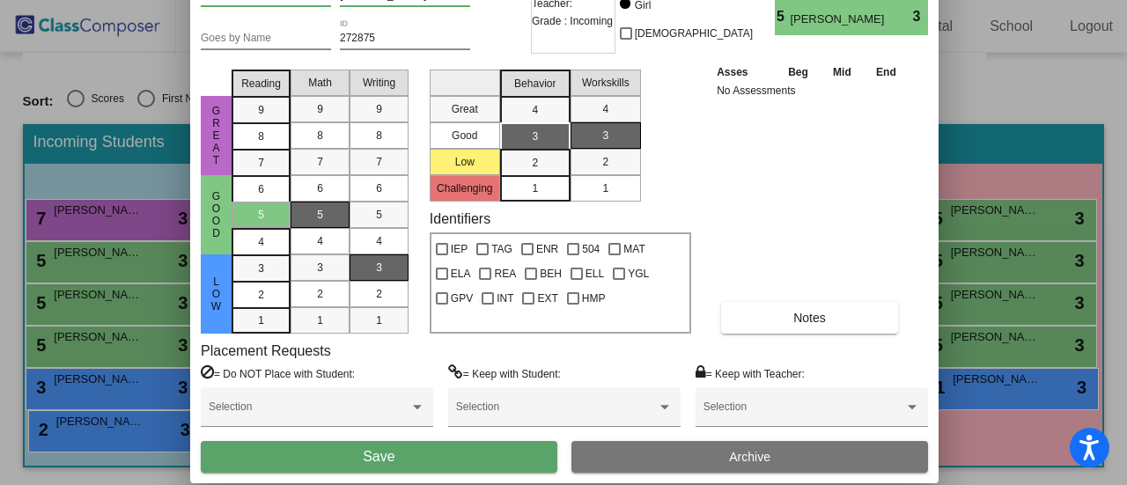
drag, startPoint x: 784, startPoint y: 33, endPoint x: 778, endPoint y: -60, distance: 92.6
click at [778, 0] on html "Accessibility Screen-Reader Guide, Feedback, and Issue Reporting | New window D…" at bounding box center [563, 242] width 1127 height 485
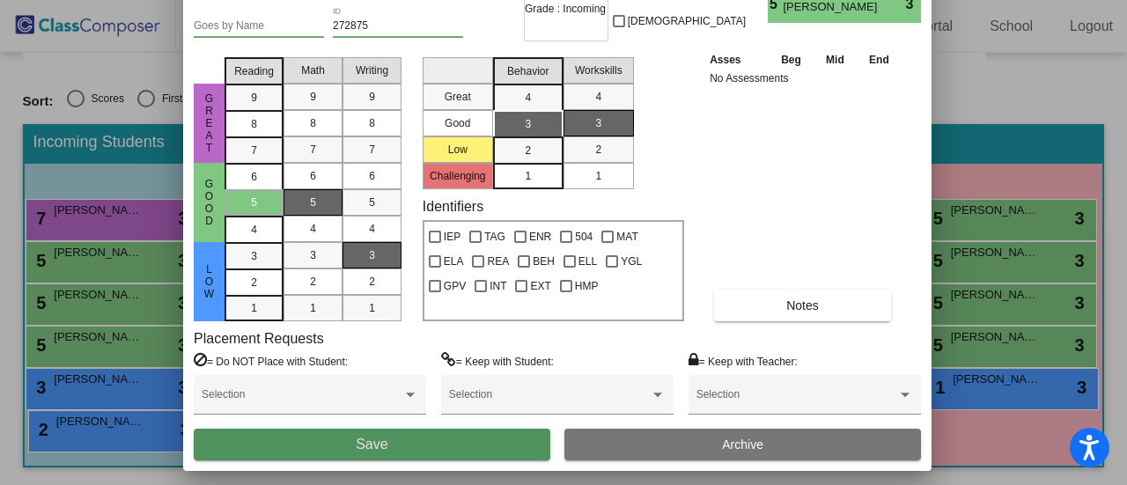
click at [475, 444] on button "Save" at bounding box center [372, 445] width 357 height 32
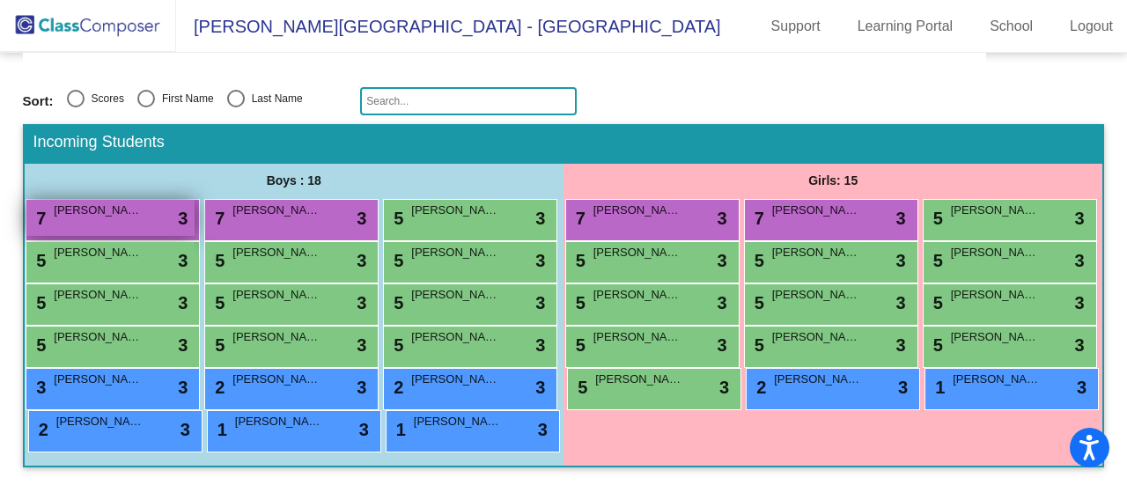
click at [195, 200] on div "7 John Wasson lock do_not_disturb_alt 3" at bounding box center [110, 218] width 168 height 36
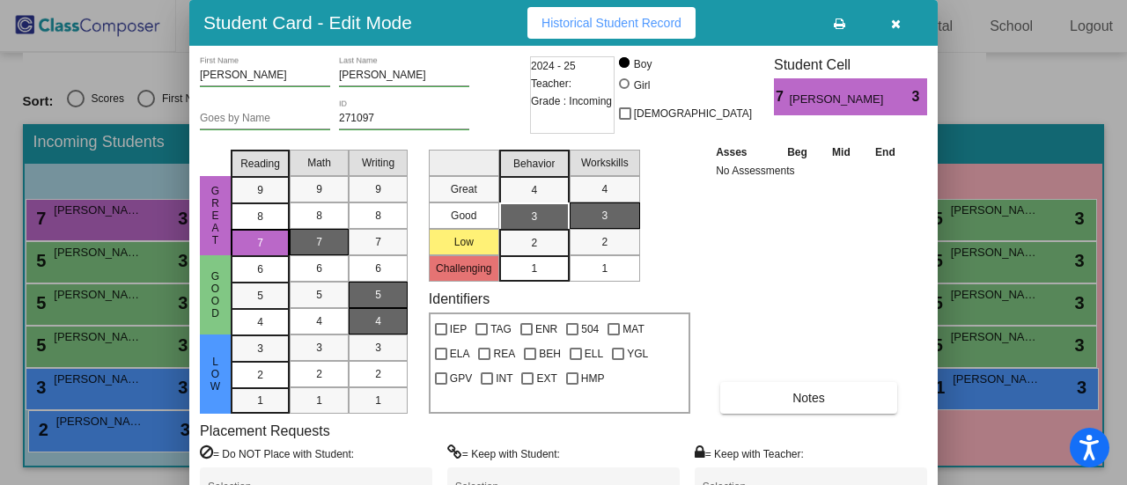
click at [387, 309] on div "4" at bounding box center [378, 321] width 34 height 26
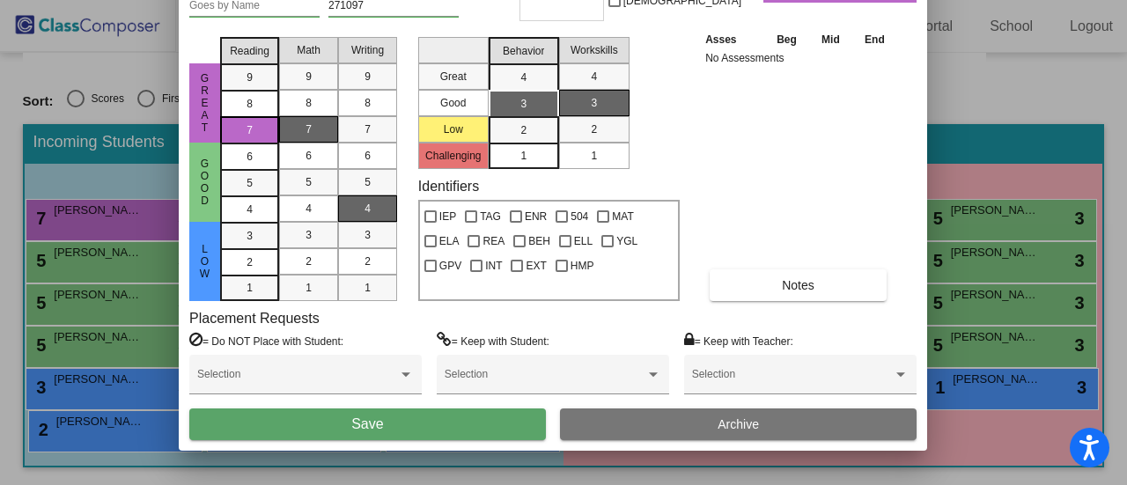
drag, startPoint x: 739, startPoint y: 34, endPoint x: 587, endPoint y: 153, distance: 192.5
click at [726, 0] on html "Accessibility Screen-Reader Guide, Feedback, and Issue Reporting | New window D…" at bounding box center [563, 242] width 1127 height 485
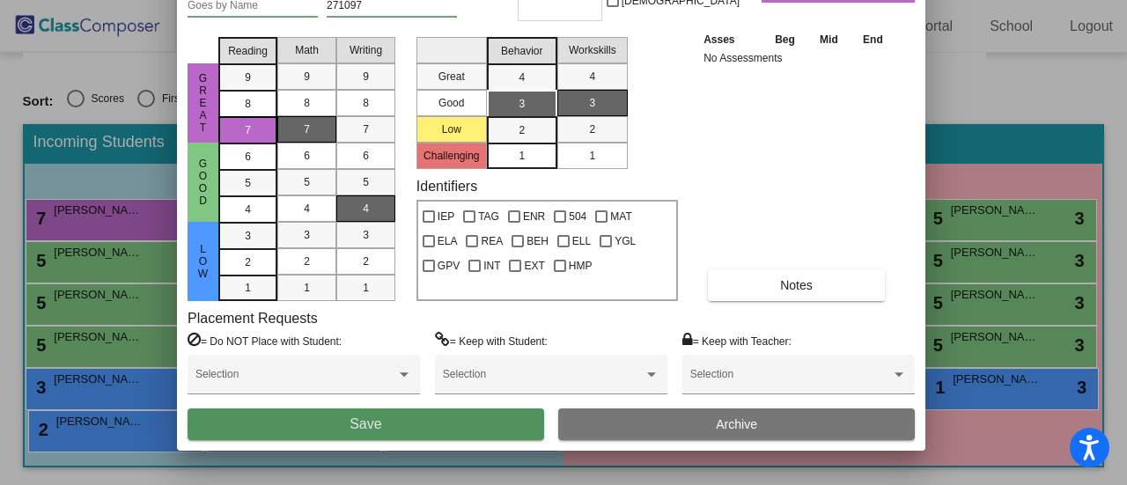
click at [482, 425] on button "Save" at bounding box center [366, 424] width 357 height 32
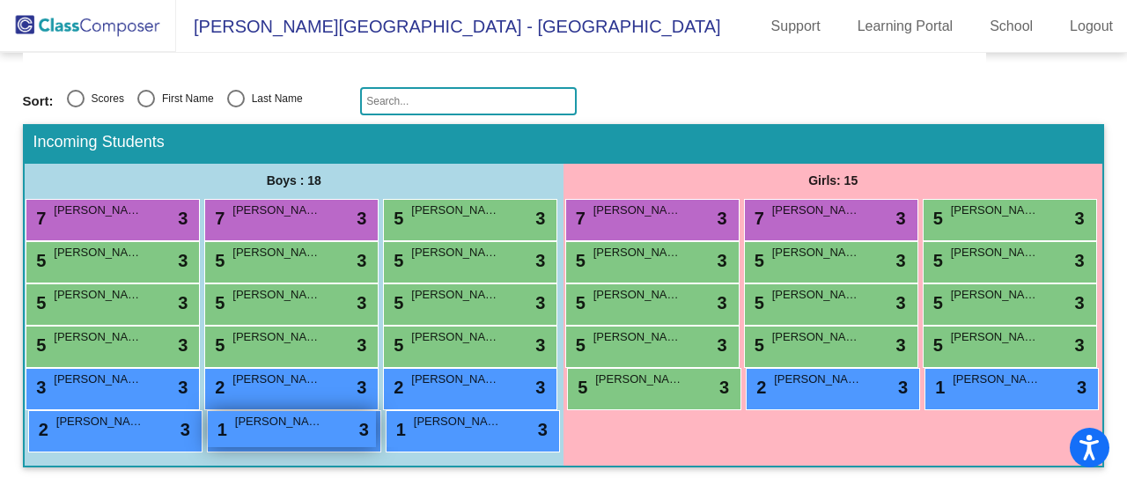
click at [222, 432] on div "1 Richard Pritchett lock do_not_disturb_alt 3" at bounding box center [292, 429] width 168 height 36
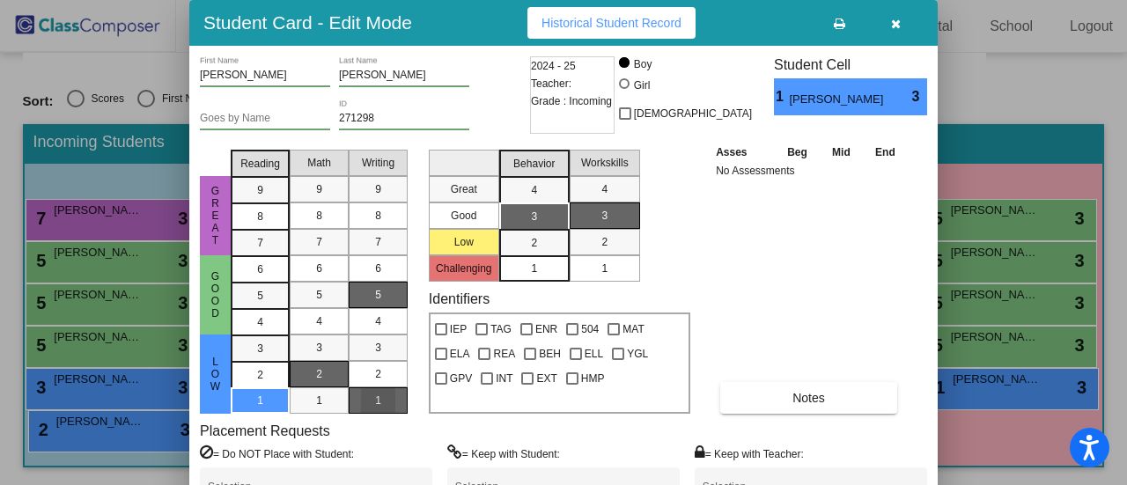
click at [391, 408] on div "1" at bounding box center [378, 400] width 34 height 26
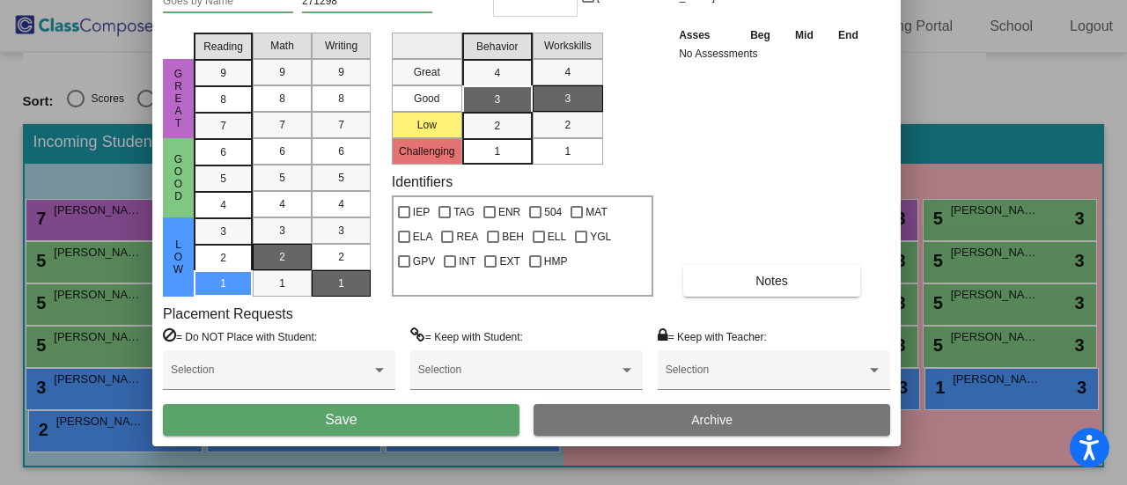
drag, startPoint x: 786, startPoint y: 24, endPoint x: 748, endPoint y: -93, distance: 123.1
click at [748, 0] on html "Accessibility Screen-Reader Guide, Feedback, and Issue Reporting | New window D…" at bounding box center [563, 242] width 1127 height 485
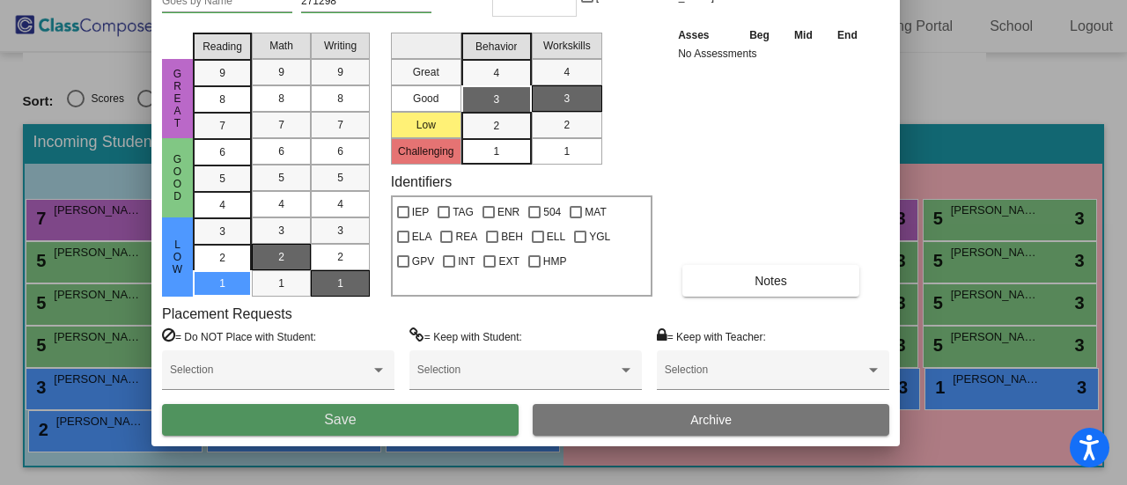
click at [443, 425] on button "Save" at bounding box center [340, 420] width 357 height 32
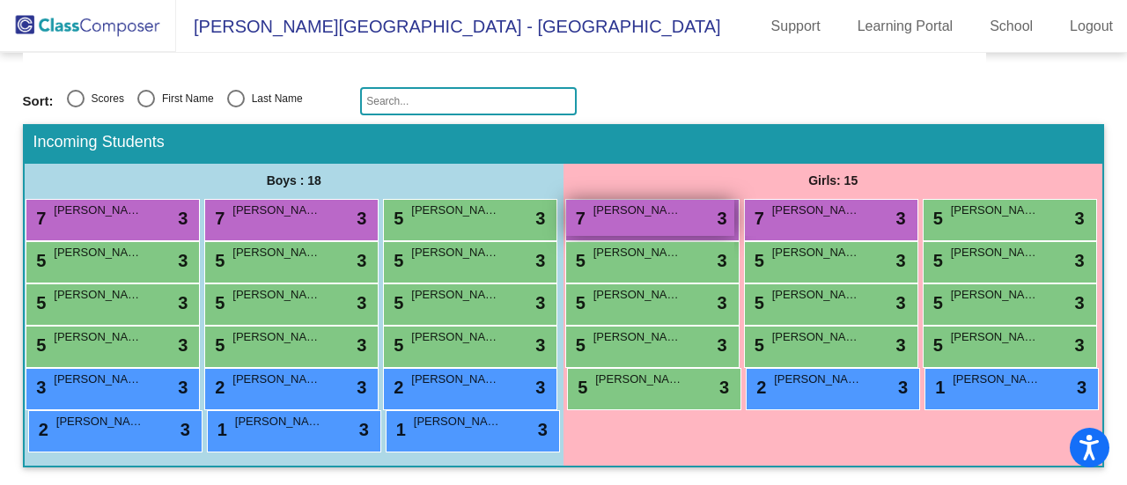
click at [734, 200] on div "7 Sanora Staten lock do_not_disturb_alt 3" at bounding box center [650, 218] width 168 height 36
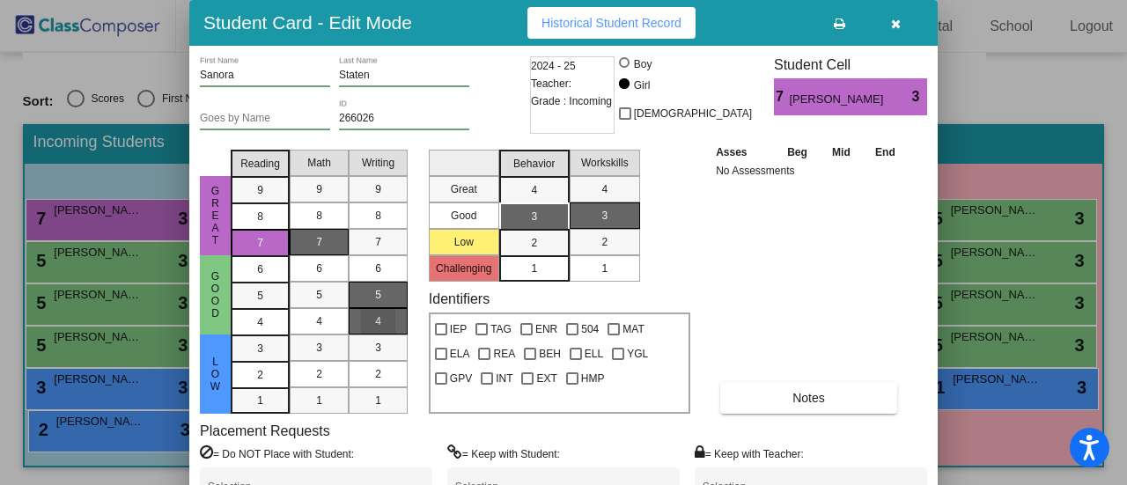
click at [389, 320] on div "4" at bounding box center [378, 321] width 34 height 26
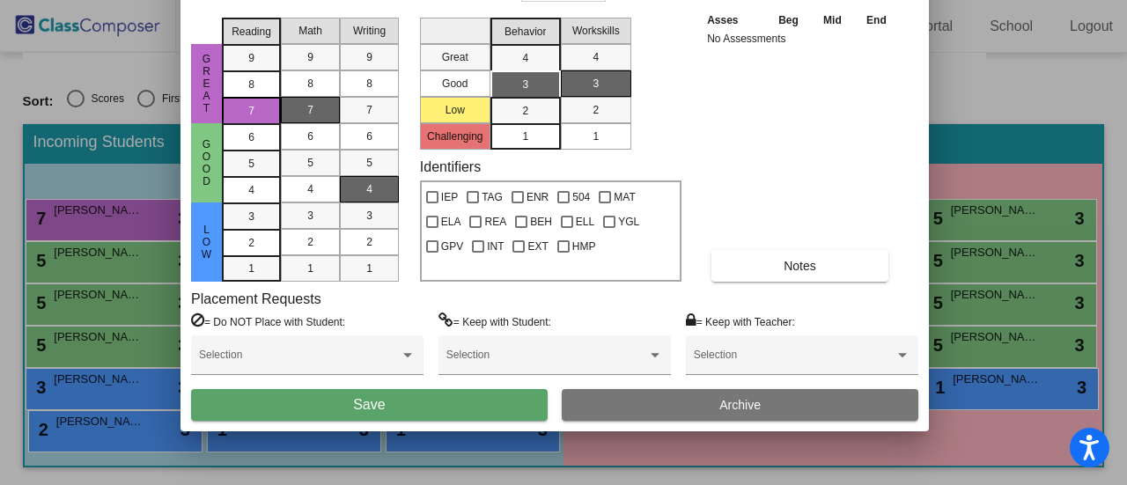
drag, startPoint x: 734, startPoint y: 26, endPoint x: 725, endPoint y: -107, distance: 132.4
click at [725, 0] on html "Accessibility Screen-Reader Guide, Feedback, and Issue Reporting | New window D…" at bounding box center [563, 242] width 1127 height 485
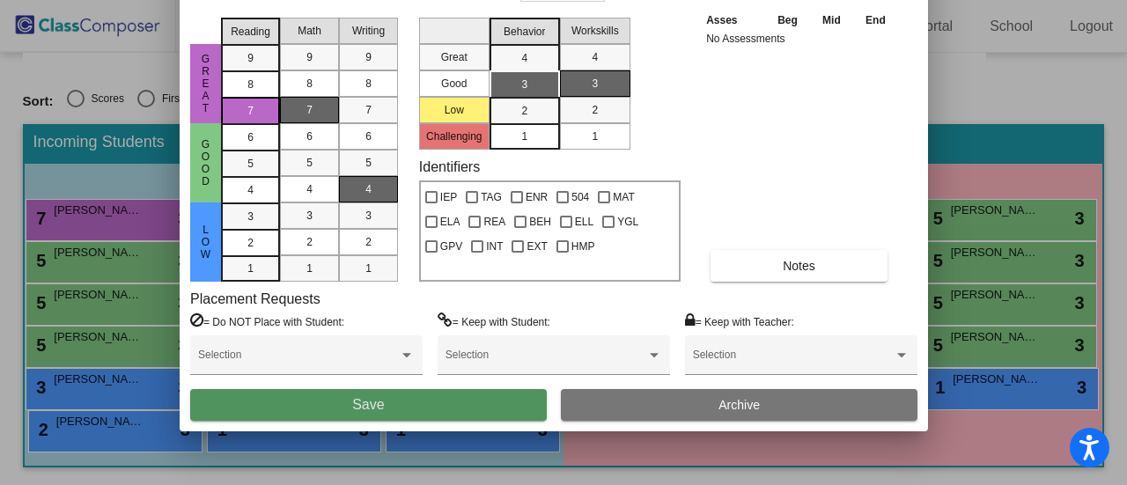
click at [490, 411] on button "Save" at bounding box center [368, 405] width 357 height 32
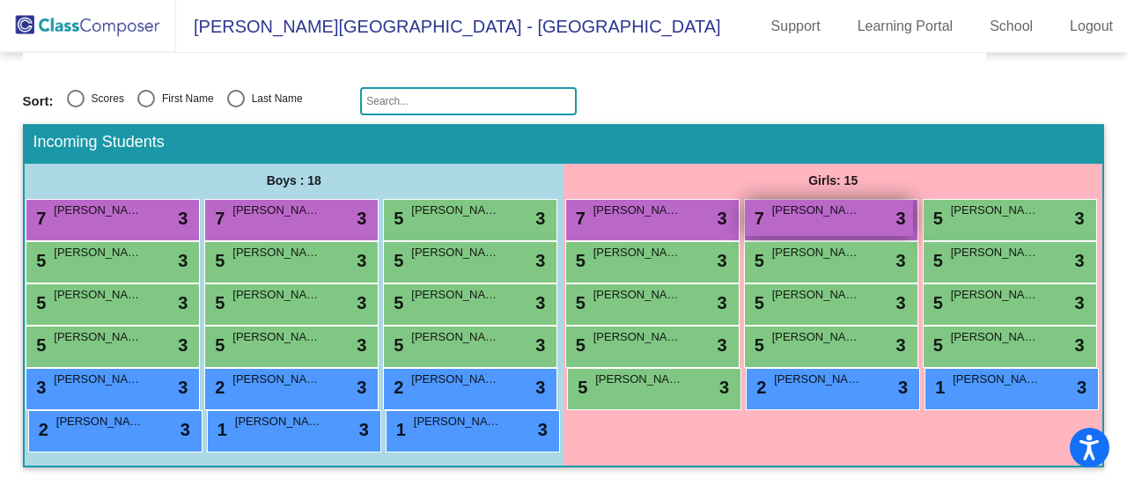
click at [886, 200] on div "7 Luna Balcita lock do_not_disturb_alt 3" at bounding box center [829, 218] width 168 height 36
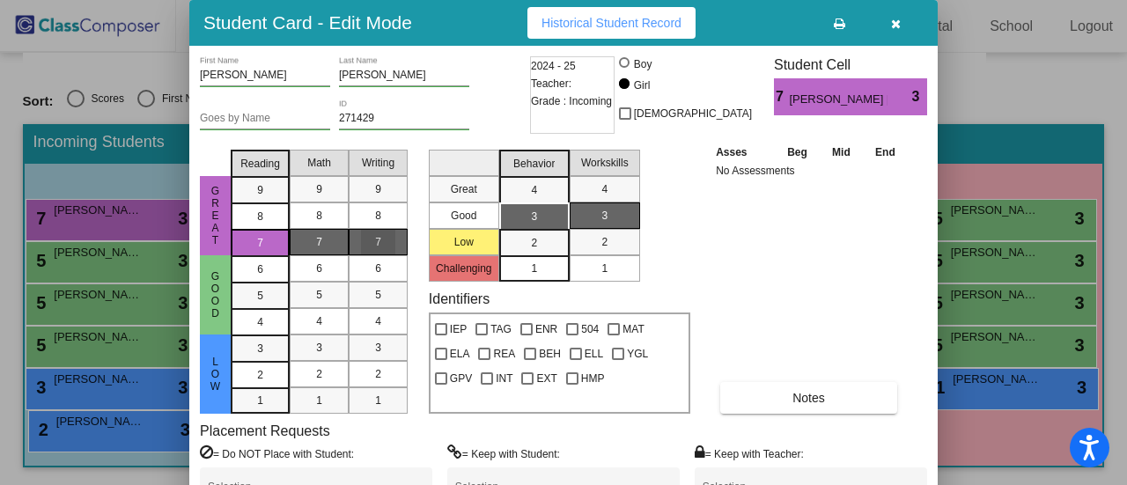
click at [382, 242] on div "7" at bounding box center [378, 242] width 34 height 26
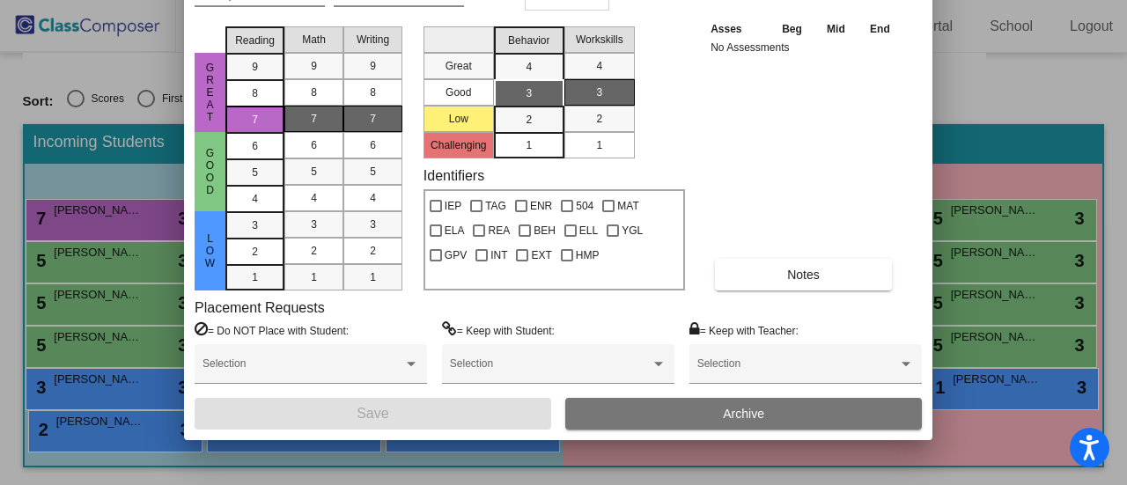
drag, startPoint x: 807, startPoint y: 17, endPoint x: 801, endPoint y: -107, distance: 123.4
click at [801, 0] on html "Accessibility Screen-Reader Guide, Feedback, and Issue Reporting | New window D…" at bounding box center [563, 242] width 1127 height 485
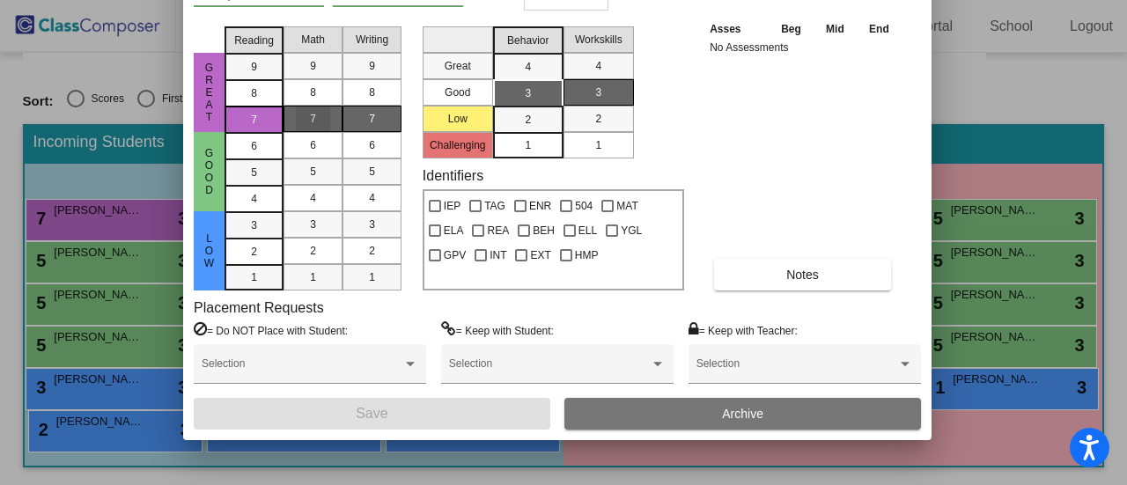
click at [310, 122] on span "7" at bounding box center [313, 119] width 6 height 16
click at [366, 119] on div "7" at bounding box center [372, 119] width 34 height 26
click at [1069, 158] on div at bounding box center [563, 242] width 1127 height 485
